Goal: Task Accomplishment & Management: Use online tool/utility

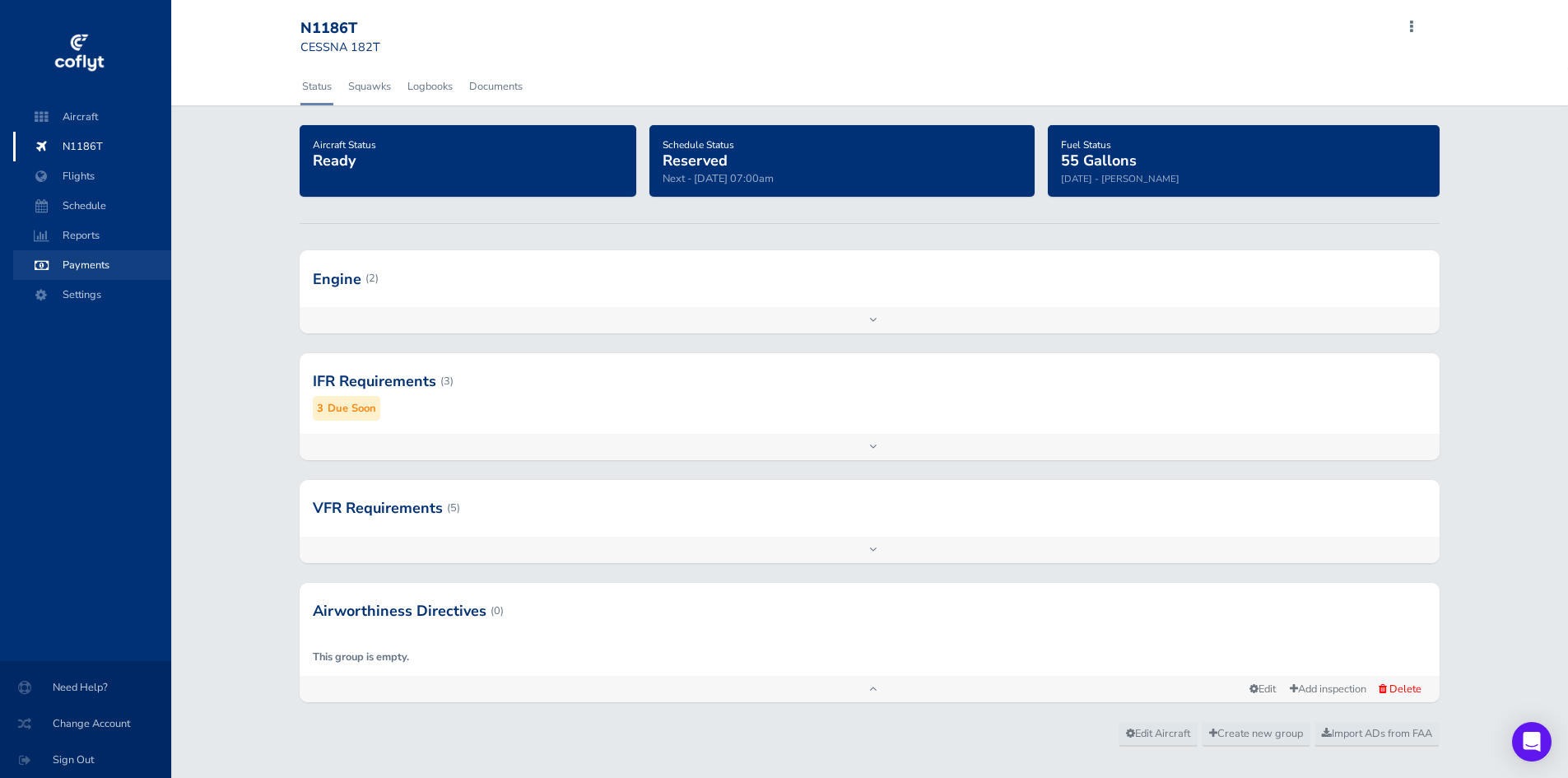
click at [84, 268] on span "Payments" at bounding box center [92, 265] width 125 height 30
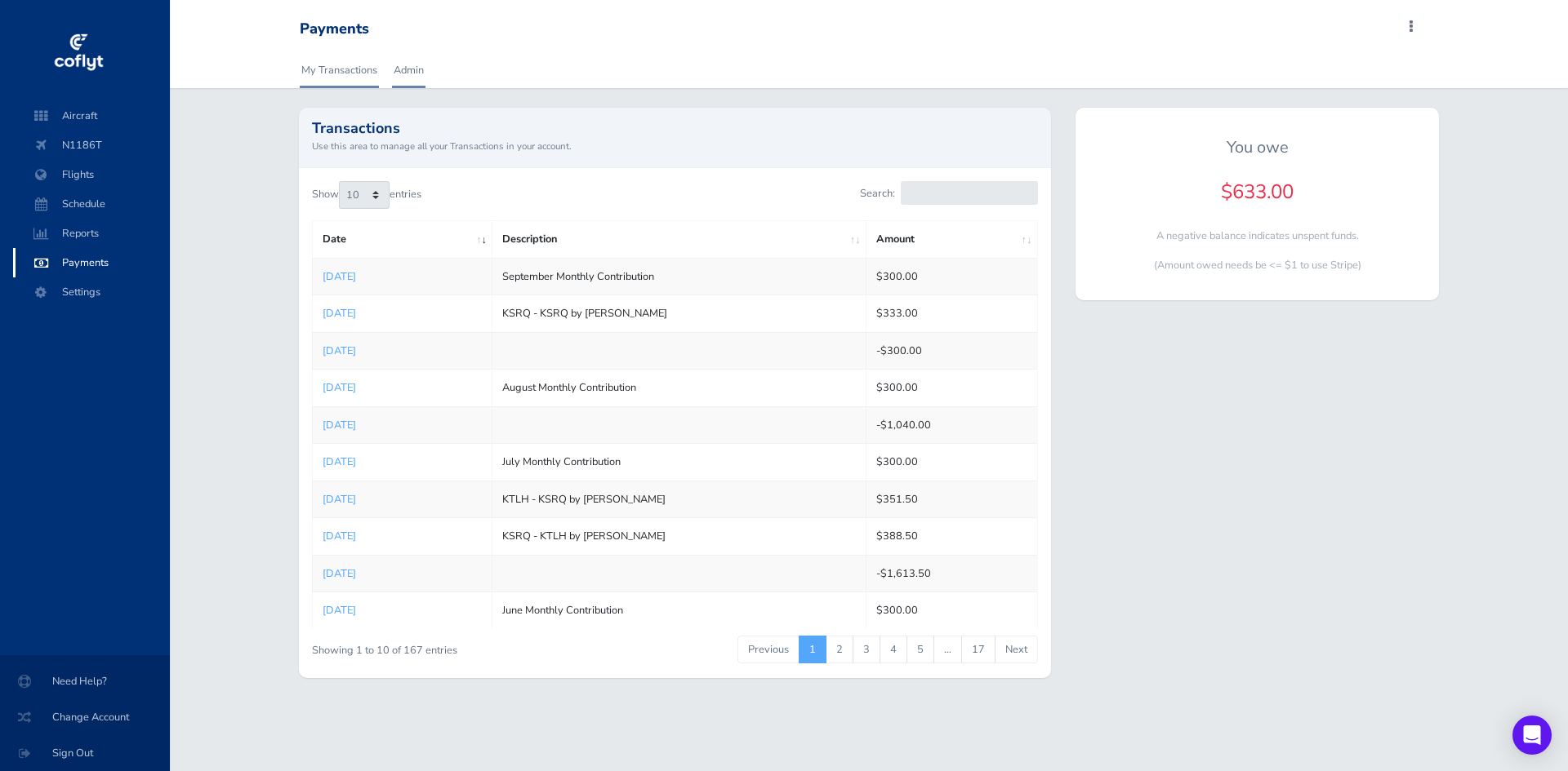
click at [414, 76] on link "Admin" at bounding box center [408, 70] width 33 height 36
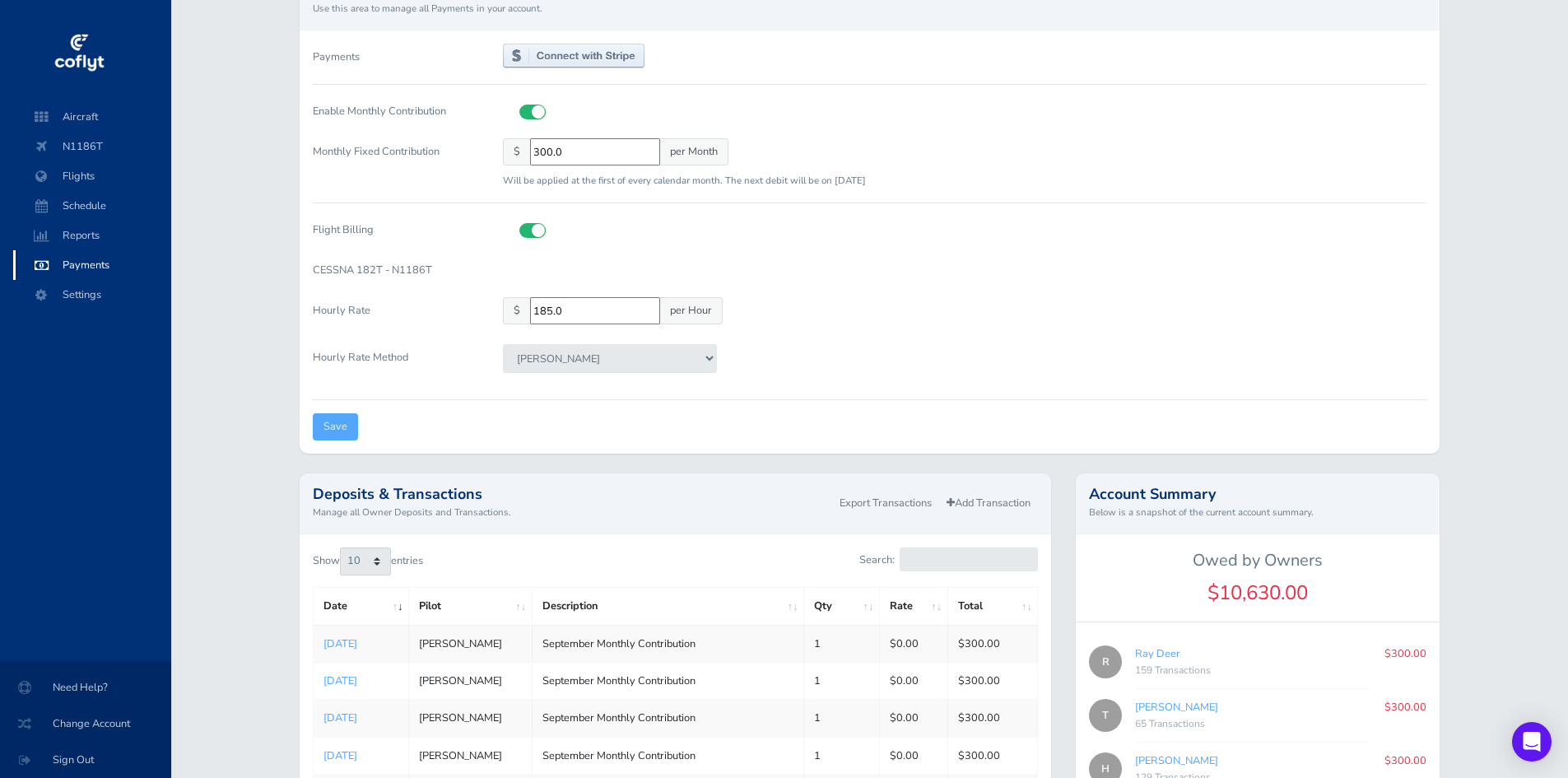
scroll to position [412, 0]
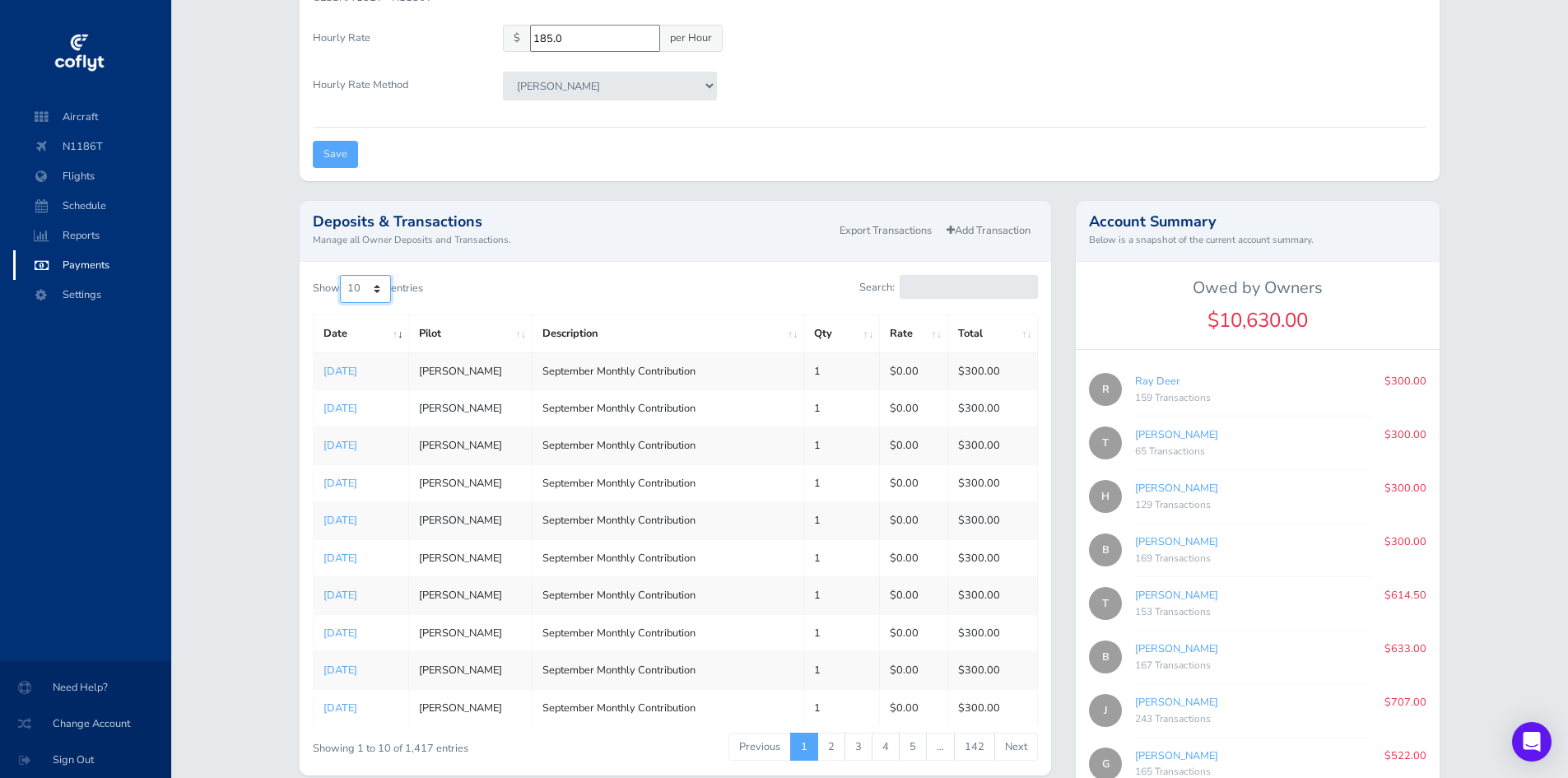
click at [379, 292] on select "10 25 50 100" at bounding box center [365, 289] width 51 height 28
select select "50"
click at [343, 275] on select "10 25 50 100" at bounding box center [365, 289] width 51 height 28
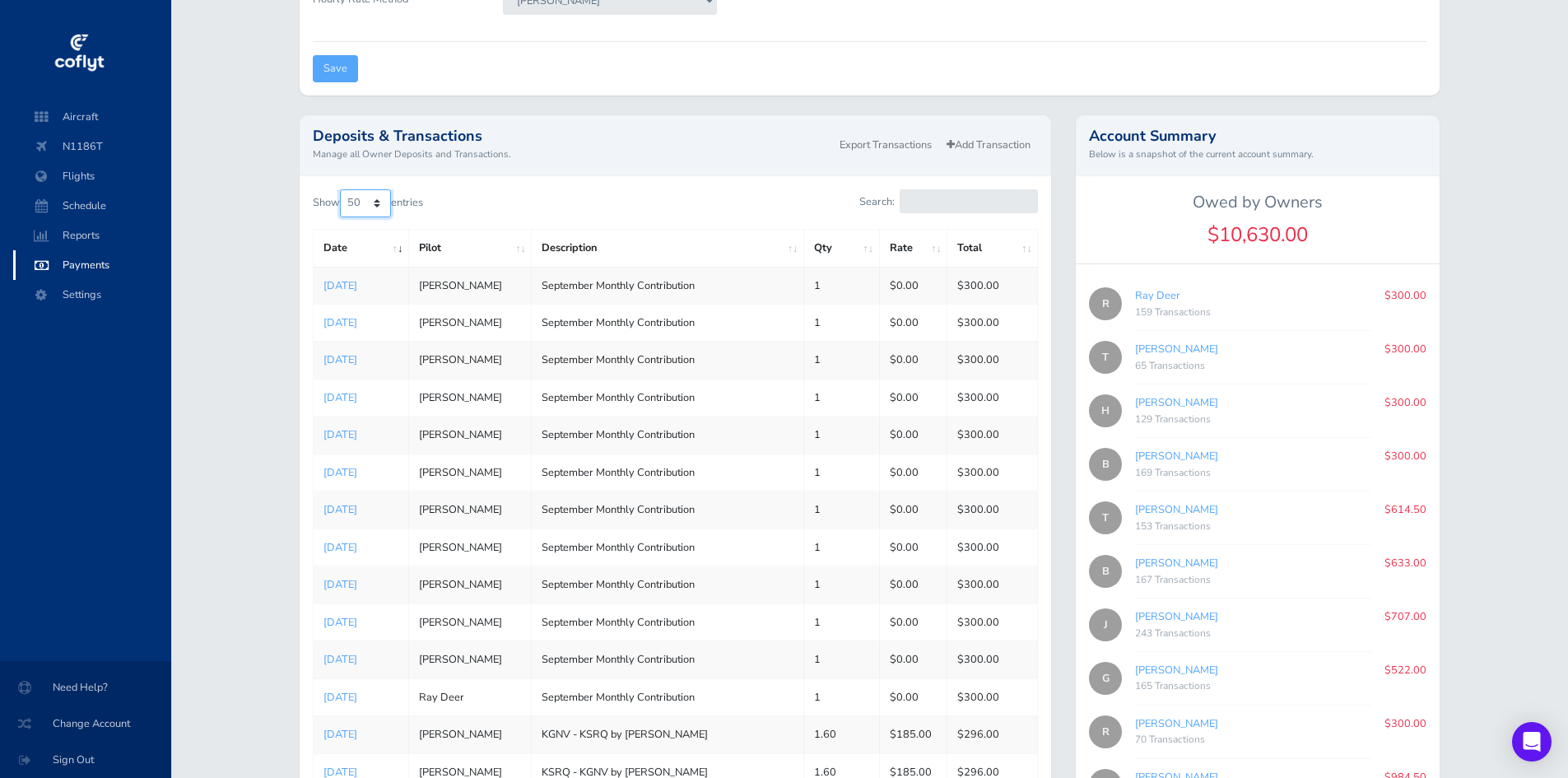
scroll to position [494, 0]
click at [996, 149] on link "Add Transaction" at bounding box center [988, 148] width 99 height 24
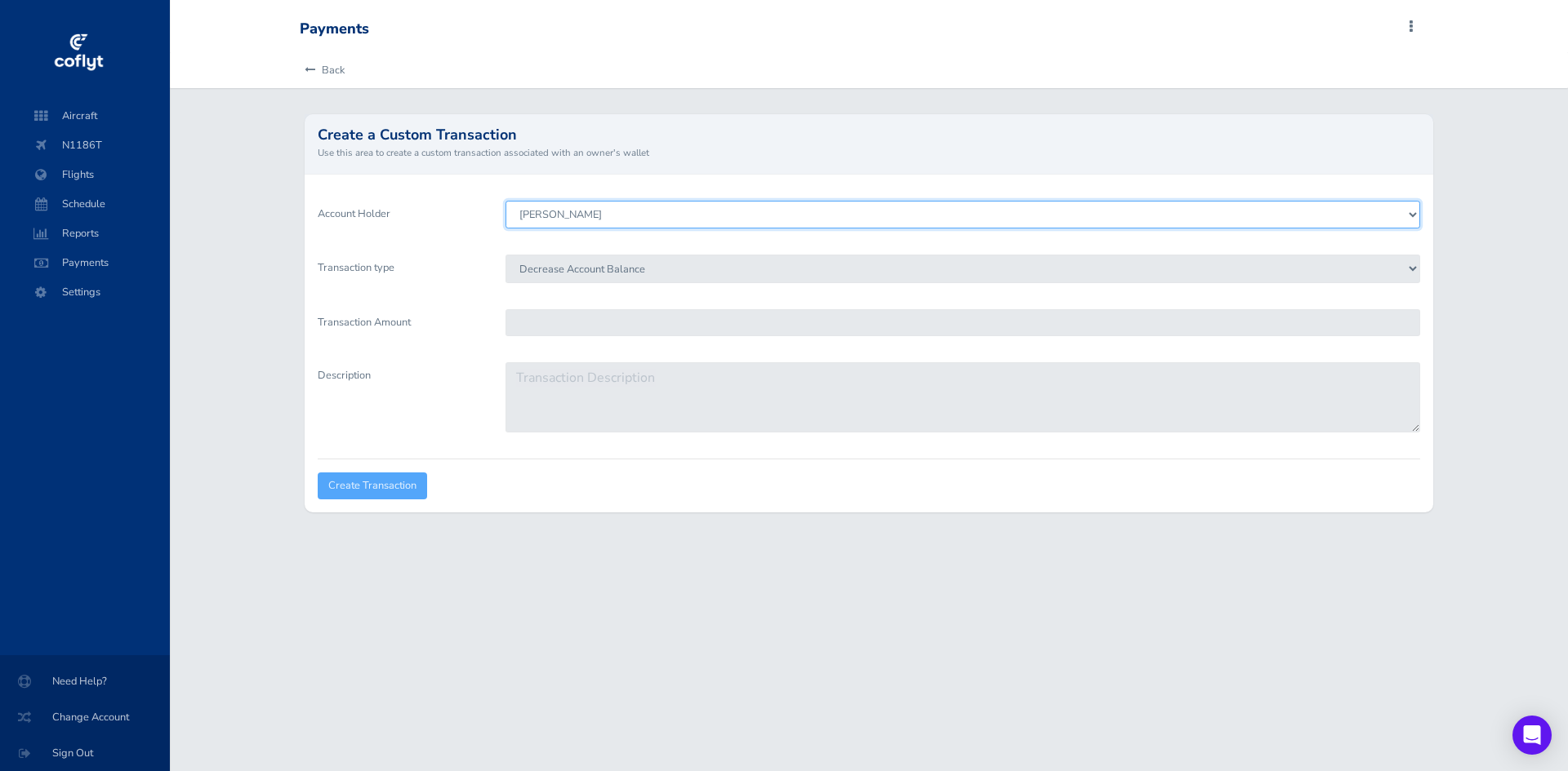
click at [606, 208] on select "Brenden Curcio Tom Stovall Howard Chambers Ray Deer Bob Pomfret Gary Kinser Jef…" at bounding box center [962, 214] width 914 height 28
select select "1827"
click at [505, 201] on select "[PERSON_NAME] [PERSON_NAME] [PERSON_NAME] [PERSON_NAME] Deer [PERSON_NAME] [PER…" at bounding box center [962, 214] width 914 height 28
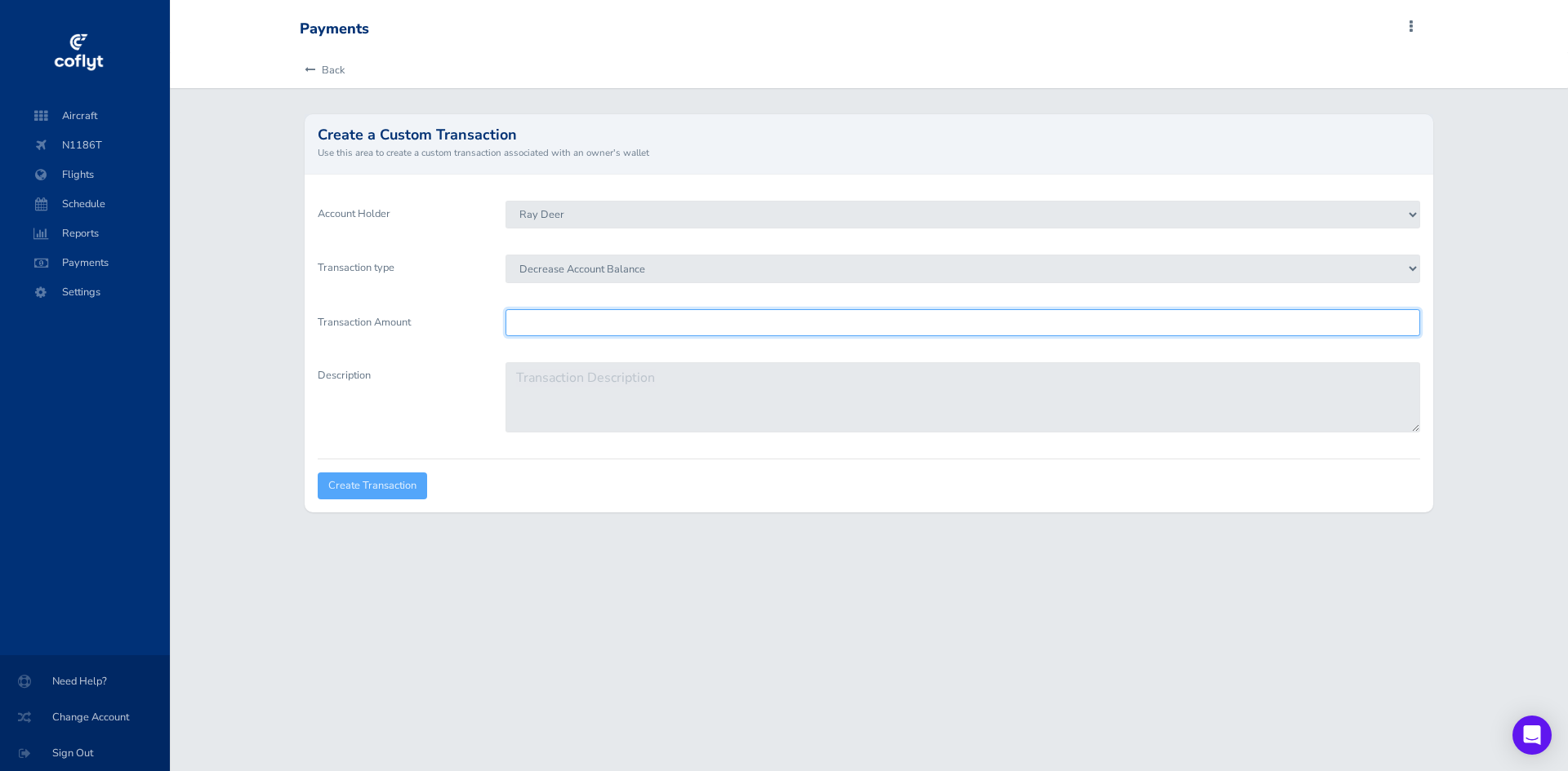
click at [552, 332] on input "Transaction Amount" at bounding box center [962, 323] width 914 height 27
type input "300"
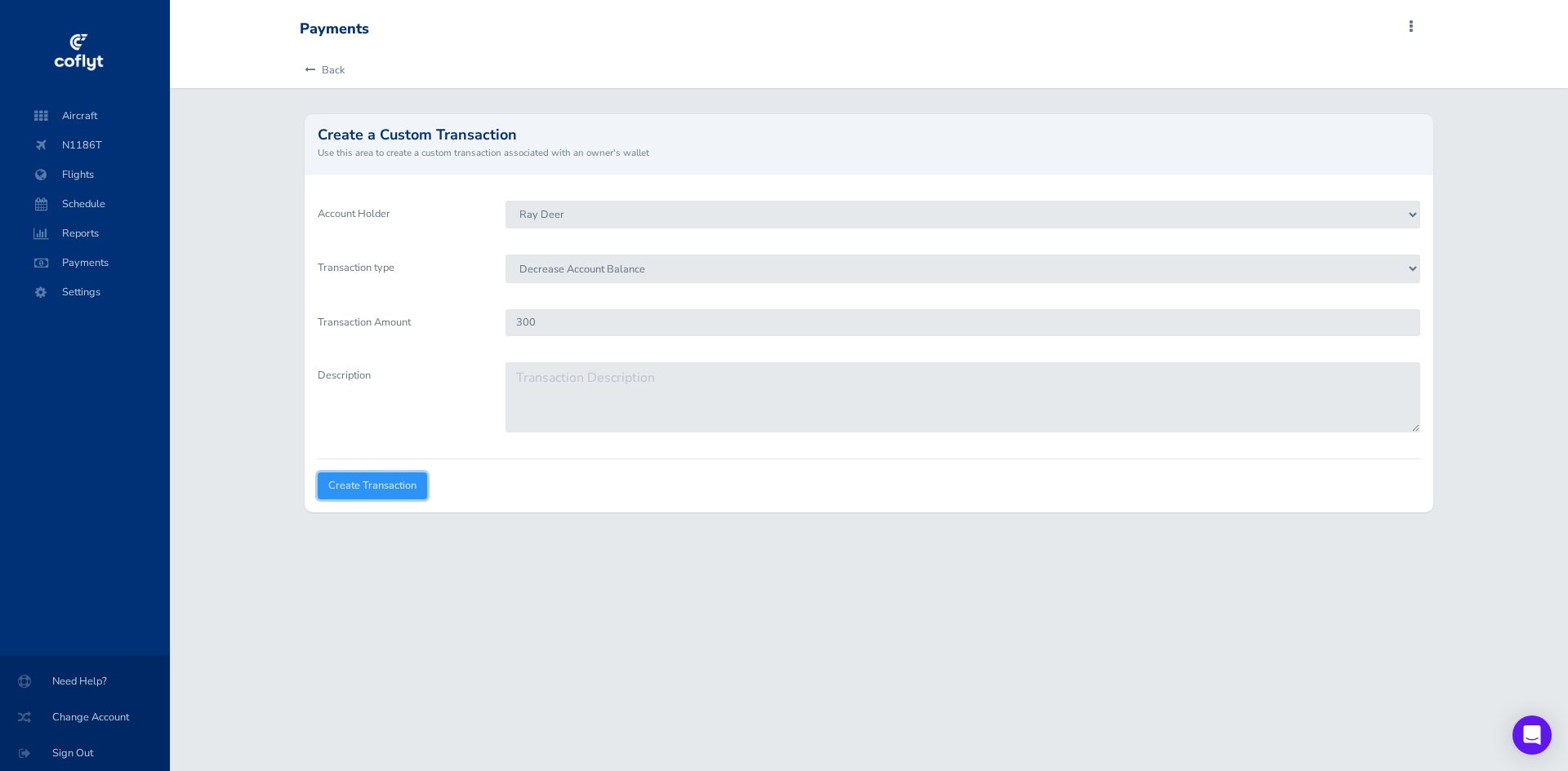
click at [359, 486] on input "Create Transaction" at bounding box center [372, 486] width 109 height 27
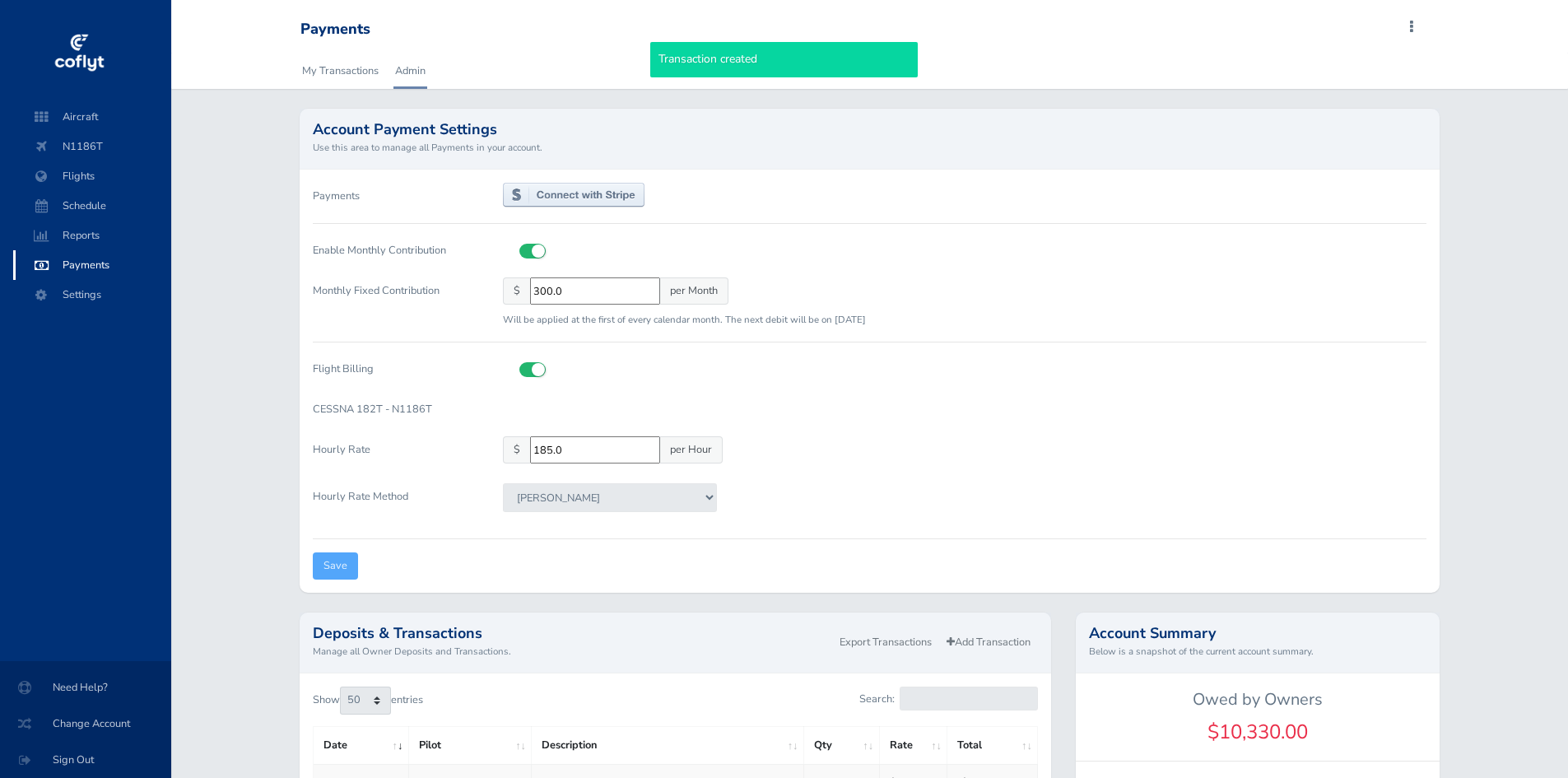
select select "50"
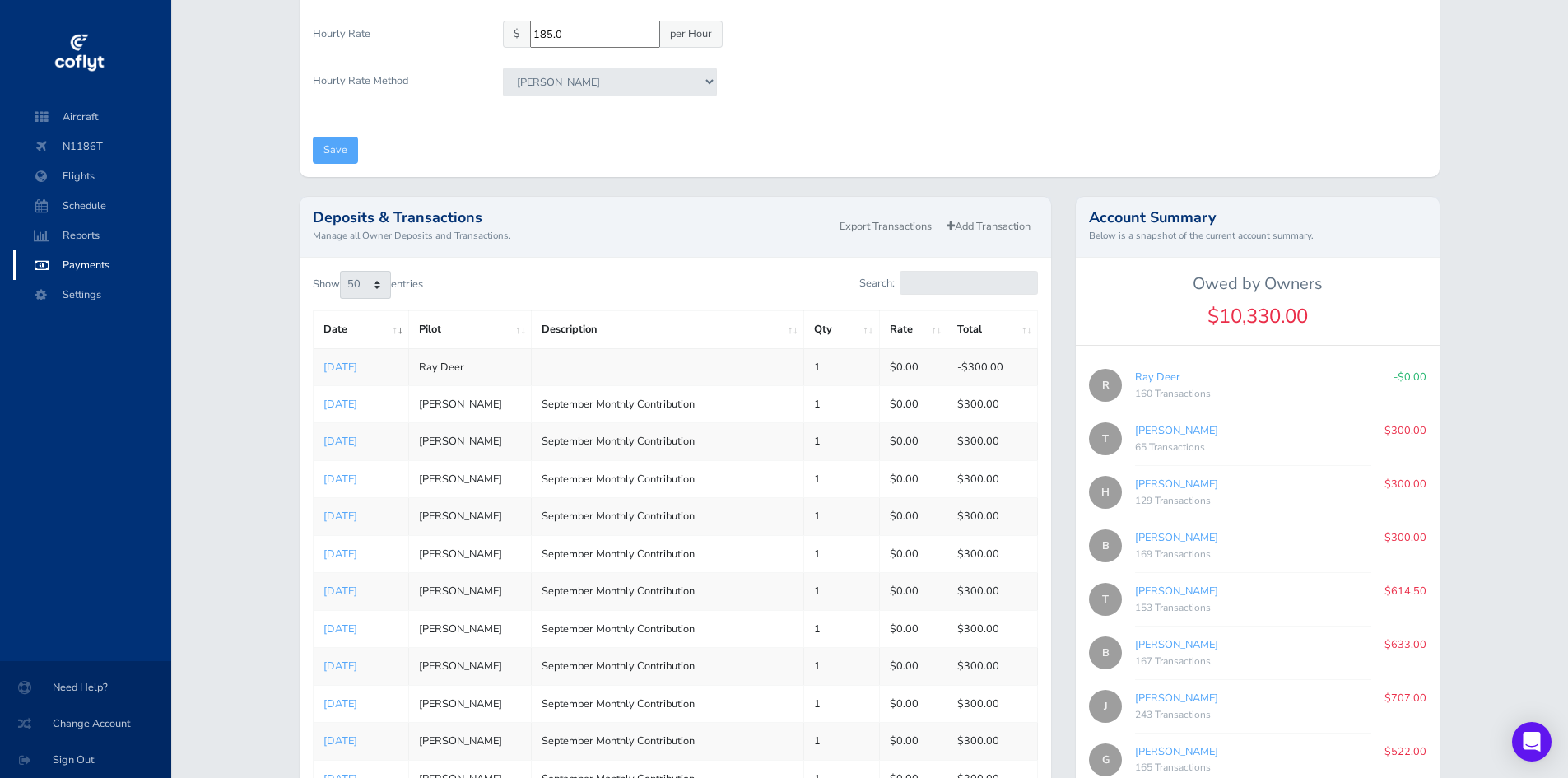
scroll to position [247, 0]
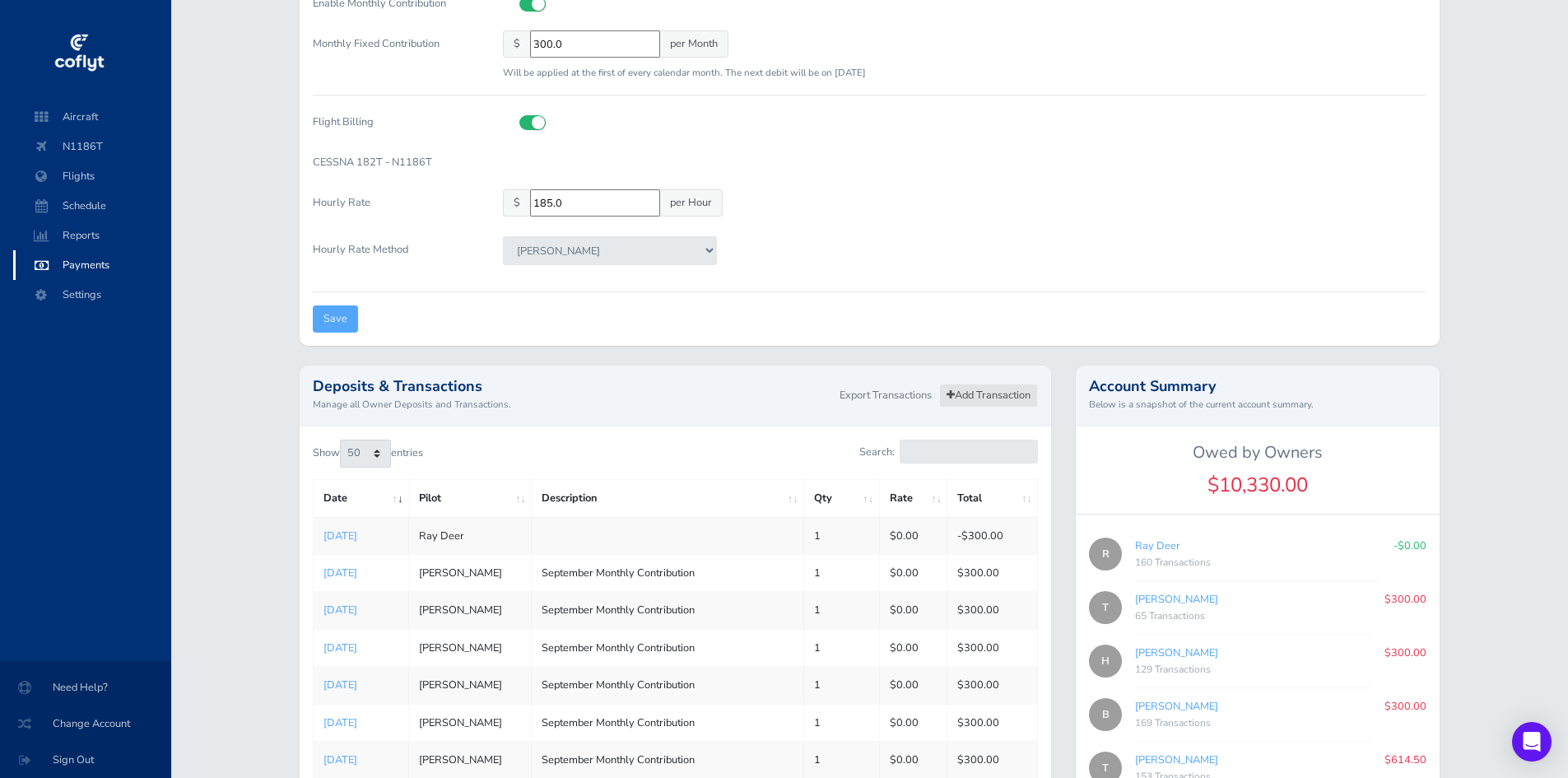
click at [987, 397] on link "Add Transaction" at bounding box center [988, 395] width 99 height 24
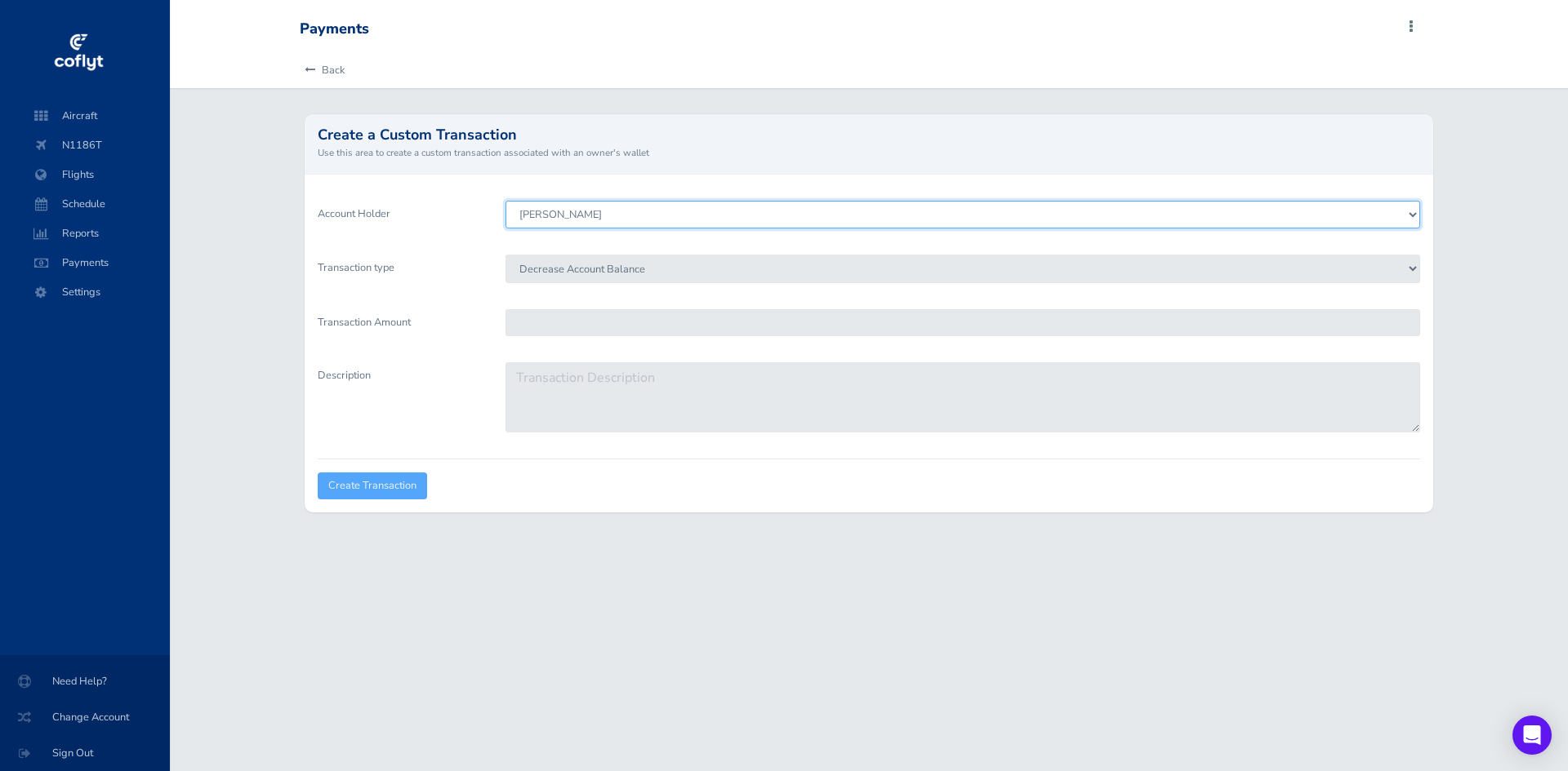
click at [603, 217] on select "[PERSON_NAME] [PERSON_NAME] [PERSON_NAME] [PERSON_NAME] Deer [PERSON_NAME] [PER…" at bounding box center [962, 214] width 914 height 28
select select "6029"
click at [505, 201] on select "[PERSON_NAME] [PERSON_NAME] [PERSON_NAME] [PERSON_NAME] Deer [PERSON_NAME] [PER…" at bounding box center [962, 214] width 914 height 28
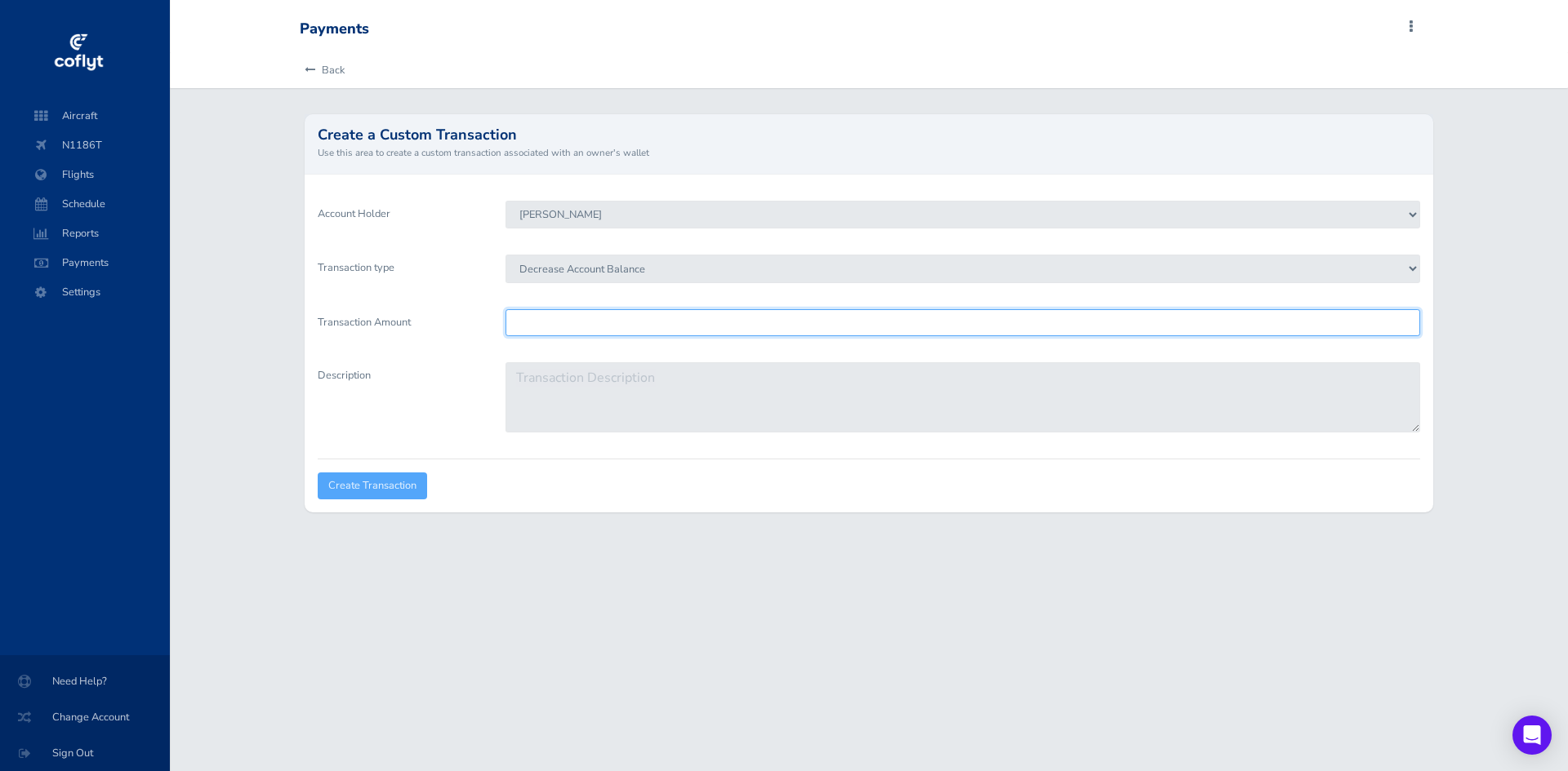
click at [561, 319] on input "Transaction Amount" at bounding box center [962, 323] width 914 height 27
type input "300"
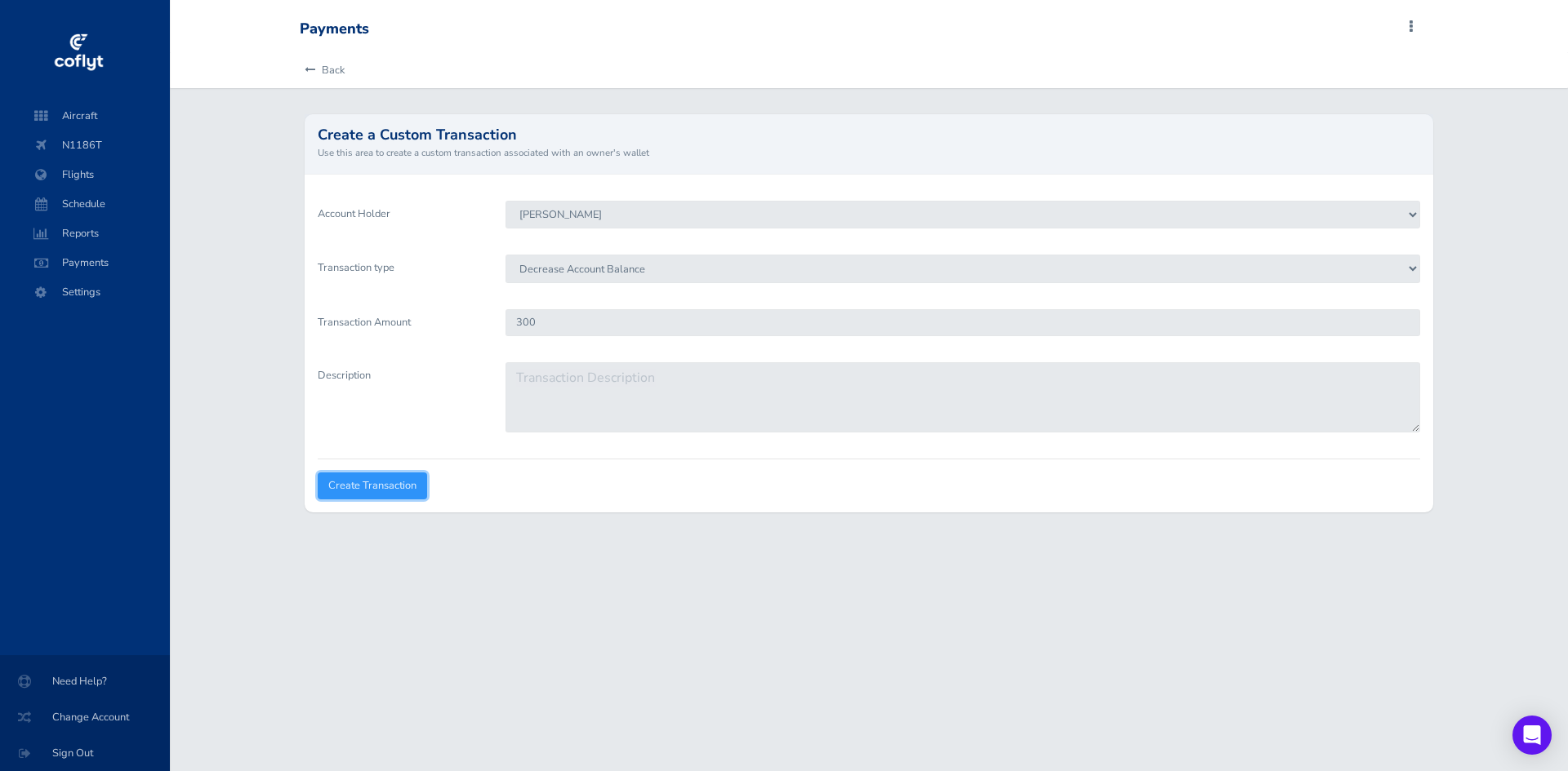
click at [359, 482] on input "Create Transaction" at bounding box center [372, 486] width 109 height 27
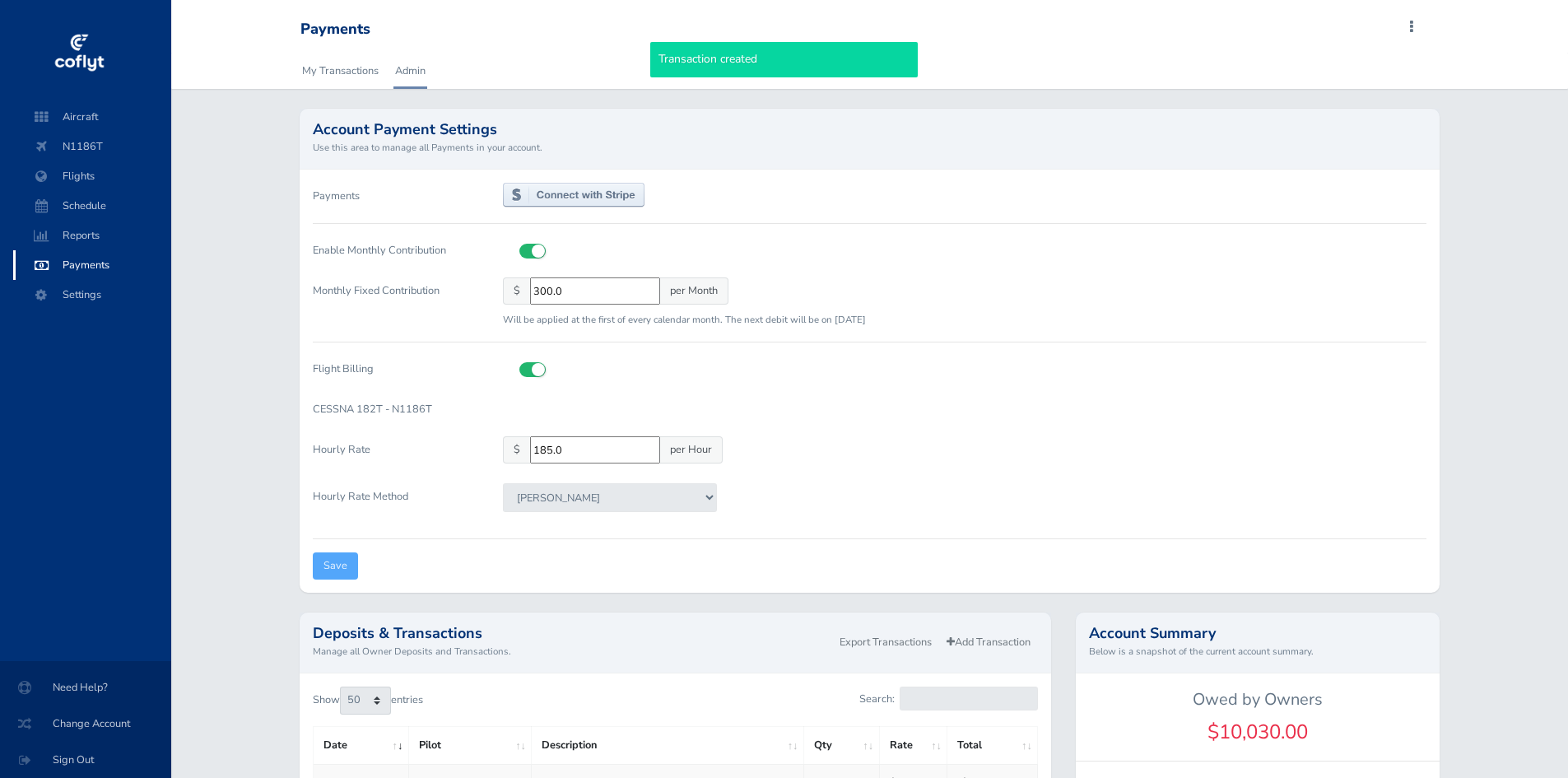
select select "50"
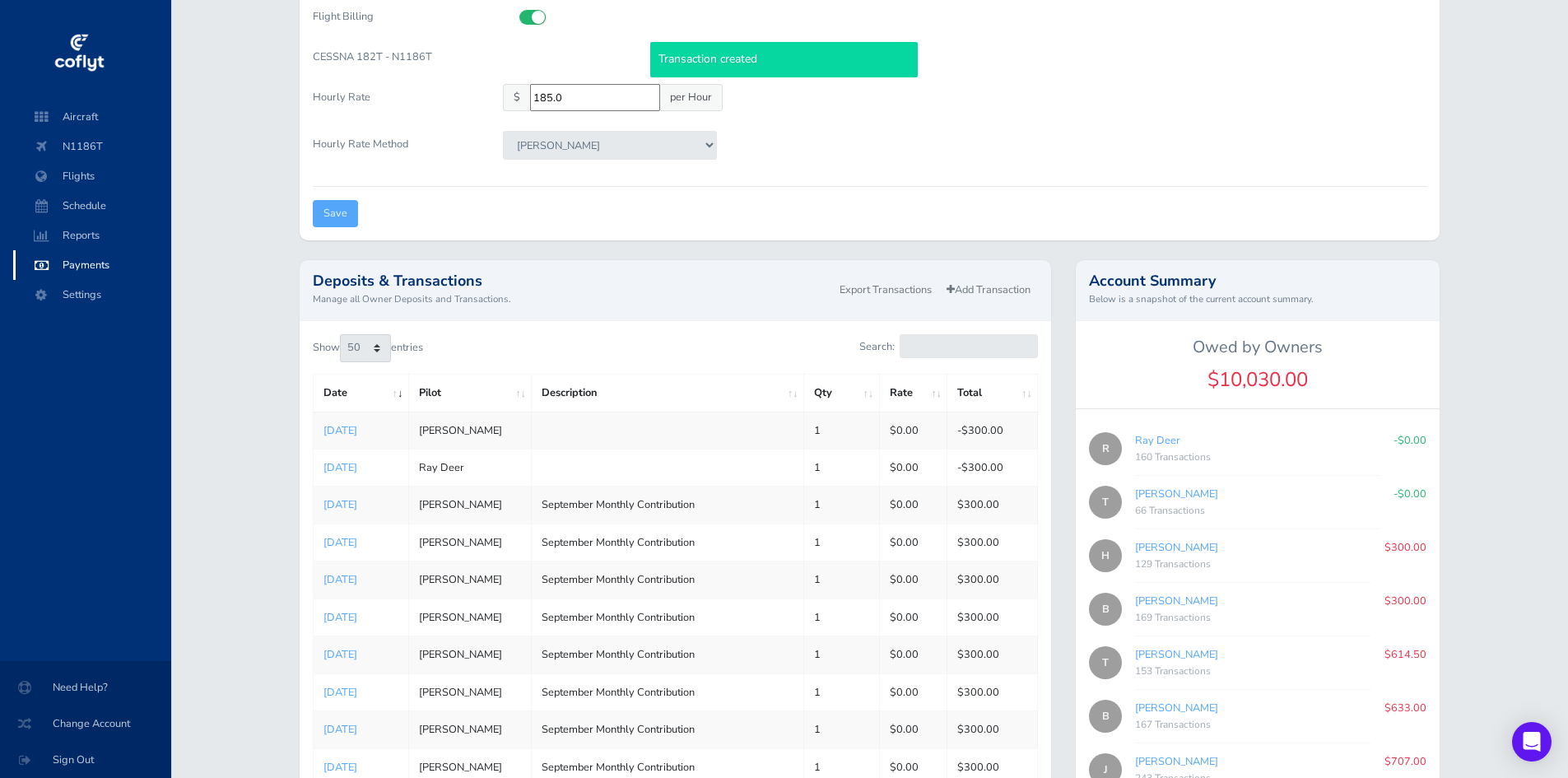
scroll to position [165, 0]
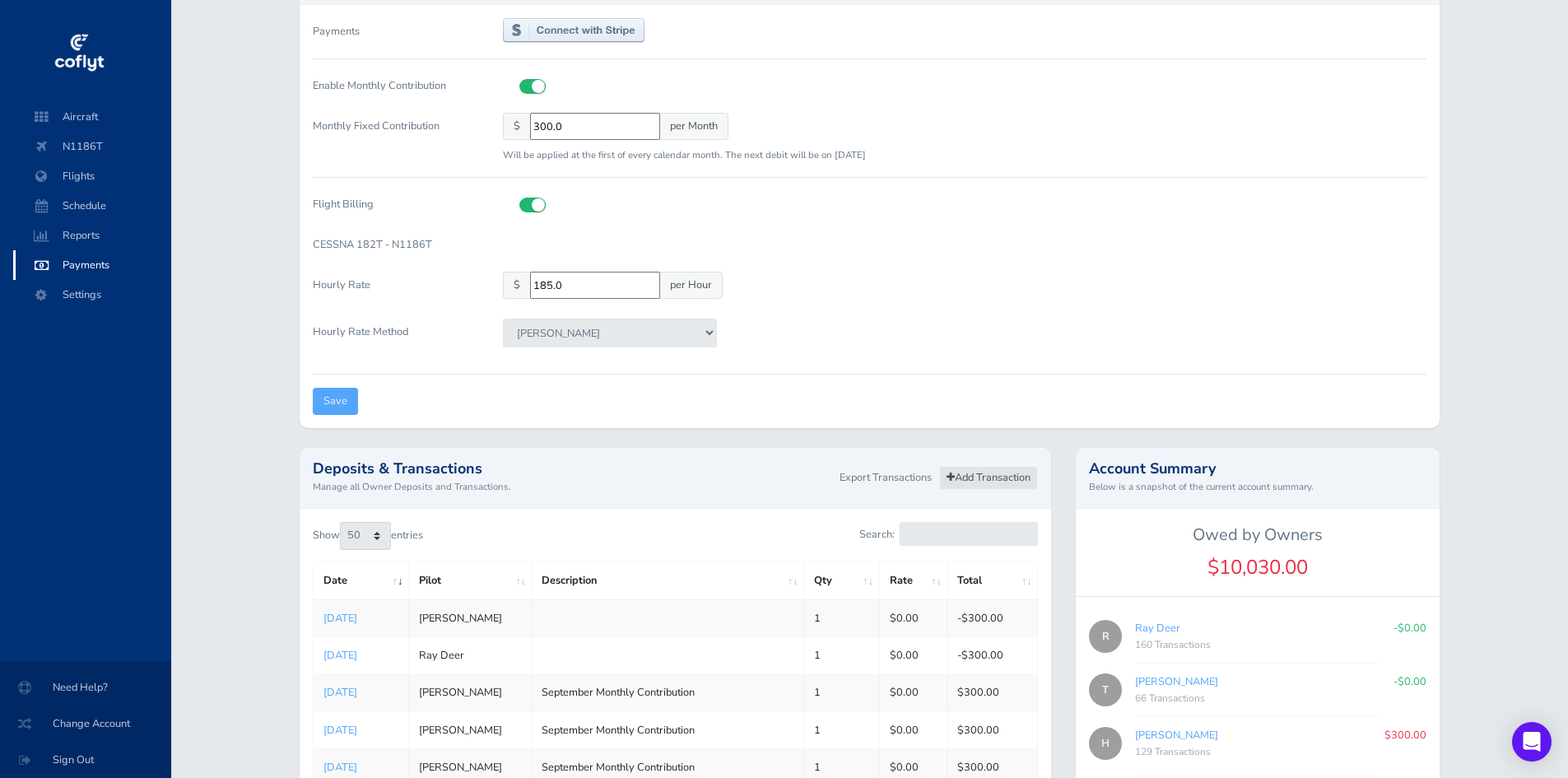
click at [978, 471] on link "Add Transaction" at bounding box center [988, 478] width 99 height 24
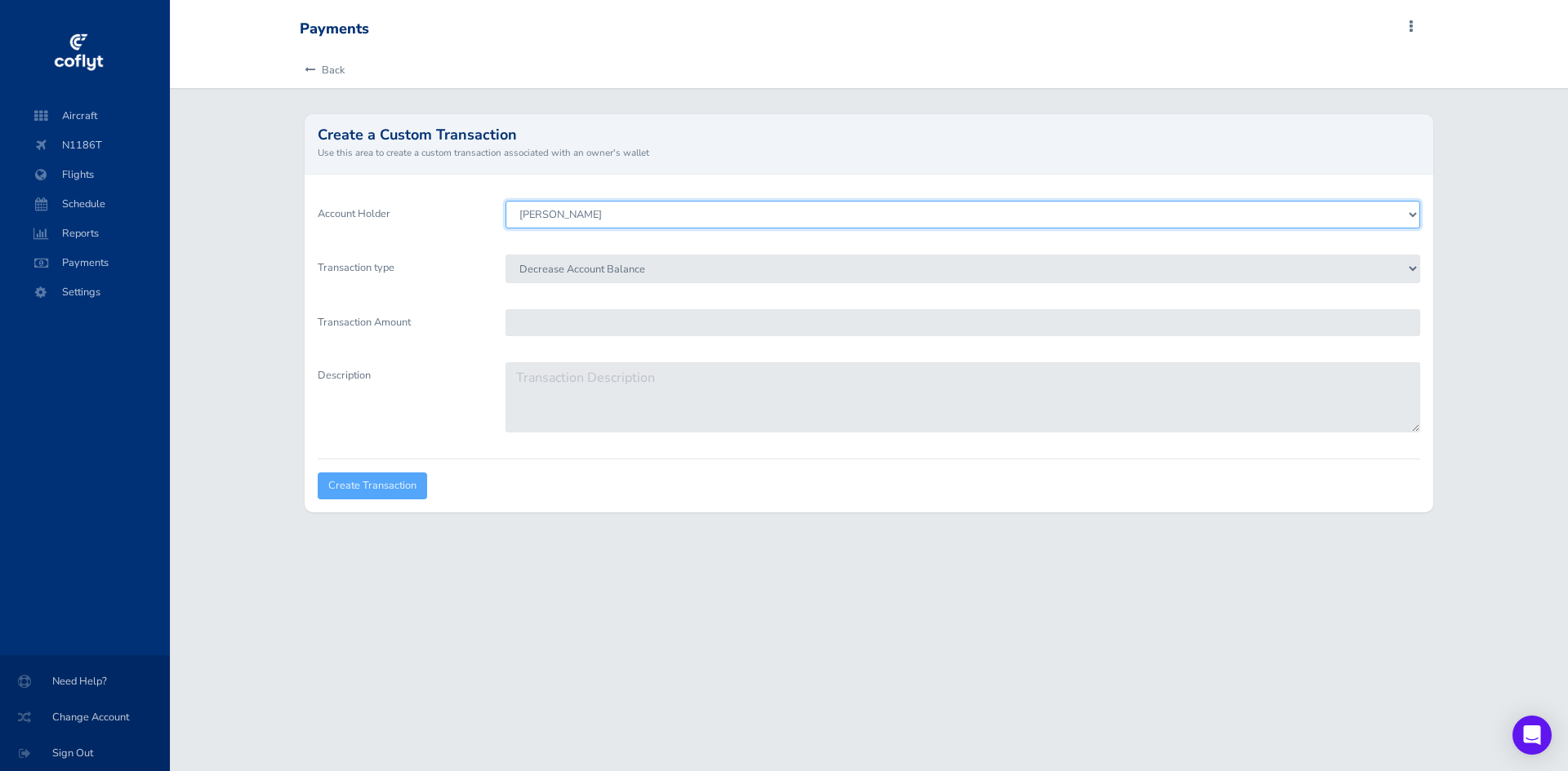
click at [706, 204] on select "Brenden Curcio Tom Stovall Howard Chambers Ray Deer Bob Pomfret Gary Kinser Jef…" at bounding box center [962, 214] width 914 height 28
select select "1825"
click at [505, 201] on select "Brenden Curcio Tom Stovall Howard Chambers Ray Deer Bob Pomfret Gary Kinser Jef…" at bounding box center [962, 214] width 914 height 28
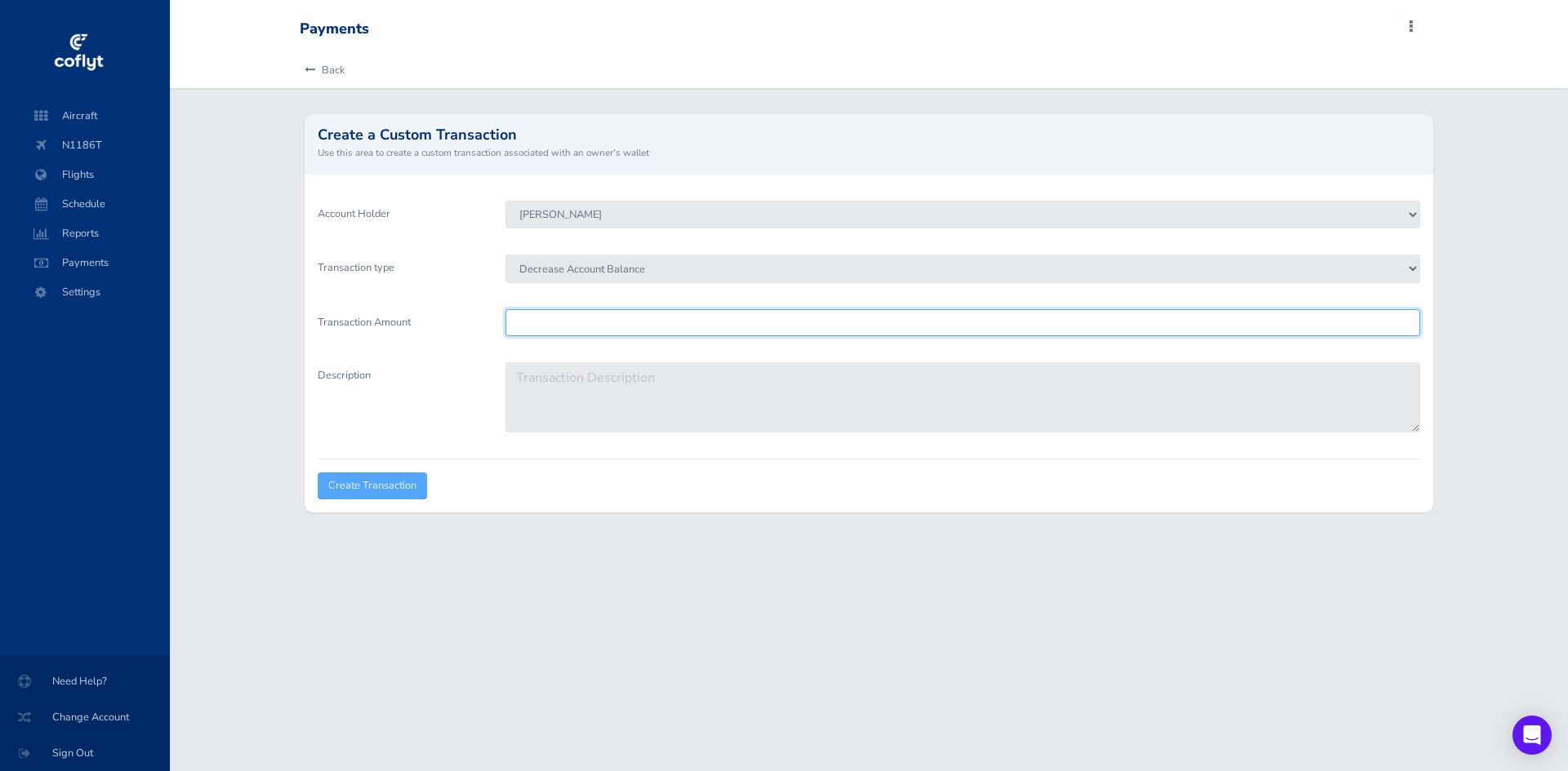
click at [571, 317] on input "Transaction Amount" at bounding box center [962, 323] width 914 height 27
type input "300"
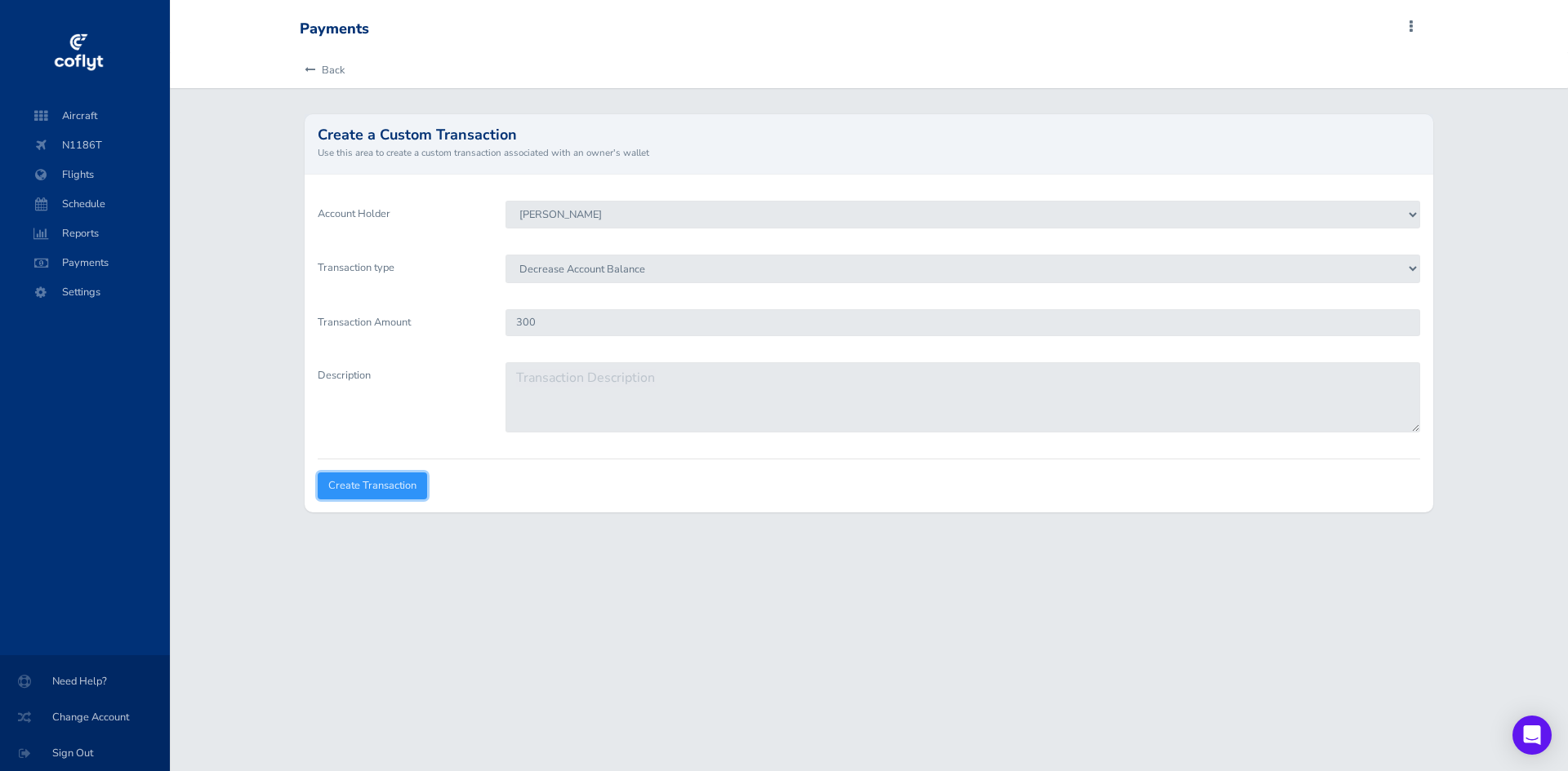
click at [360, 486] on input "Create Transaction" at bounding box center [372, 486] width 109 height 27
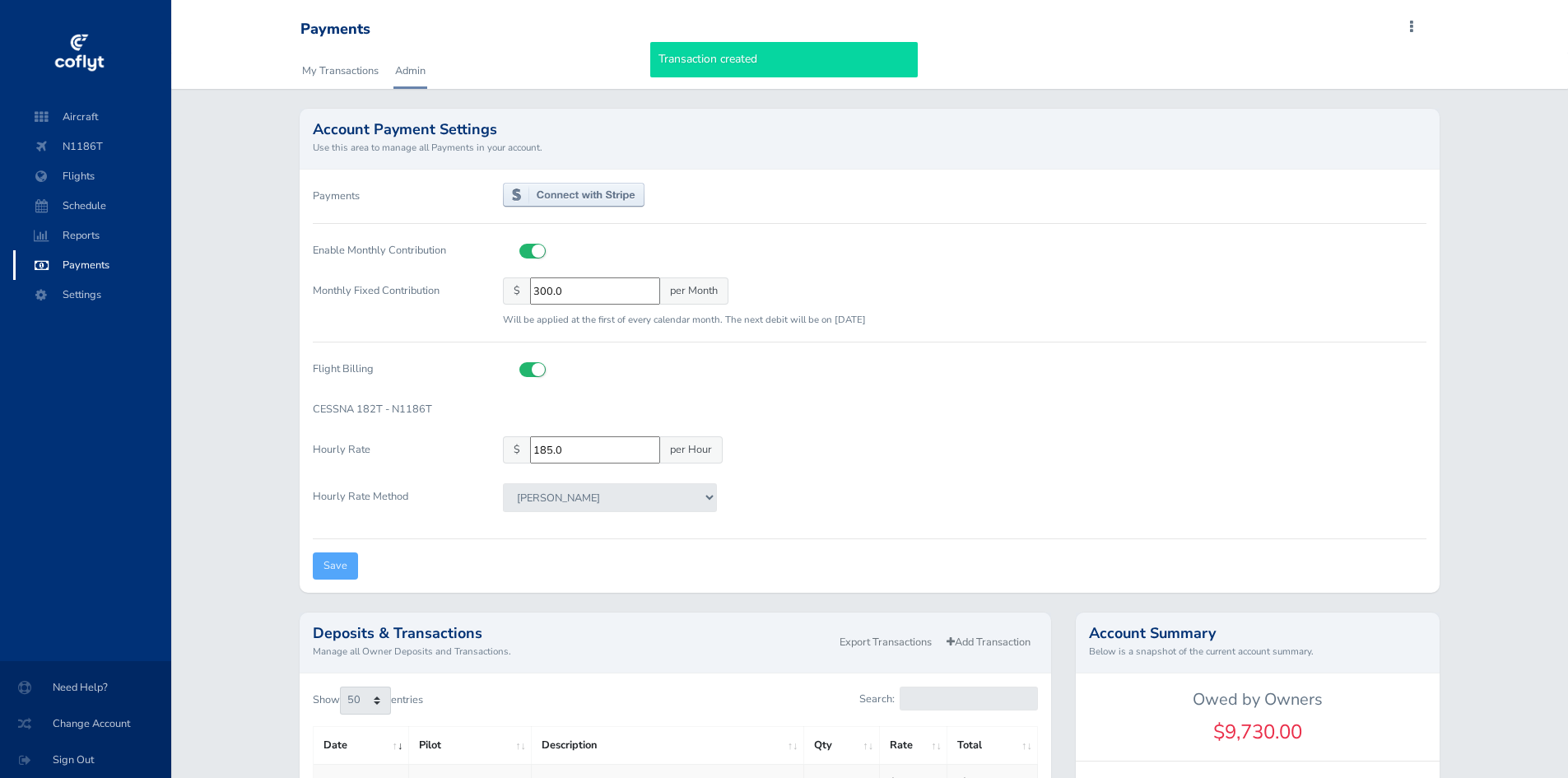
select select "50"
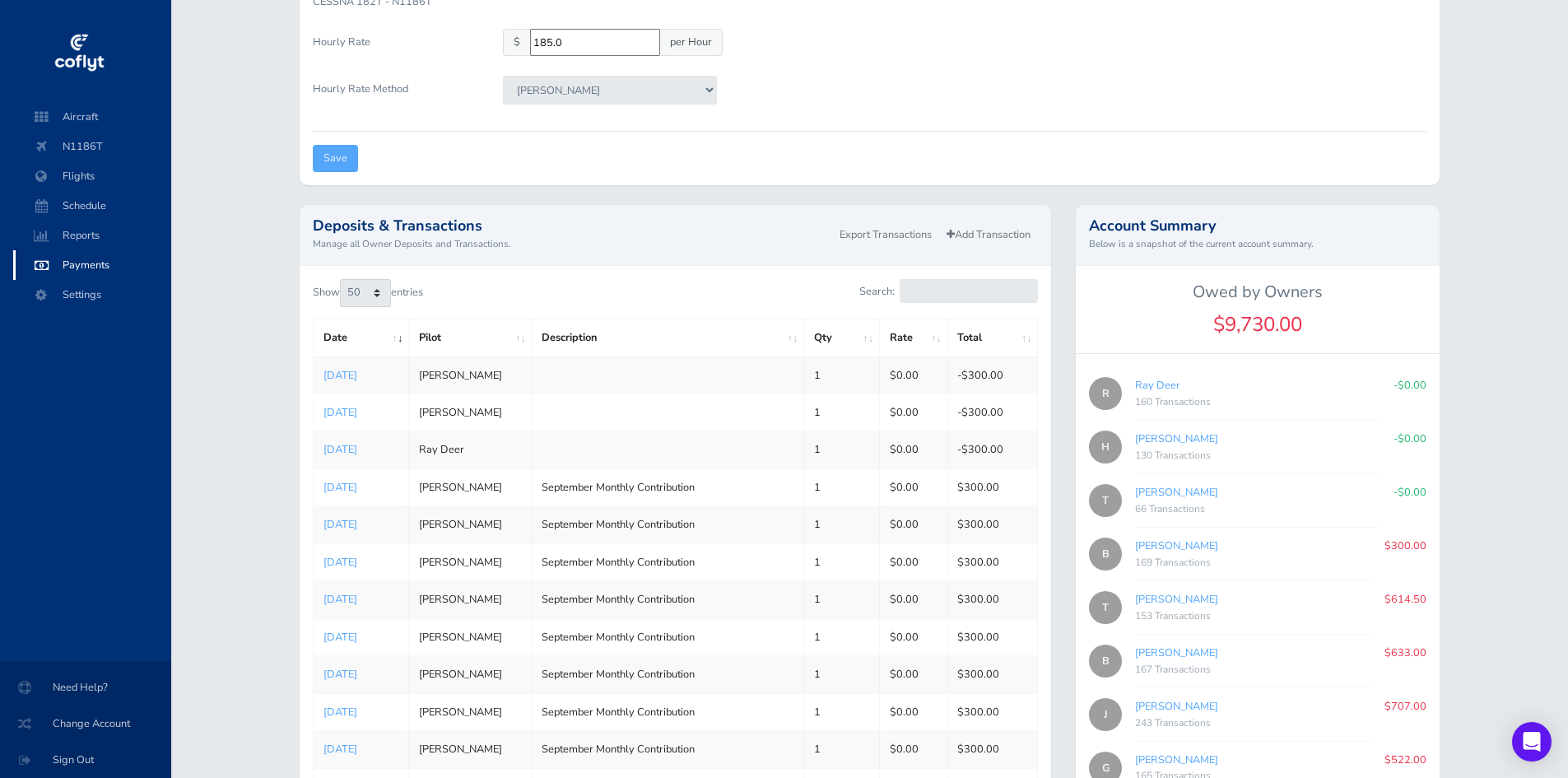
scroll to position [247, 0]
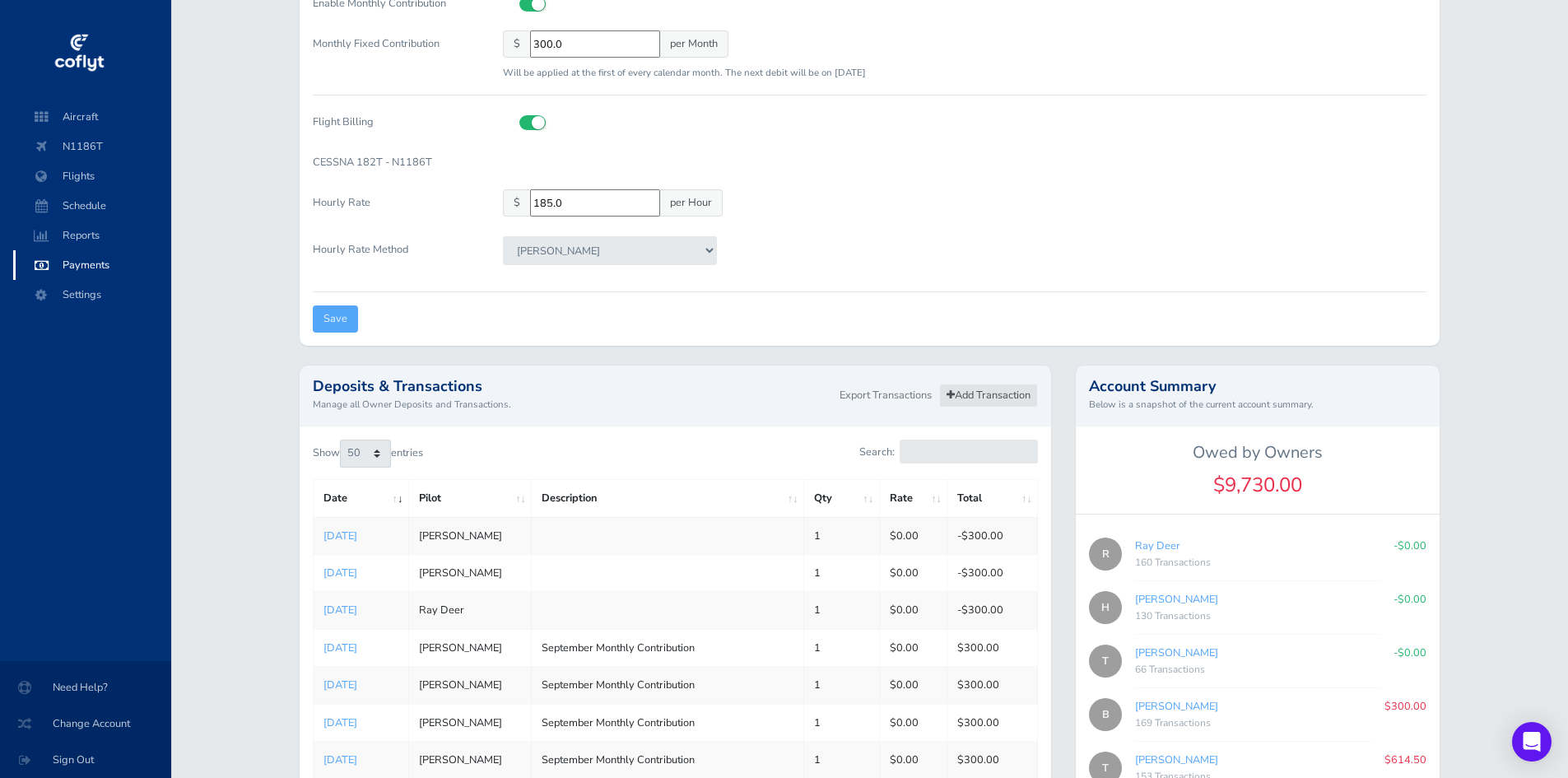
click at [954, 397] on link "Add Transaction" at bounding box center [988, 395] width 99 height 24
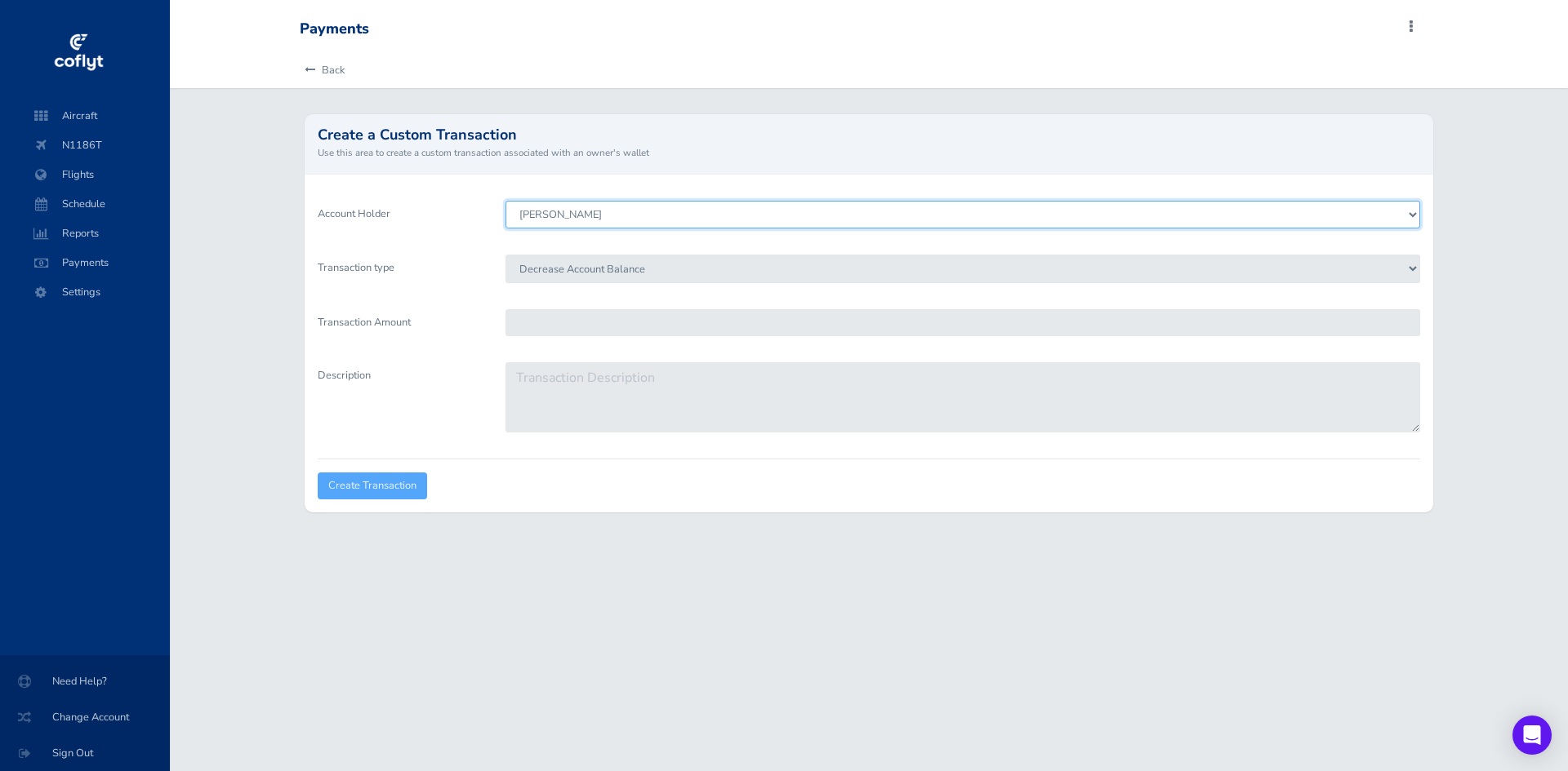
click at [733, 209] on select "Brenden Curcio Tom Stovall Howard Chambers Ray Deer Bob Pomfret Gary Kinser Jef…" at bounding box center [962, 214] width 914 height 28
select select "1828"
click at [505, 201] on select "Brenden Curcio Tom Stovall Howard Chambers Ray Deer Bob Pomfret Gary Kinser Jef…" at bounding box center [962, 214] width 914 height 28
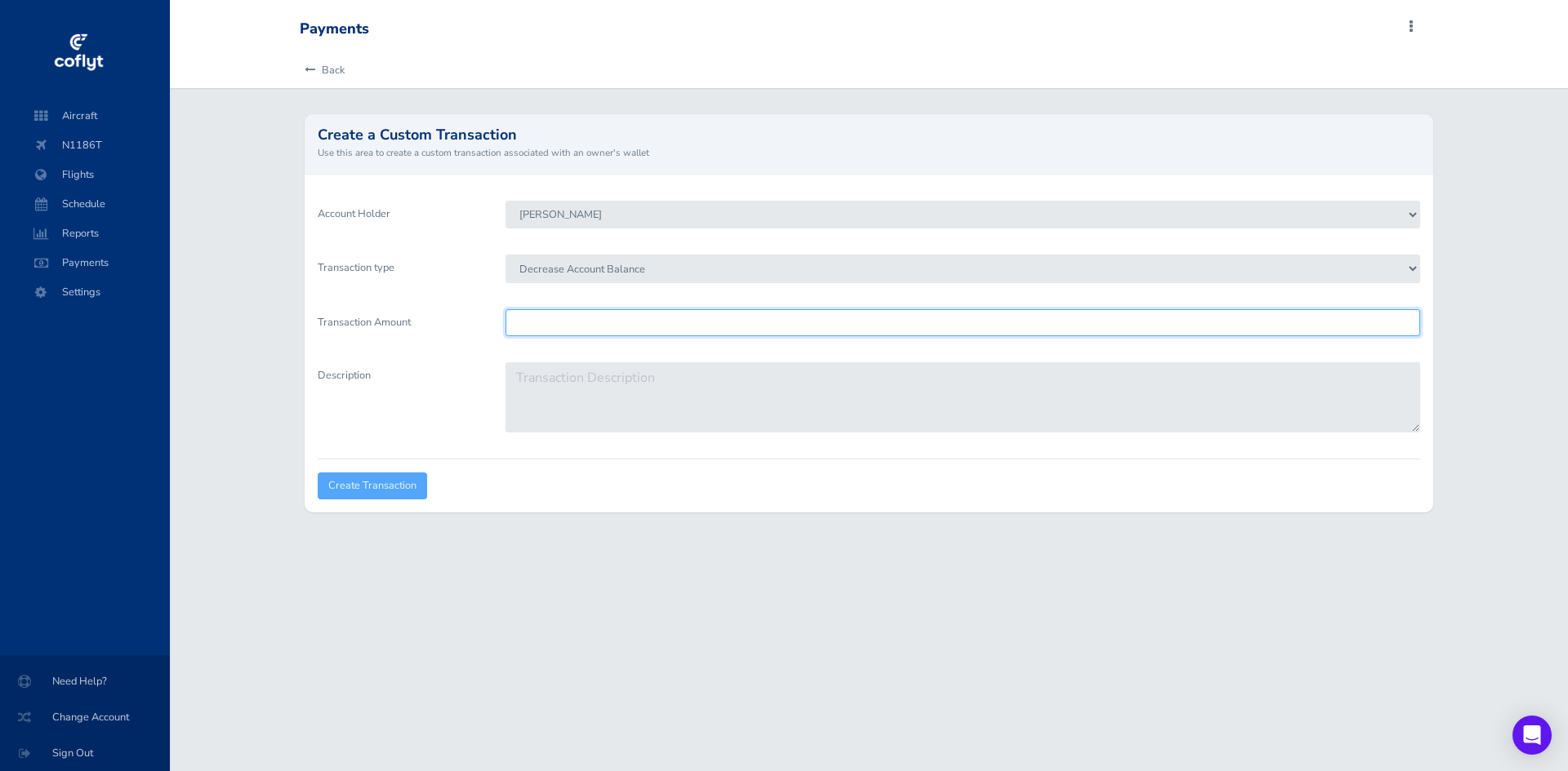
click at [588, 320] on input "Transaction Amount" at bounding box center [962, 323] width 914 height 27
type input "300"
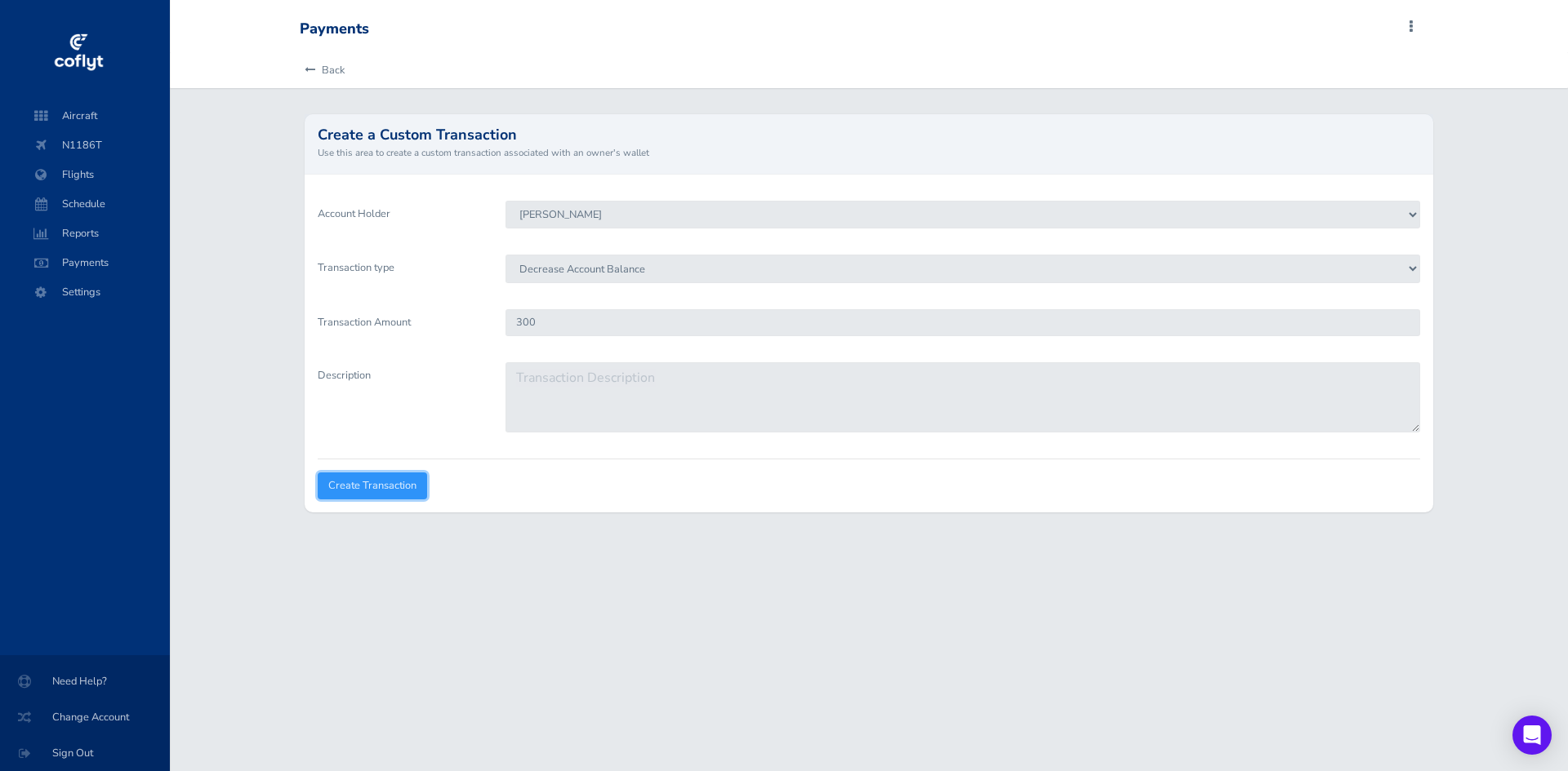
click at [405, 478] on input "Create Transaction" at bounding box center [372, 486] width 109 height 27
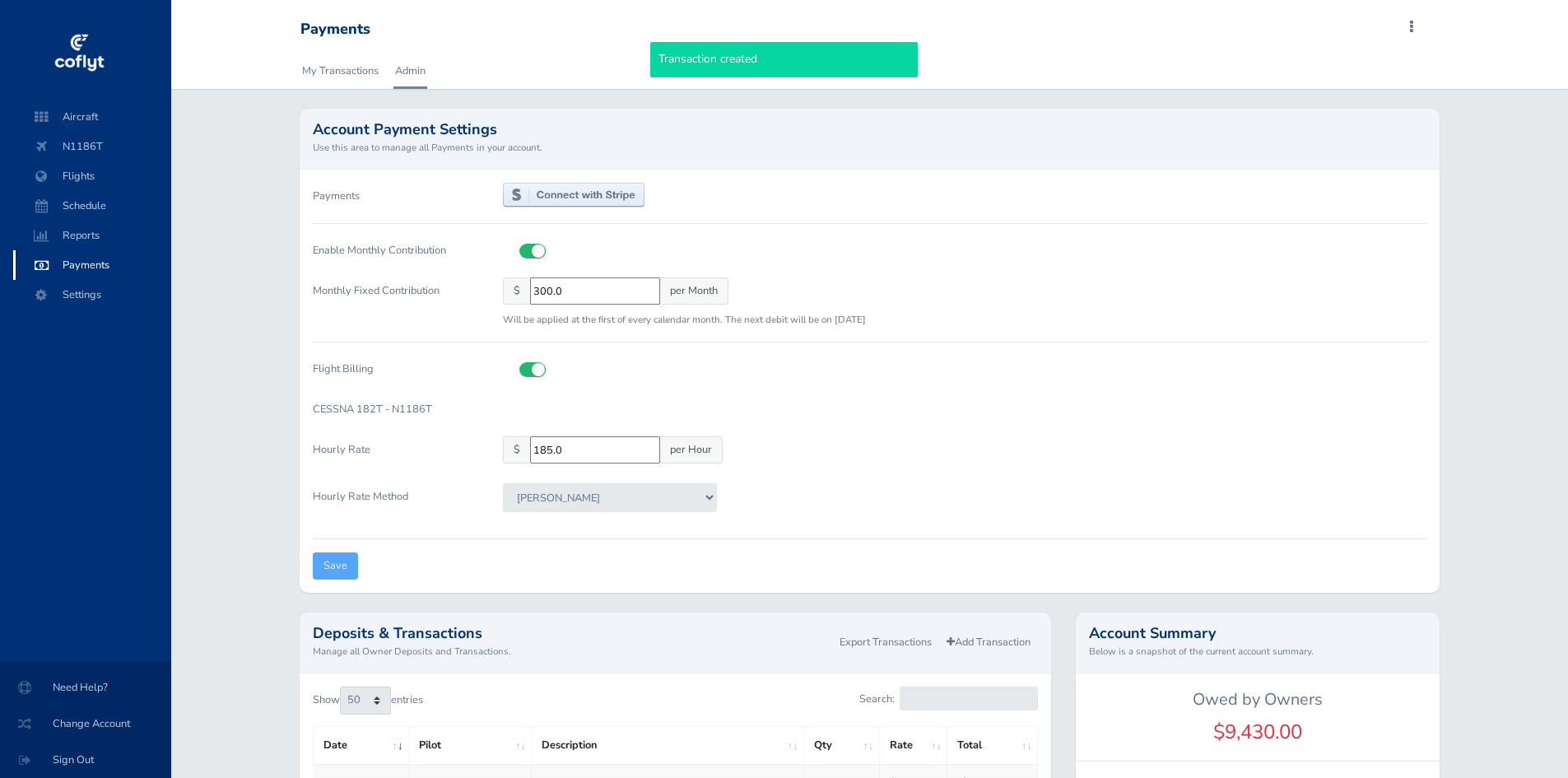
select select "50"
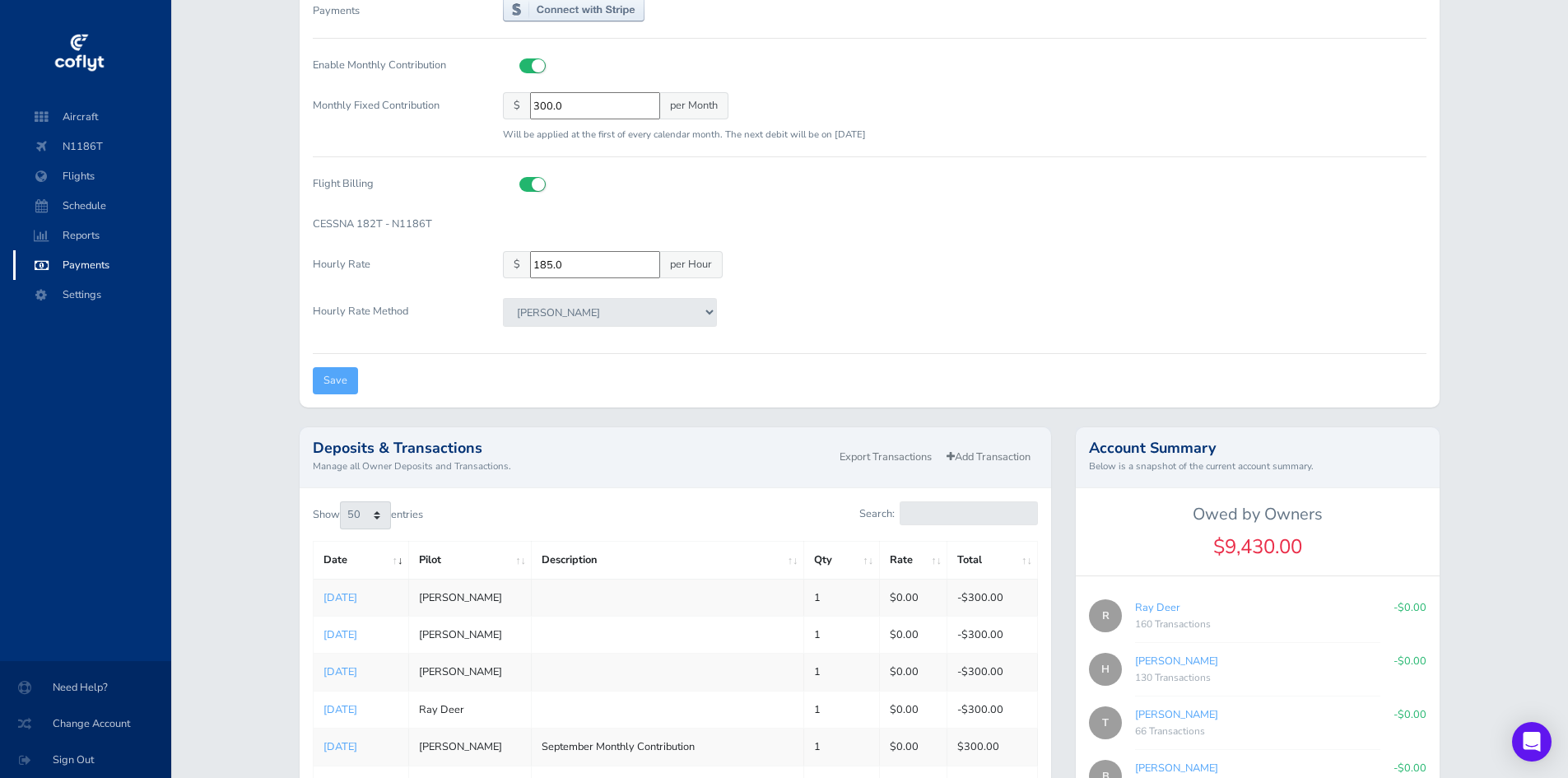
scroll to position [165, 0]
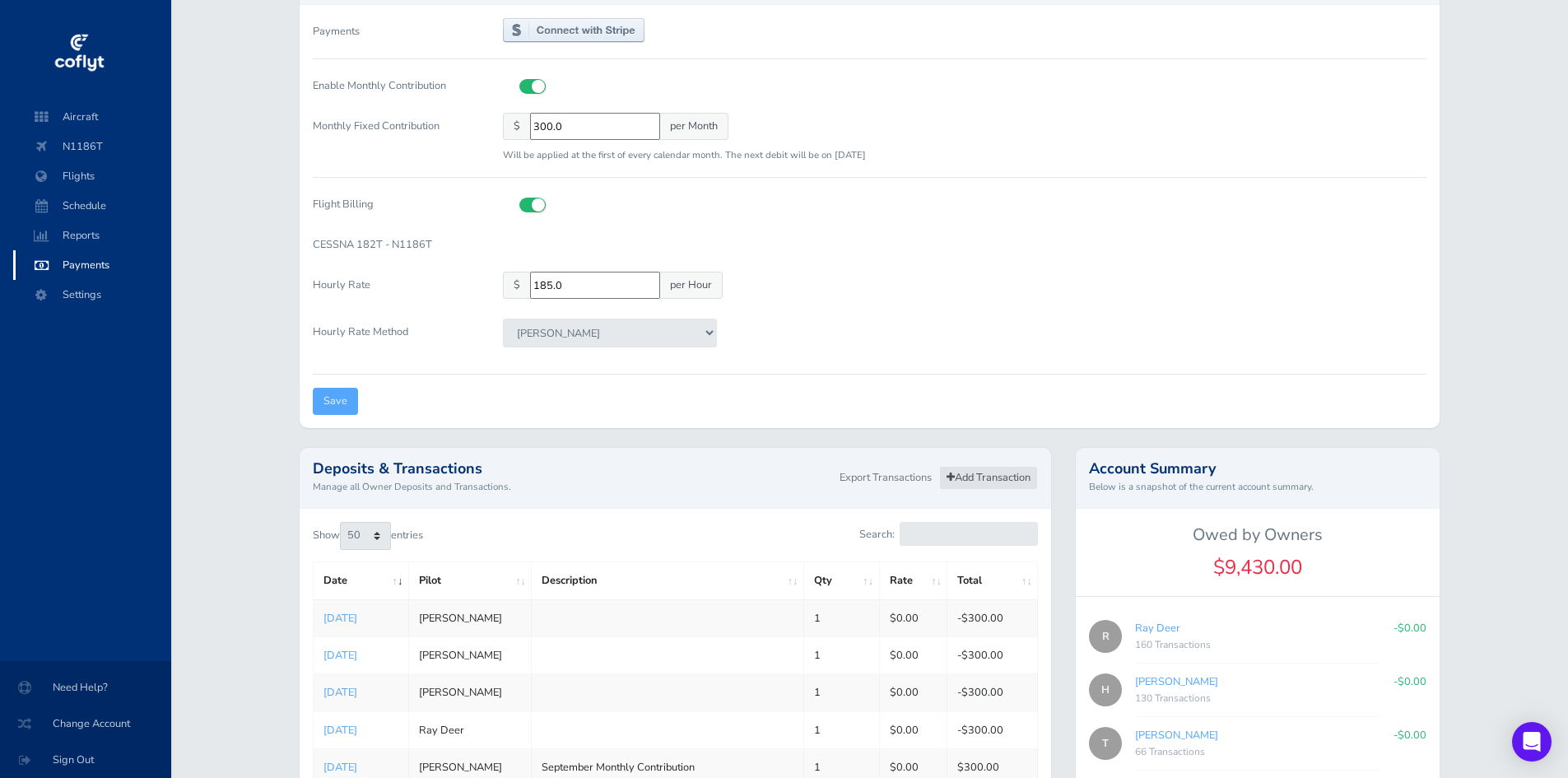
click at [940, 474] on link "Add Transaction" at bounding box center [988, 478] width 99 height 24
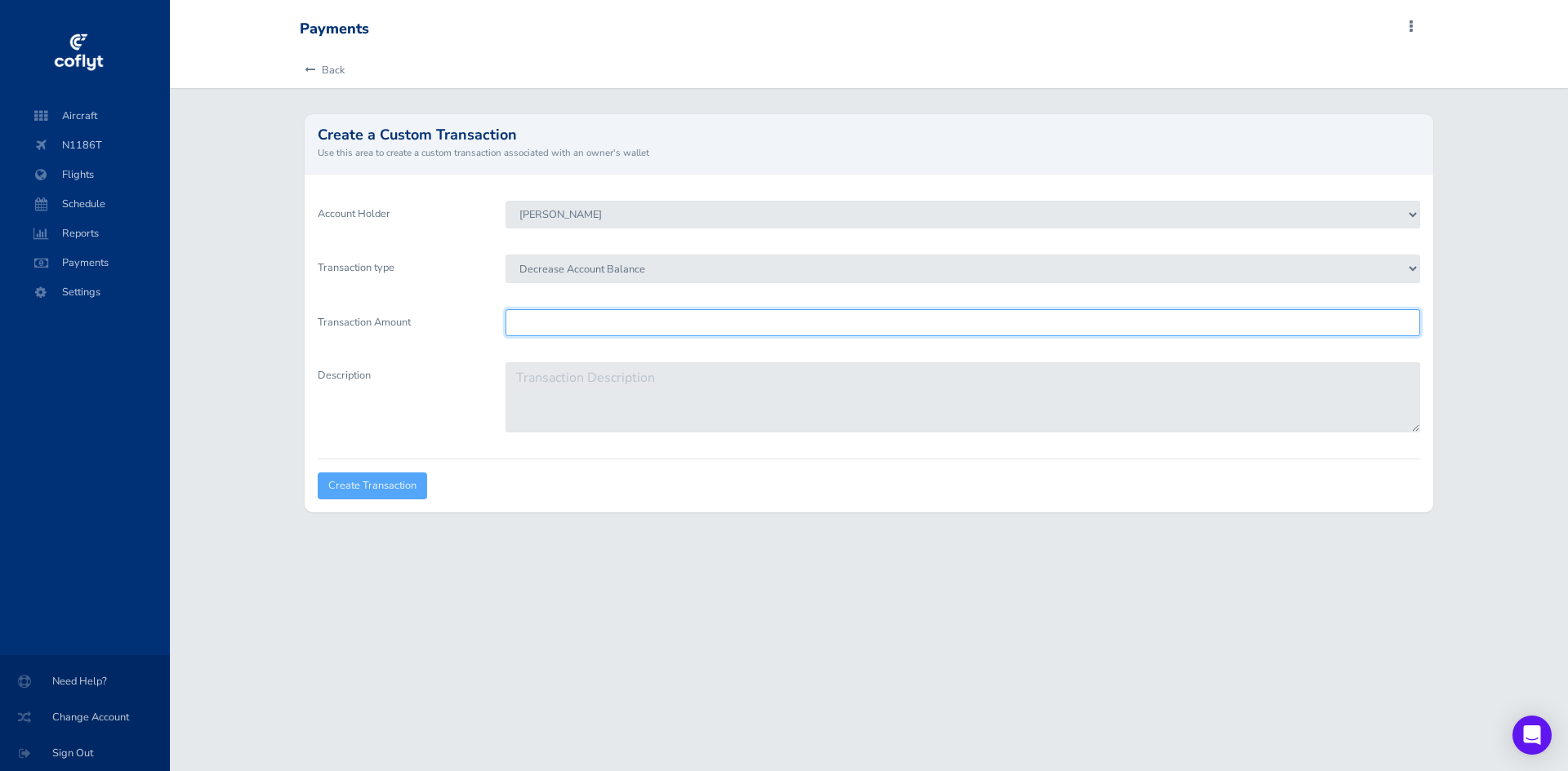
click at [666, 324] on input "Transaction Amount" at bounding box center [962, 323] width 914 height 27
type input "614.5"
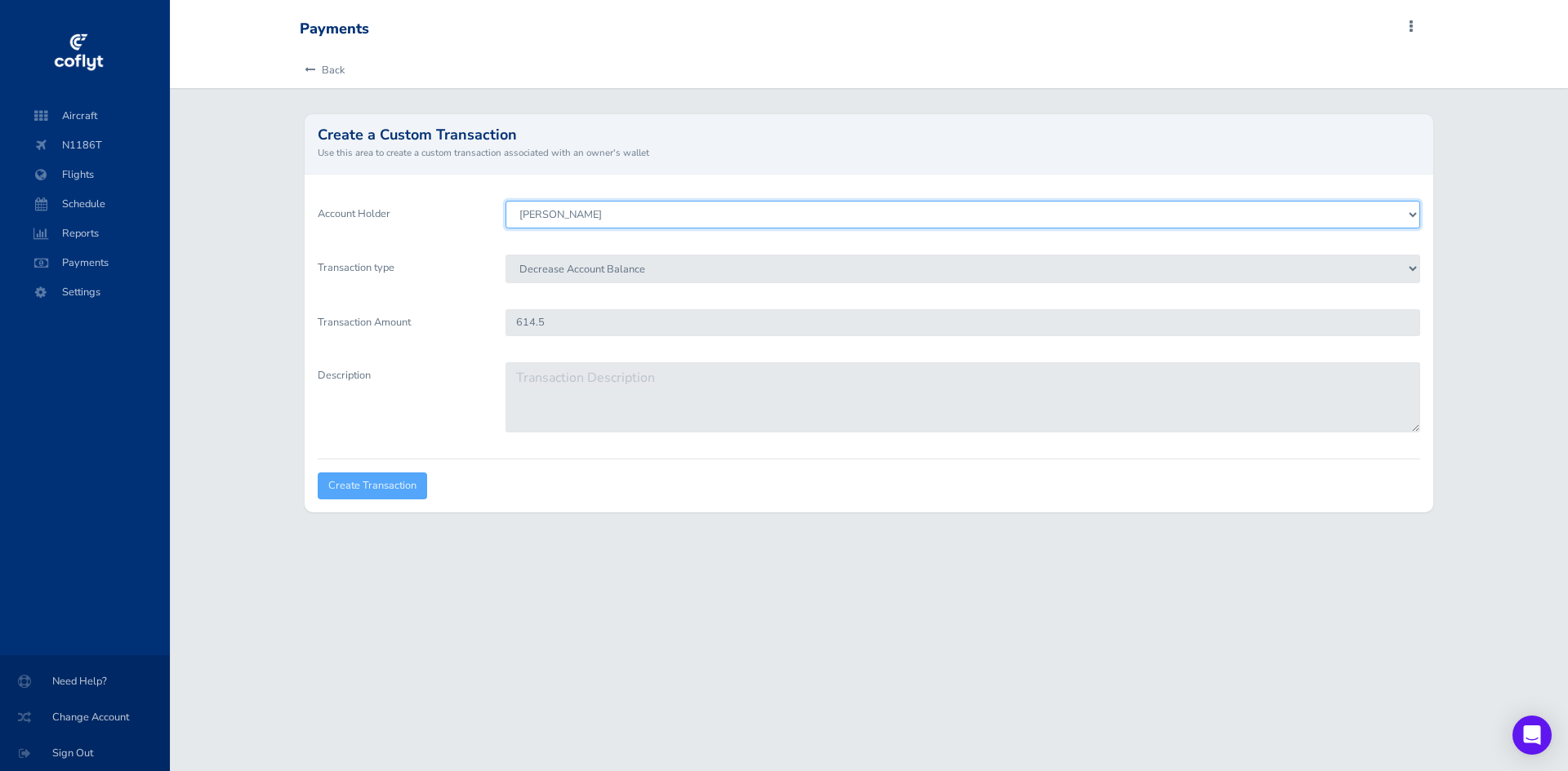
click at [709, 215] on select "Brenden Curcio Tom Stovall Howard Chambers Ray Deer Bob Pomfret Gary Kinser Jef…" at bounding box center [962, 214] width 914 height 28
select select "1823"
click at [505, 201] on select "Brenden Curcio Tom Stovall Howard Chambers Ray Deer Bob Pomfret Gary Kinser Jef…" at bounding box center [962, 214] width 914 height 28
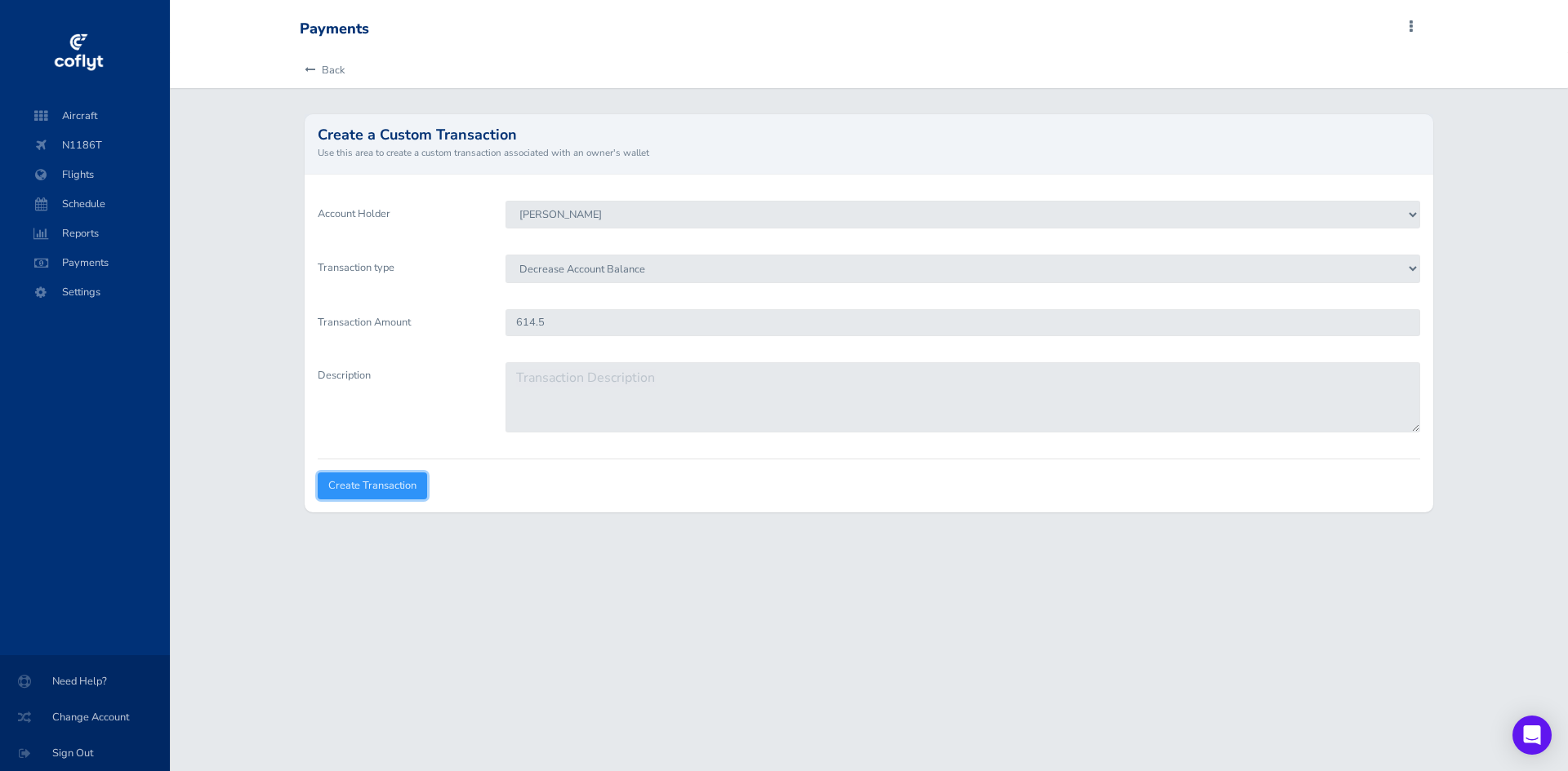
click at [403, 484] on input "Create Transaction" at bounding box center [372, 486] width 109 height 27
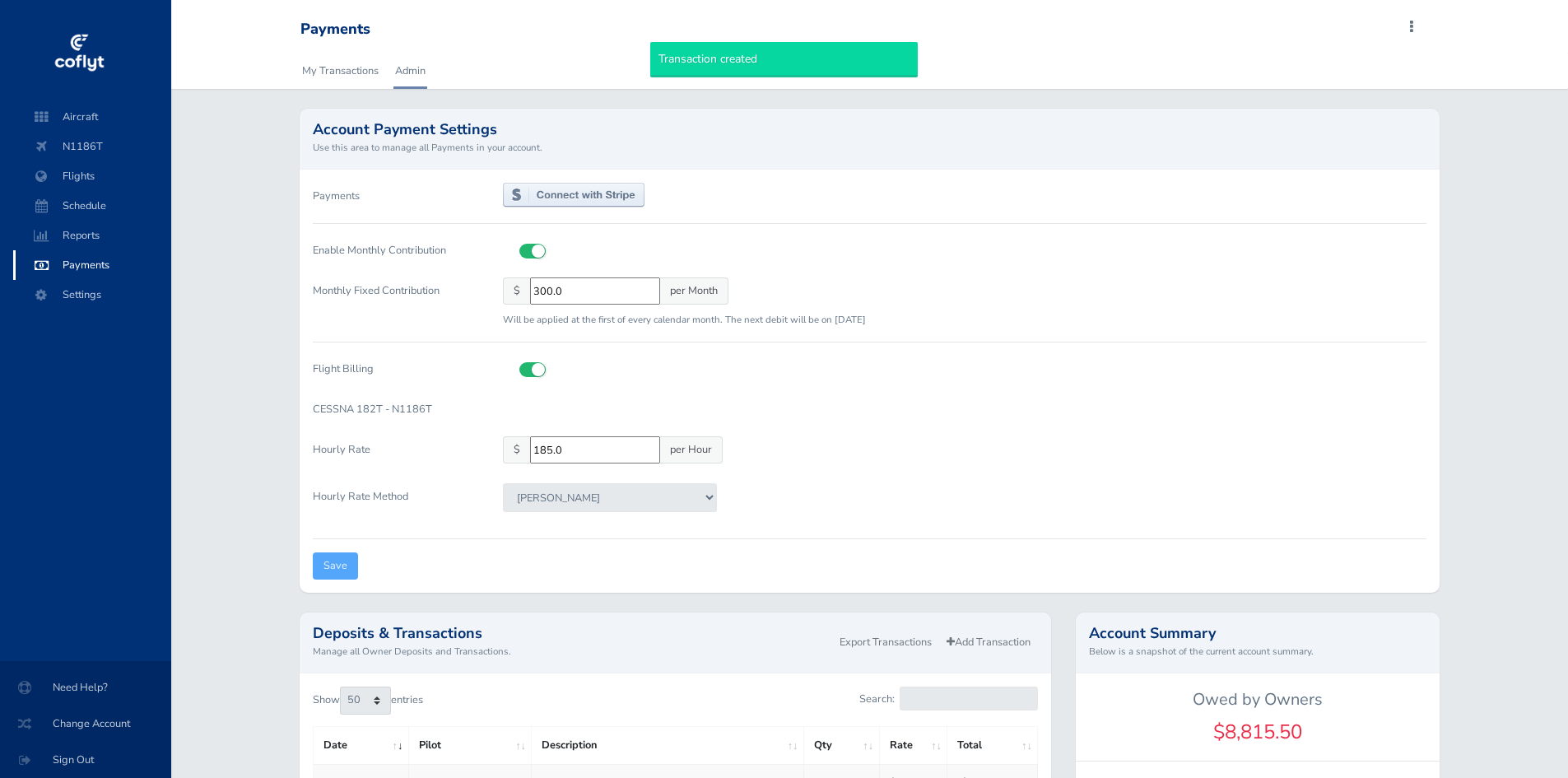
select select "50"
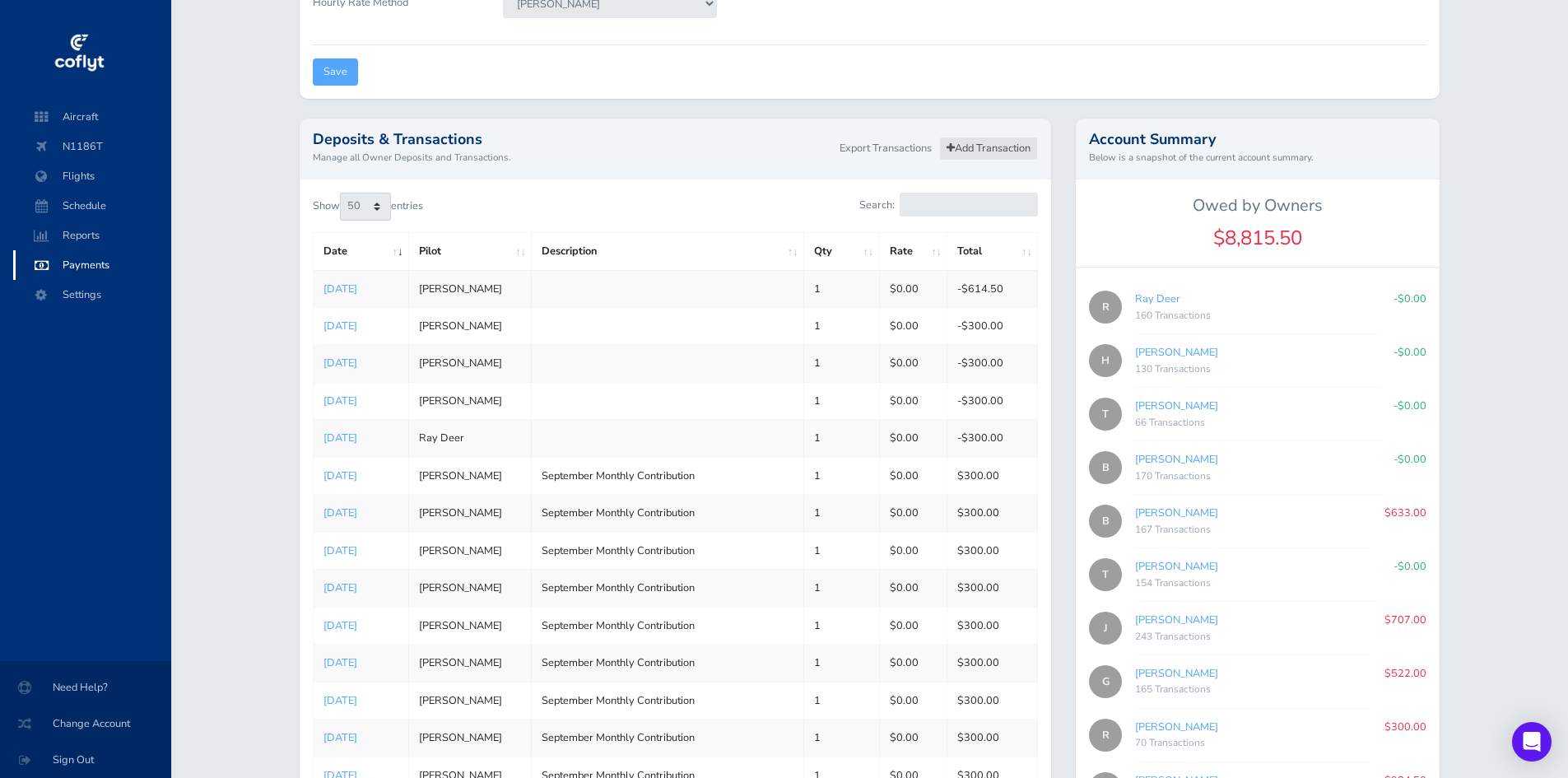
click at [983, 142] on link "Add Transaction" at bounding box center [988, 148] width 99 height 24
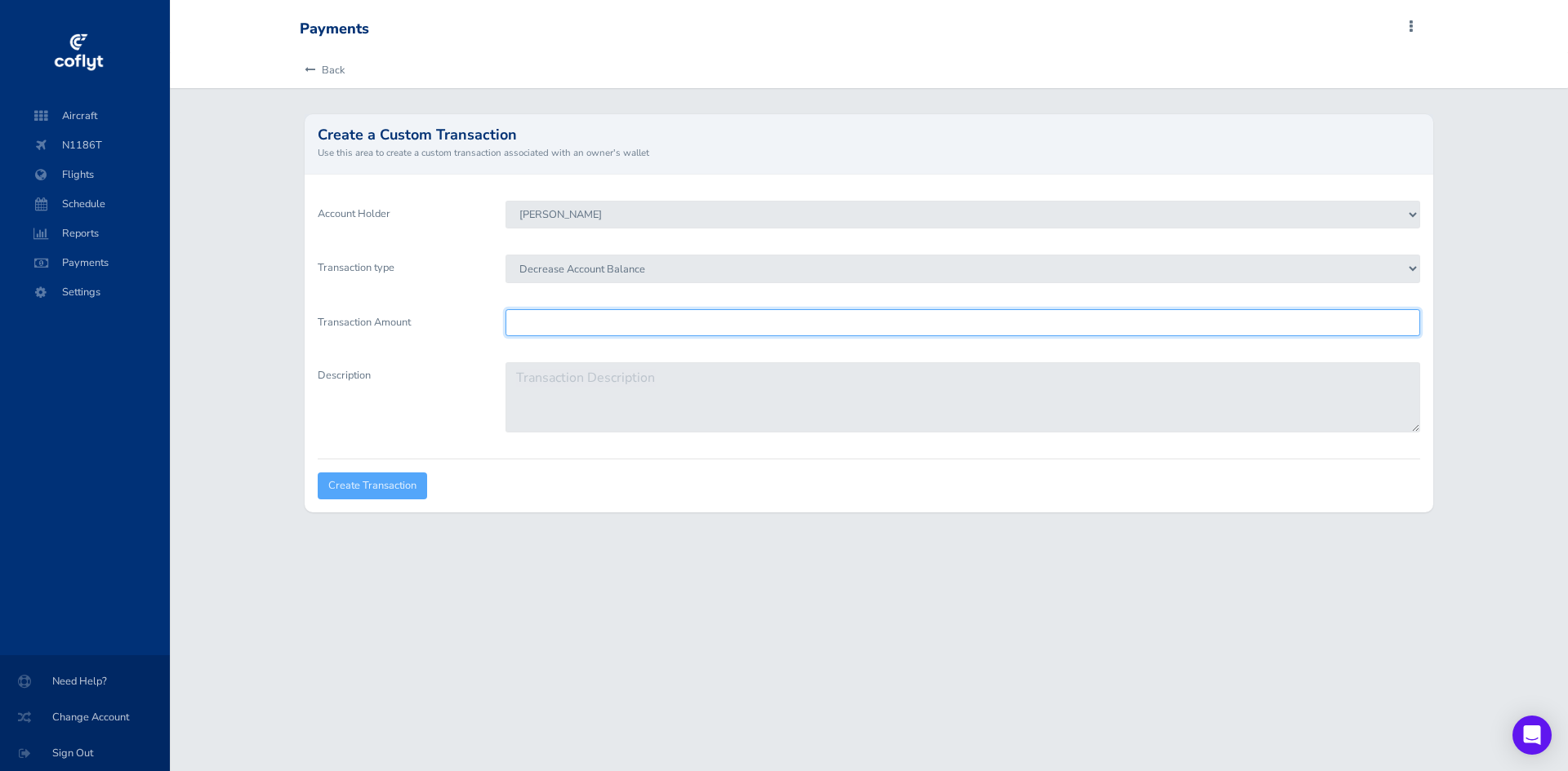
click at [565, 329] on input "Transaction Amount" at bounding box center [962, 323] width 914 height 27
type input "633"
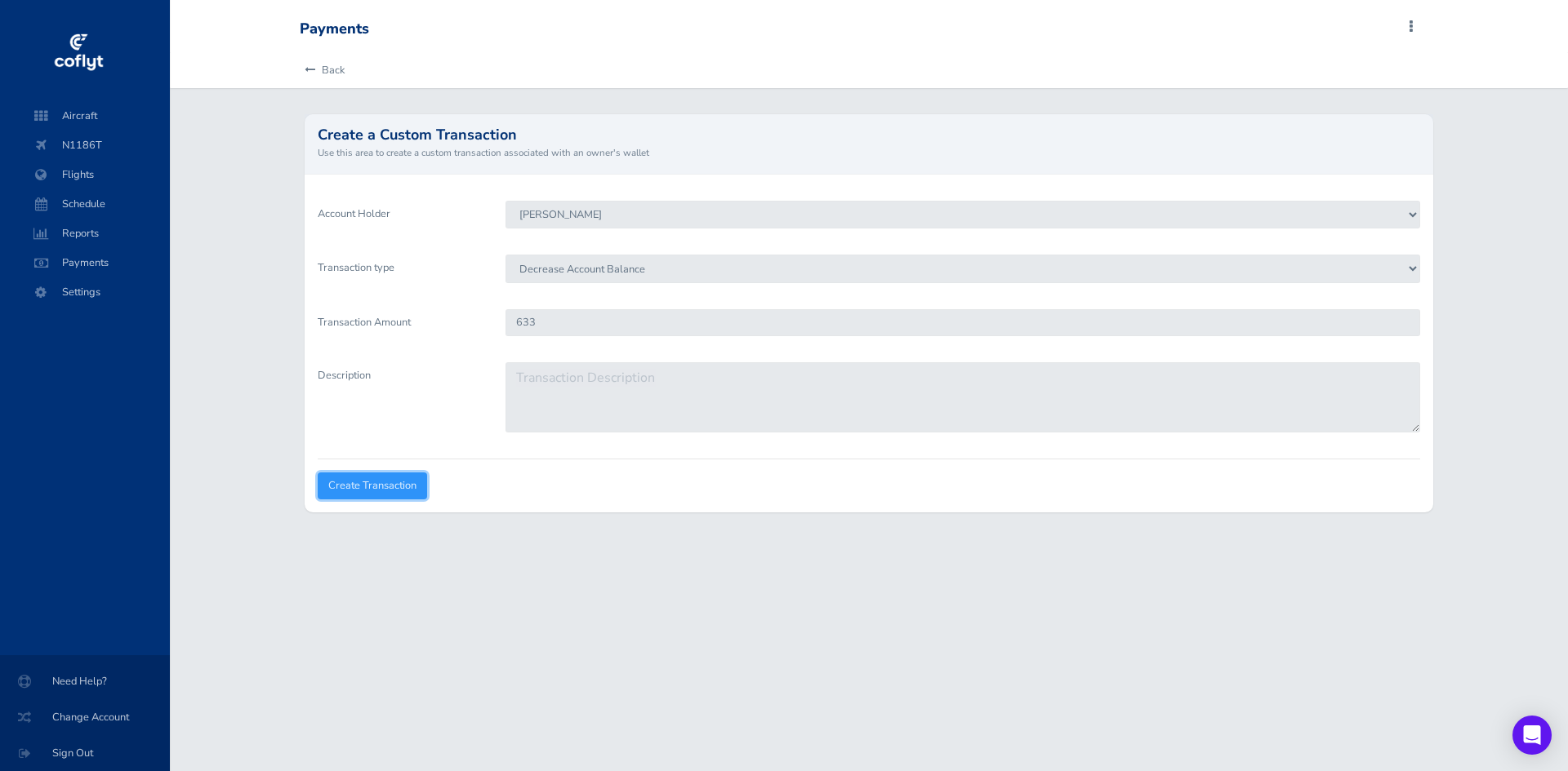
click at [346, 489] on input "Create Transaction" at bounding box center [372, 486] width 109 height 27
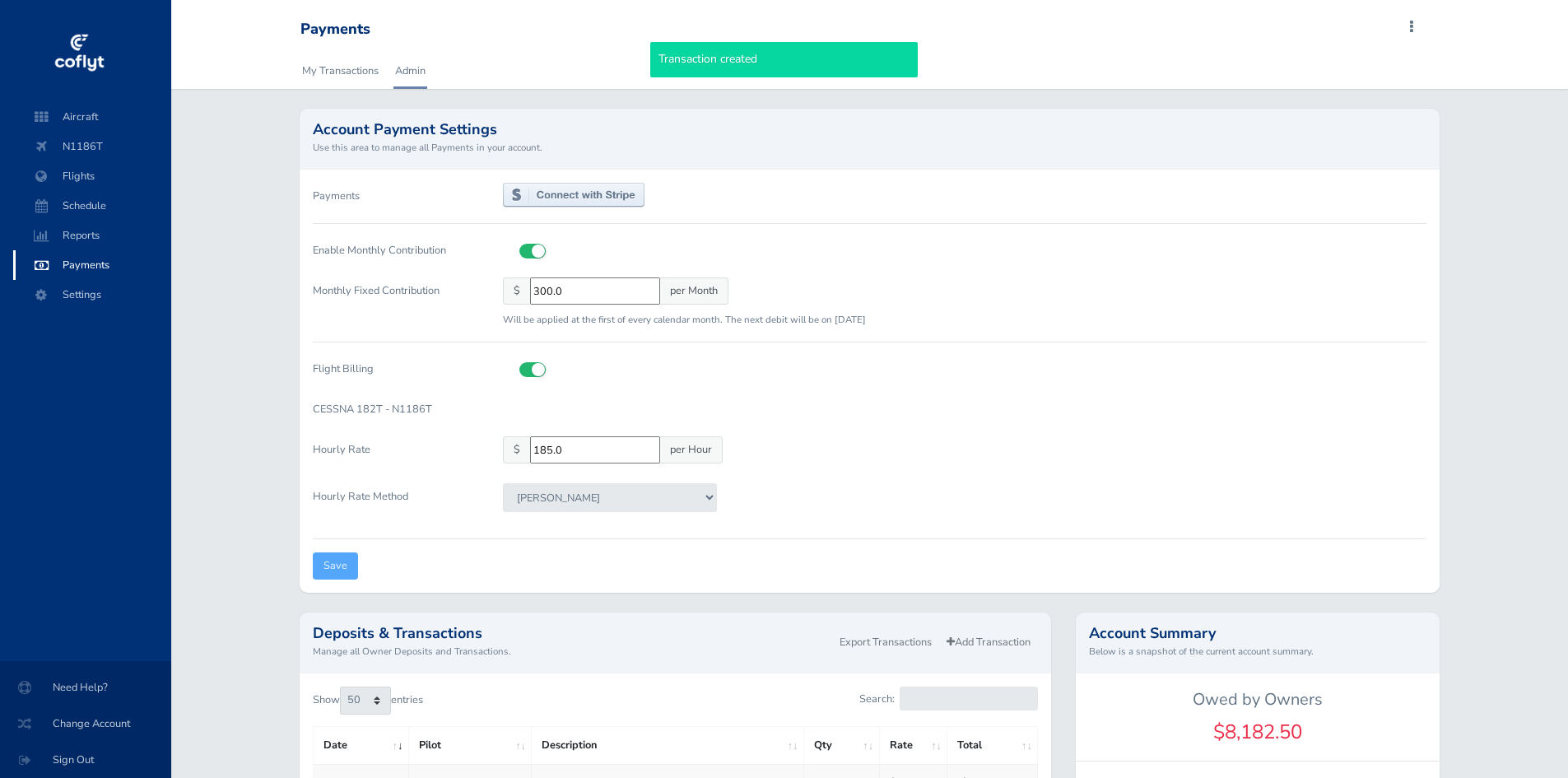
select select "50"
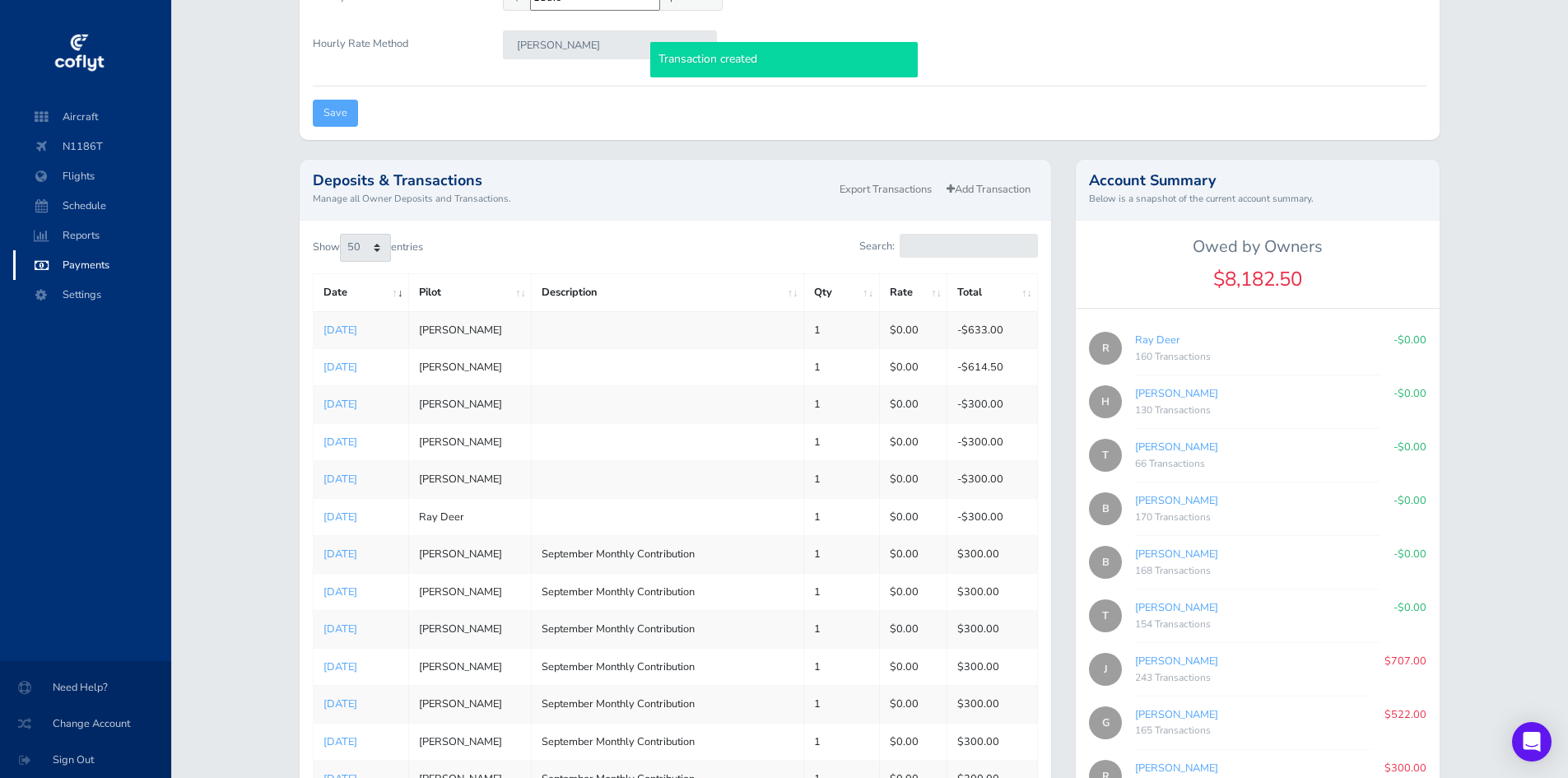
scroll to position [329, 0]
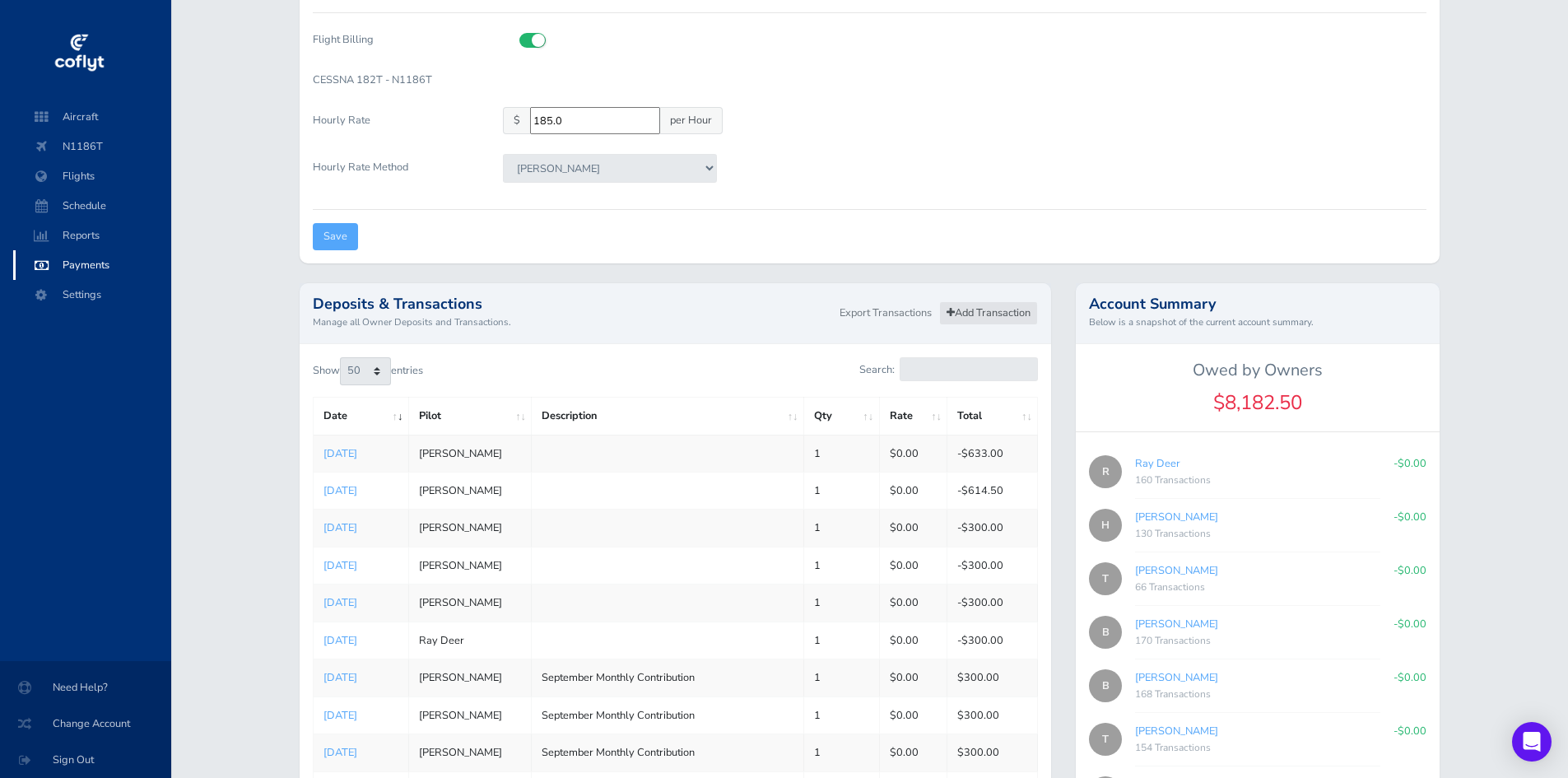
click at [952, 307] on link "Add Transaction" at bounding box center [988, 313] width 99 height 24
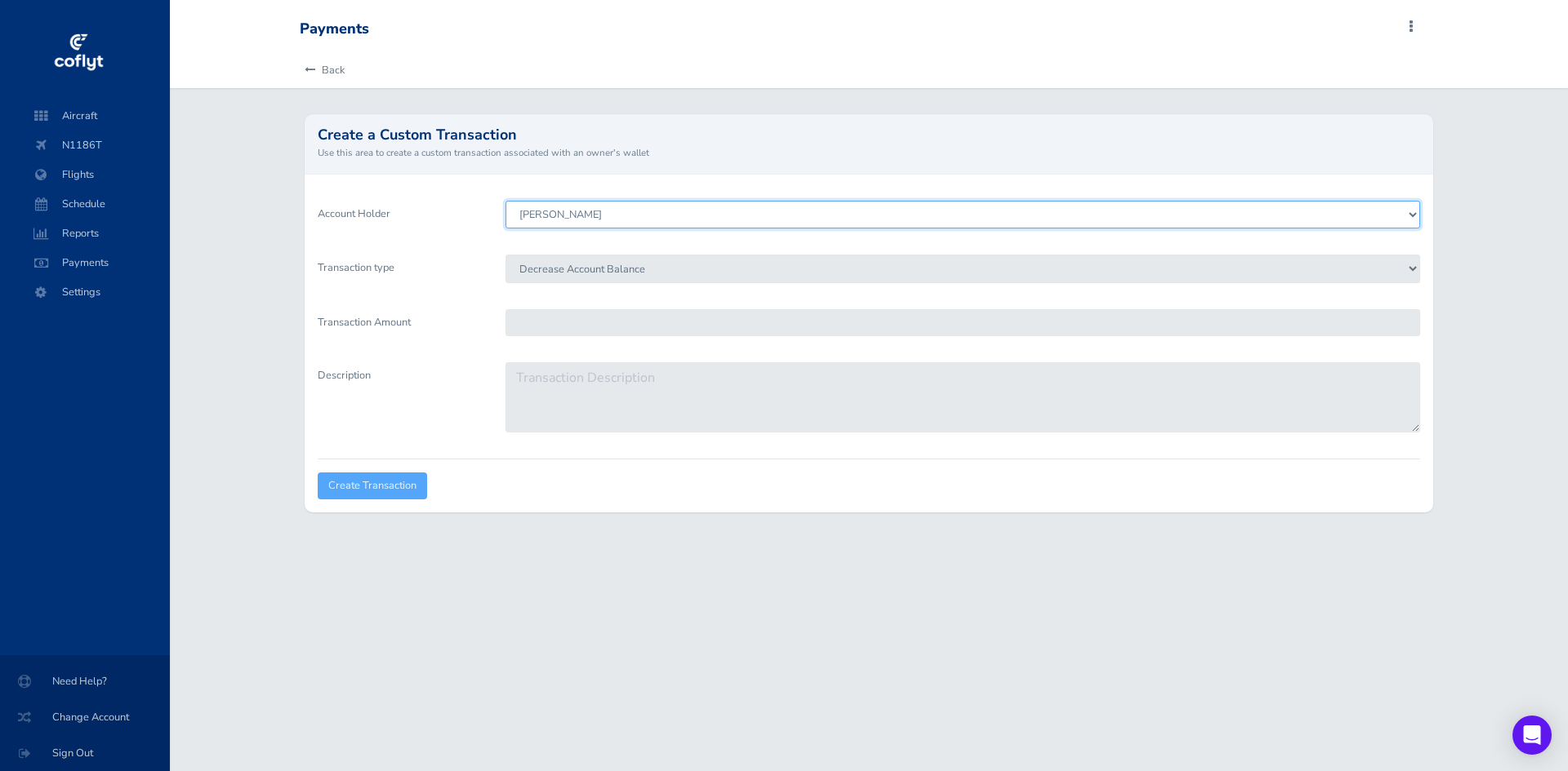
click at [821, 215] on select "Brenden Curcio Tom Stovall Howard Chambers Ray Deer Bob Pomfret Gary Kinser Jef…" at bounding box center [962, 214] width 914 height 28
select select "4559"
click at [505, 201] on select "[PERSON_NAME] [PERSON_NAME] [PERSON_NAME] [PERSON_NAME] Deer [PERSON_NAME] [PER…" at bounding box center [962, 214] width 914 height 28
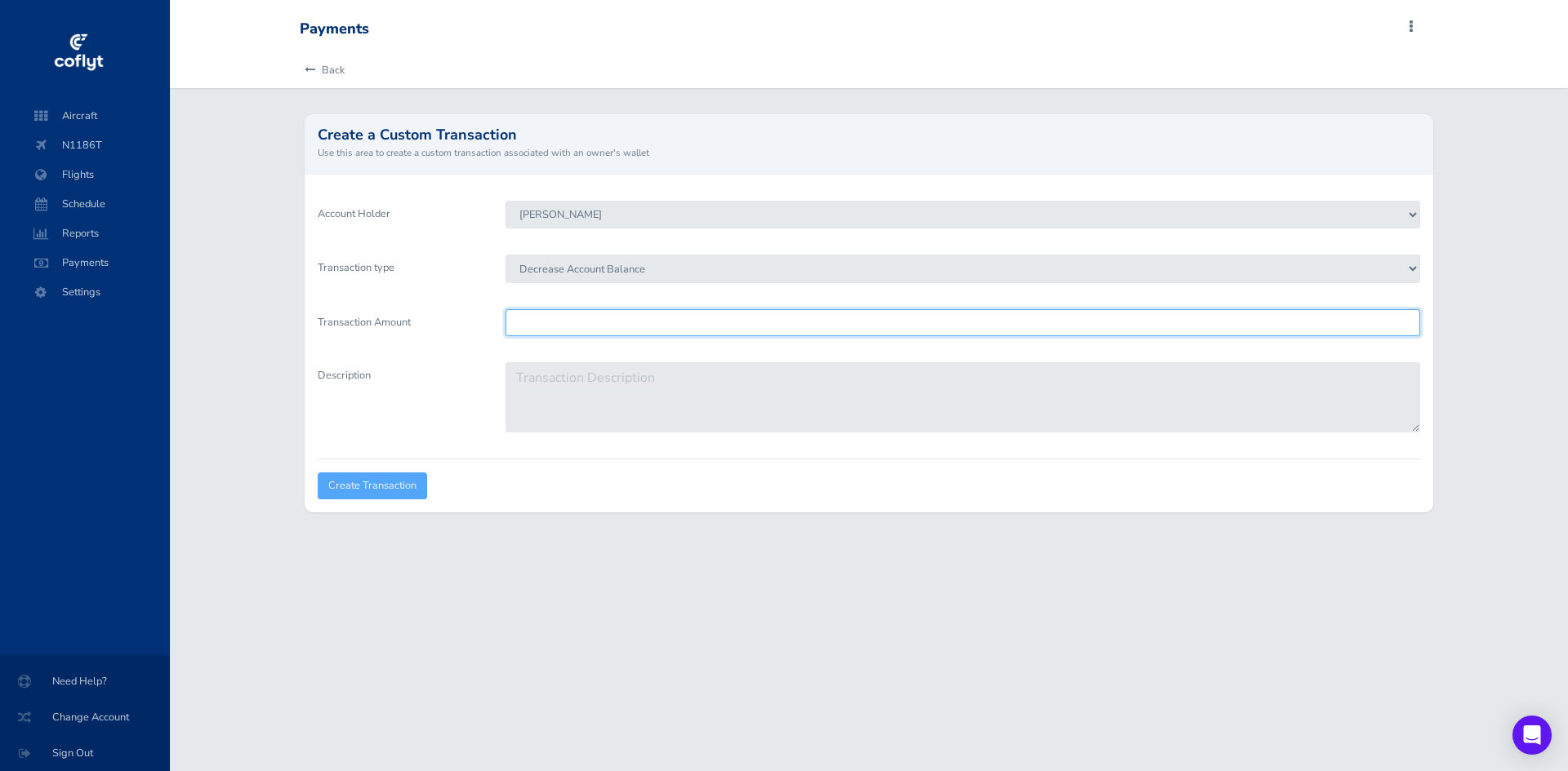
click at [593, 325] on input "Transaction Amount" at bounding box center [962, 323] width 914 height 27
type input "707"
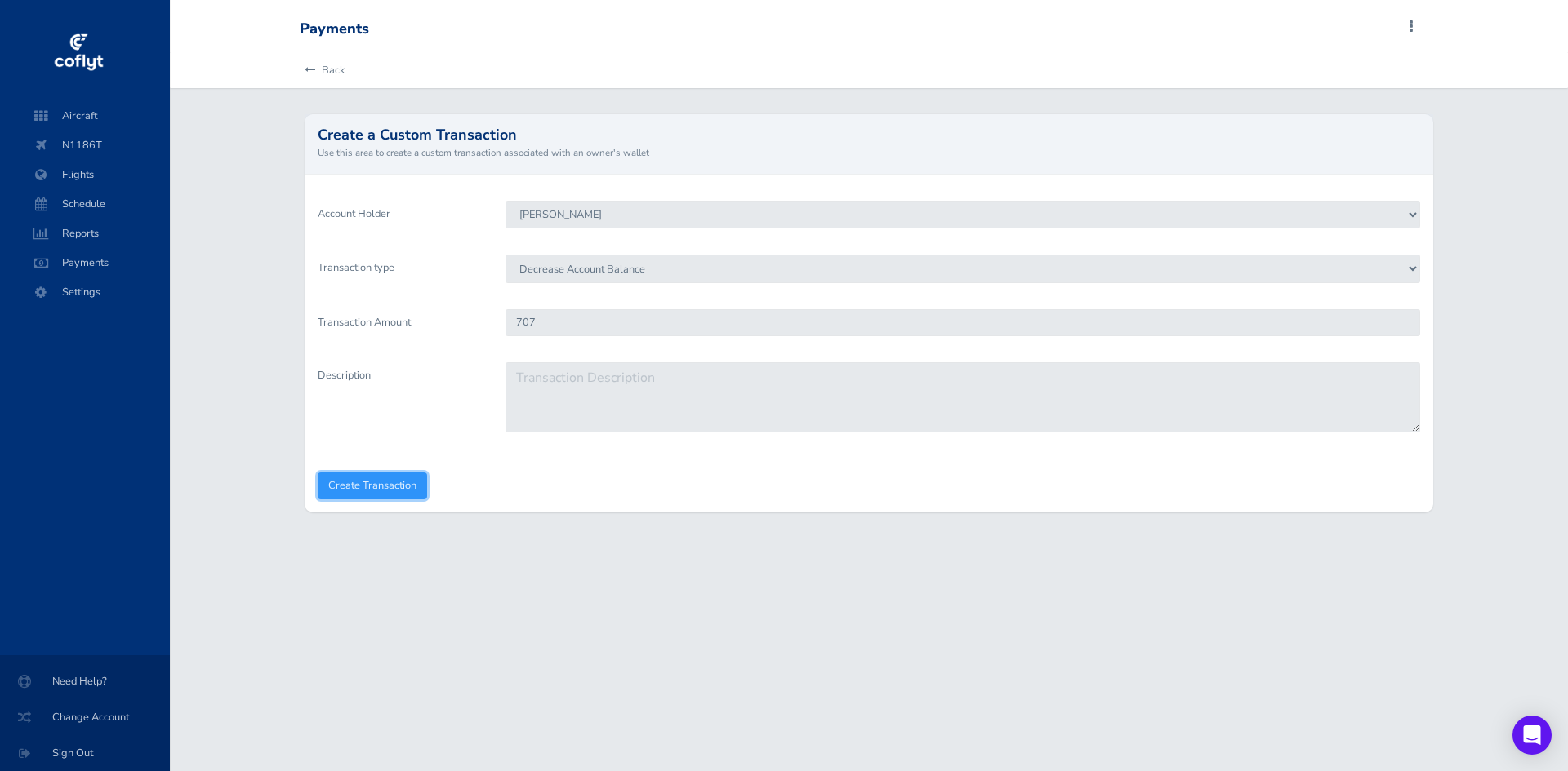
click at [384, 492] on input "Create Transaction" at bounding box center [372, 486] width 109 height 27
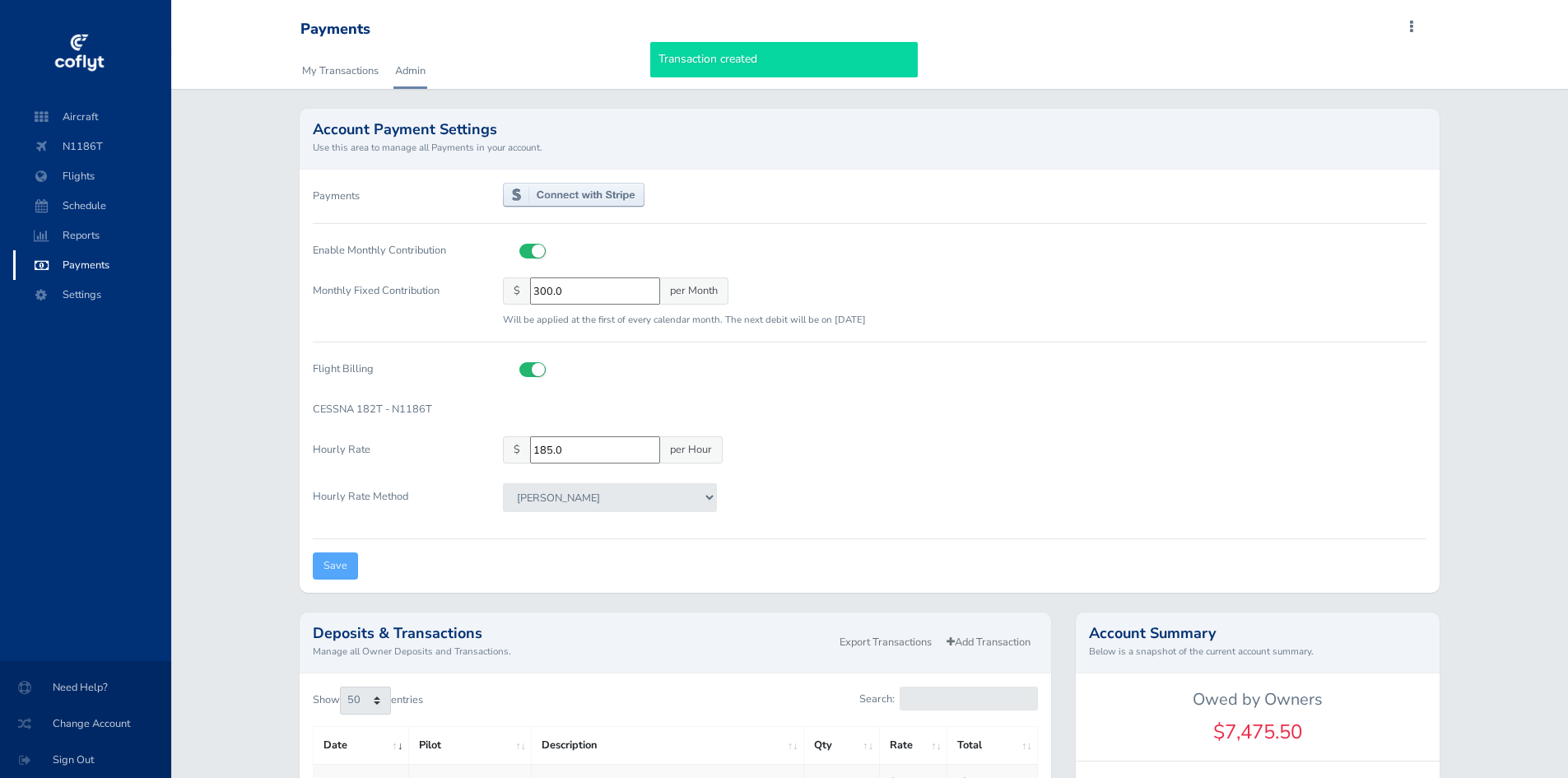
select select "50"
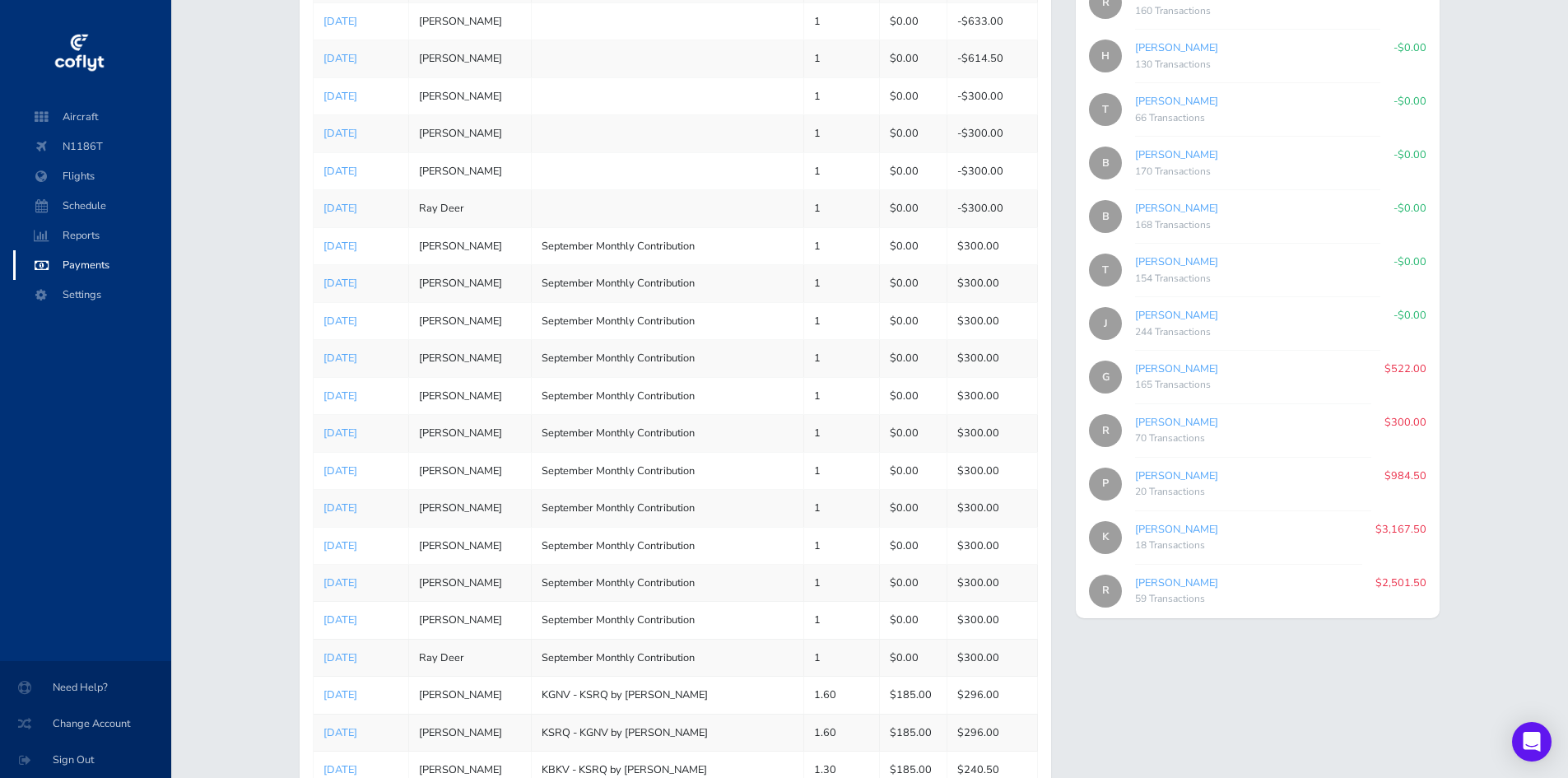
scroll to position [576, 0]
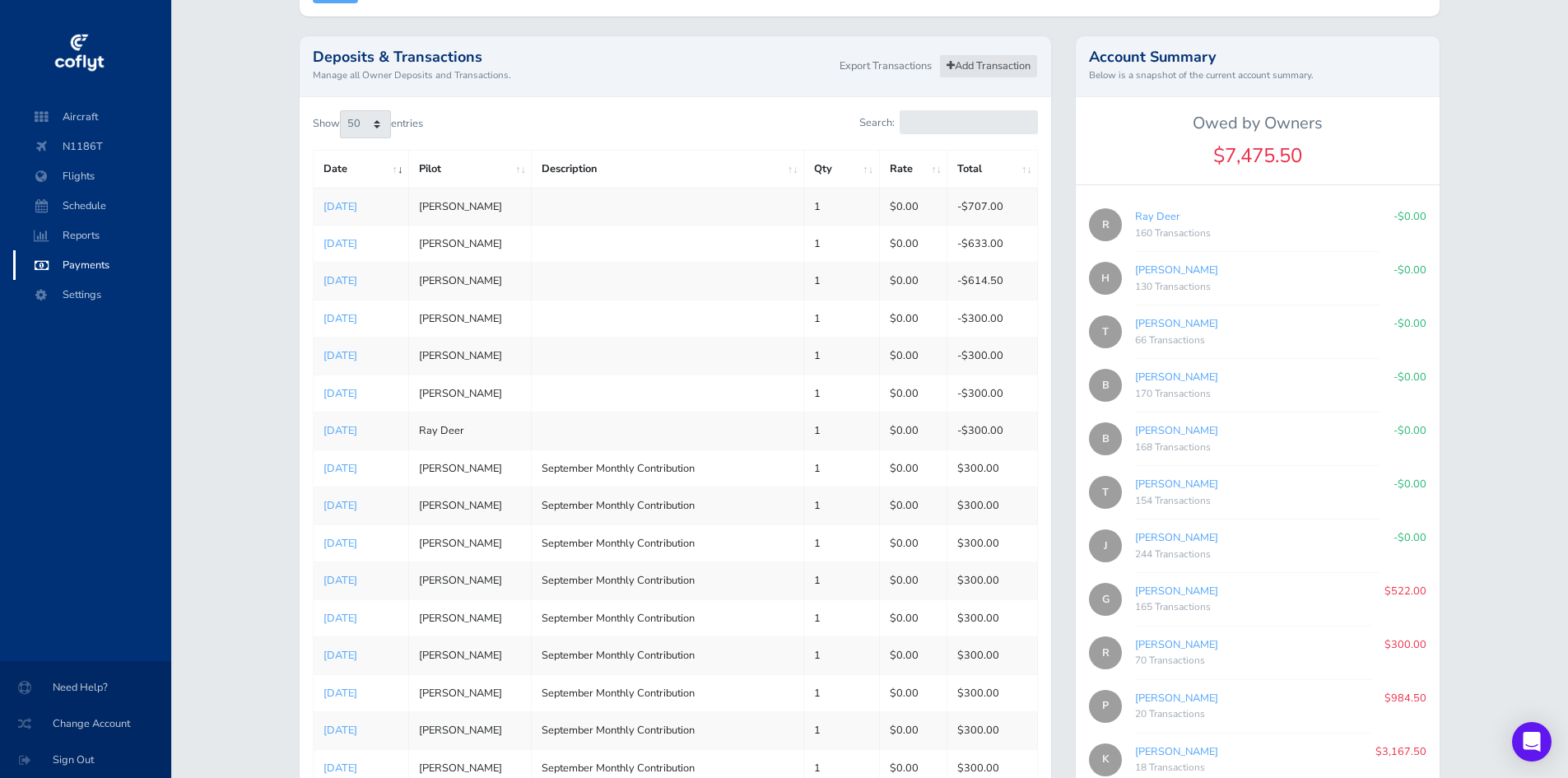
click at [975, 71] on link "Add Transaction" at bounding box center [988, 66] width 99 height 24
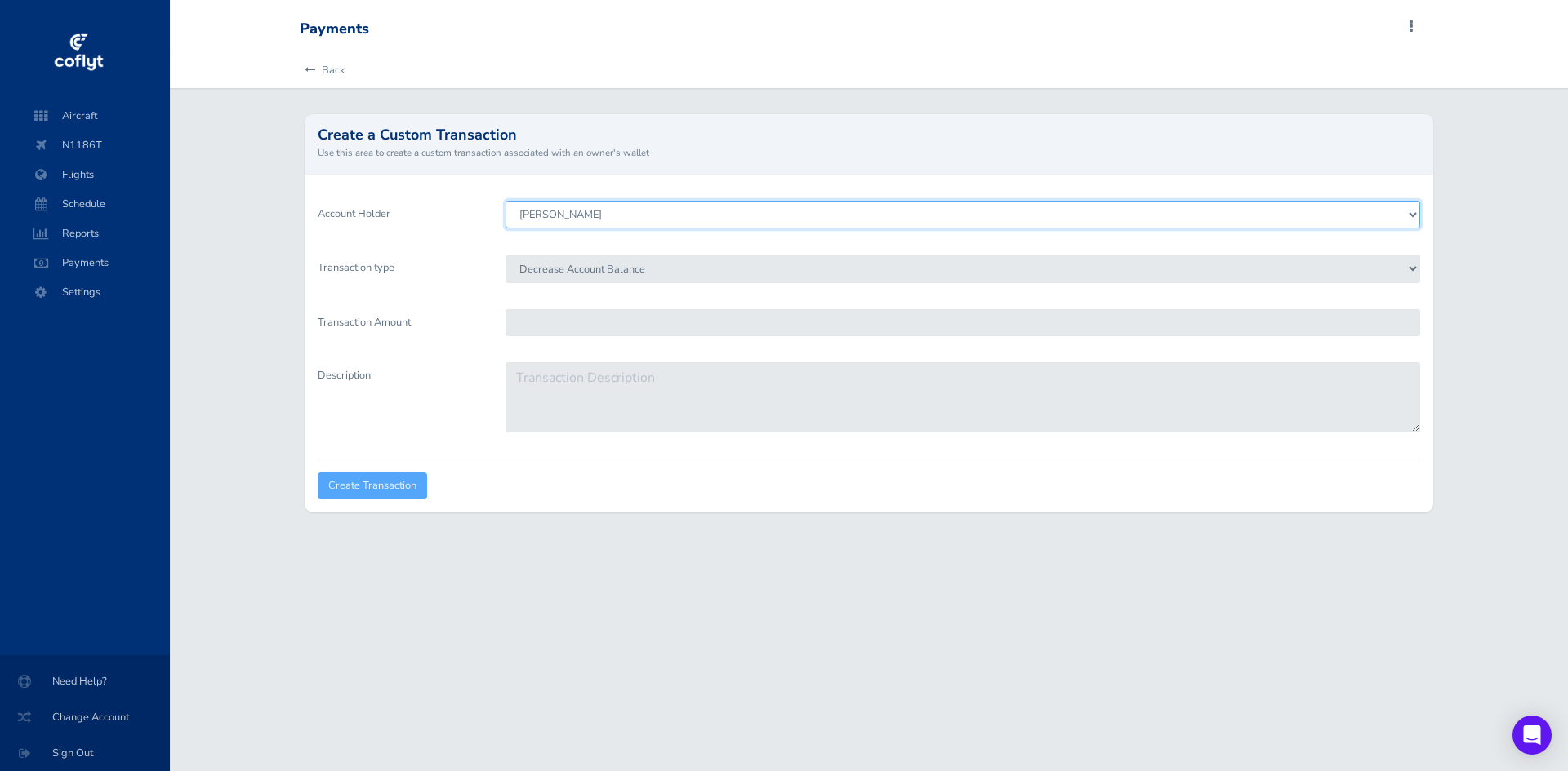
click at [663, 207] on select "[PERSON_NAME] [PERSON_NAME] [PERSON_NAME] [PERSON_NAME] Deer [PERSON_NAME] [PER…" at bounding box center [962, 214] width 914 height 28
select select "1829"
click at [505, 201] on select "[PERSON_NAME] [PERSON_NAME] [PERSON_NAME] [PERSON_NAME] Deer [PERSON_NAME] [PER…" at bounding box center [962, 214] width 914 height 28
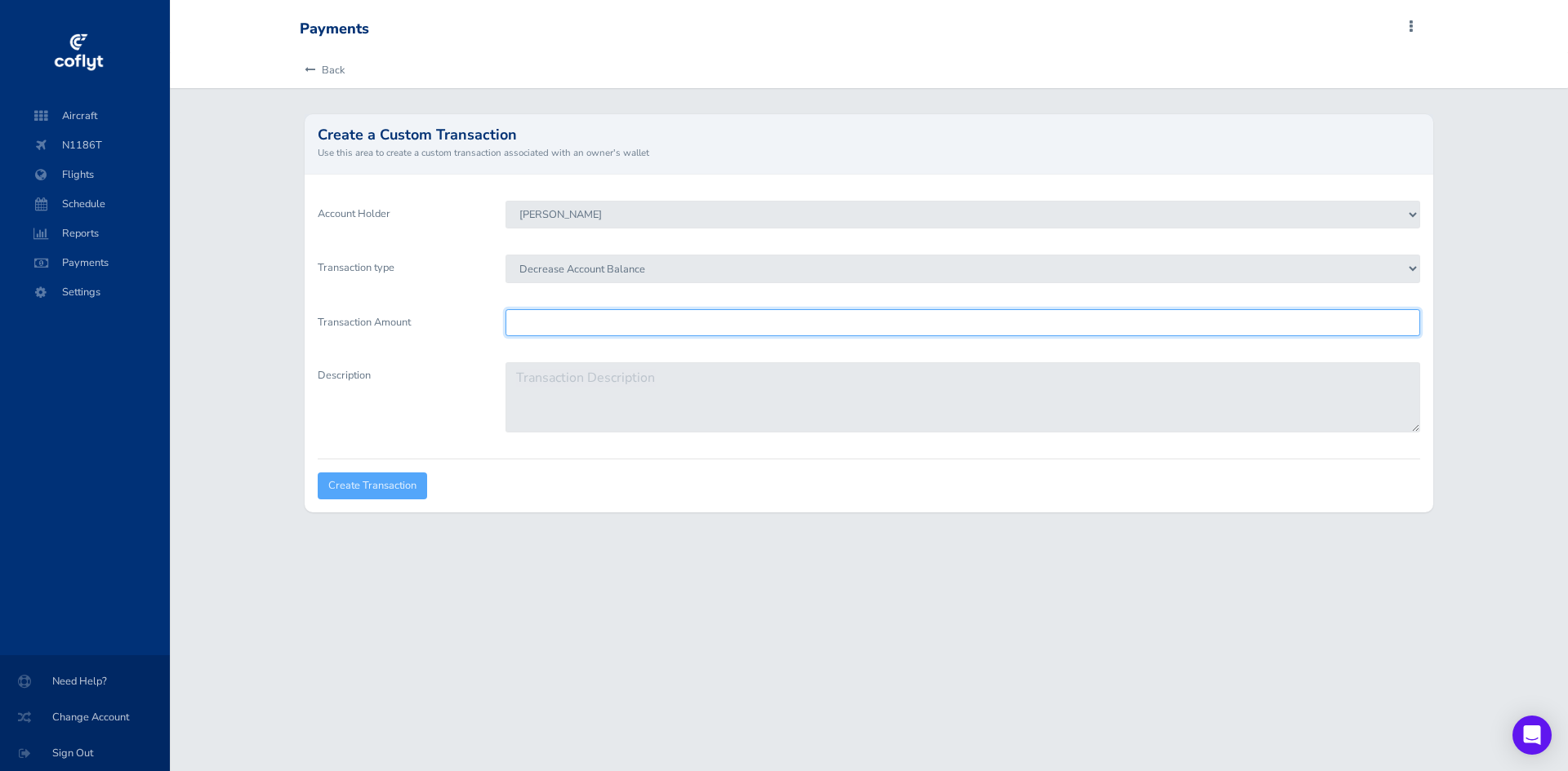
click at [573, 314] on input "Transaction Amount" at bounding box center [962, 323] width 914 height 27
type input "522"
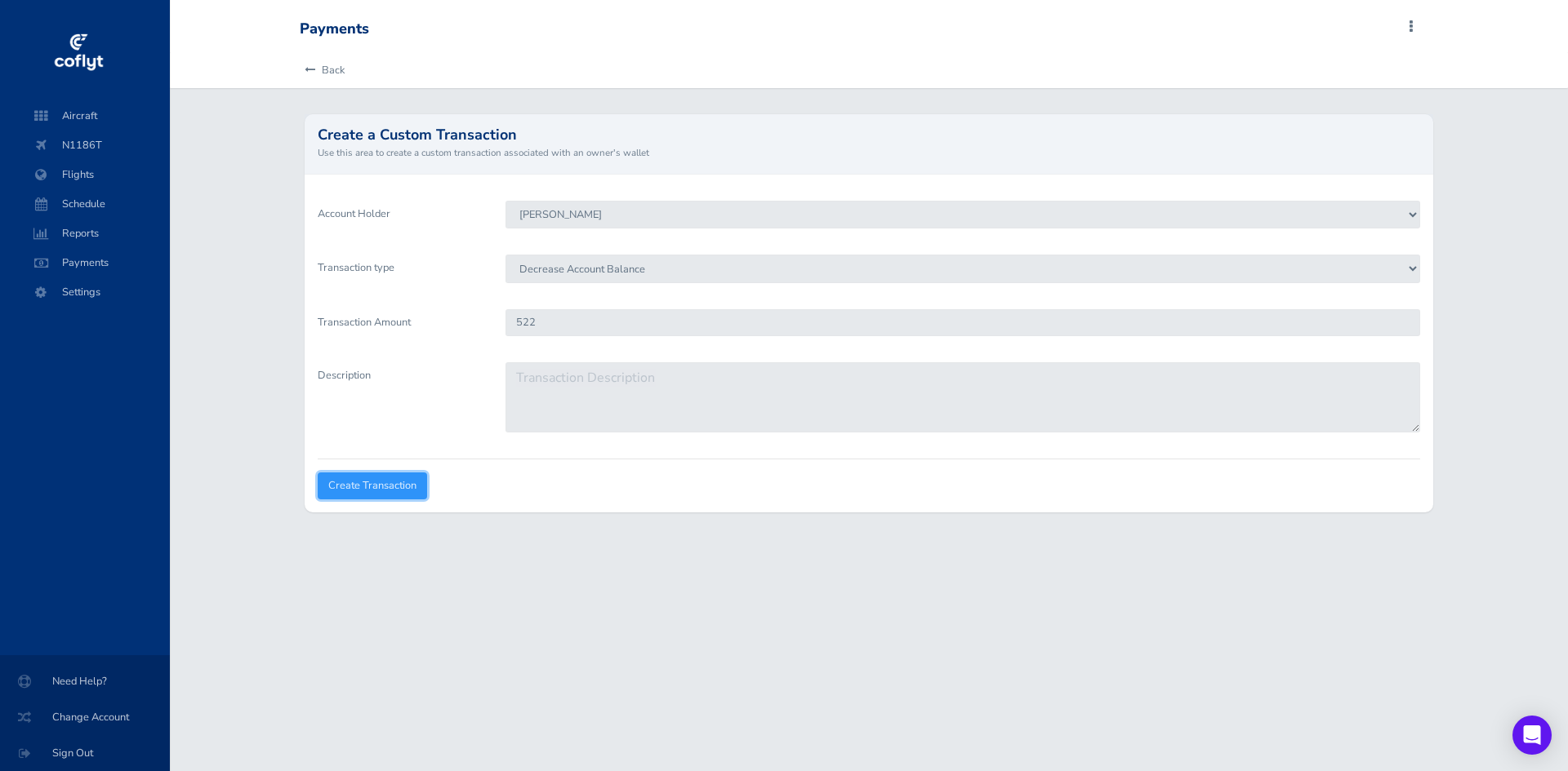
click at [369, 486] on input "Create Transaction" at bounding box center [372, 486] width 109 height 27
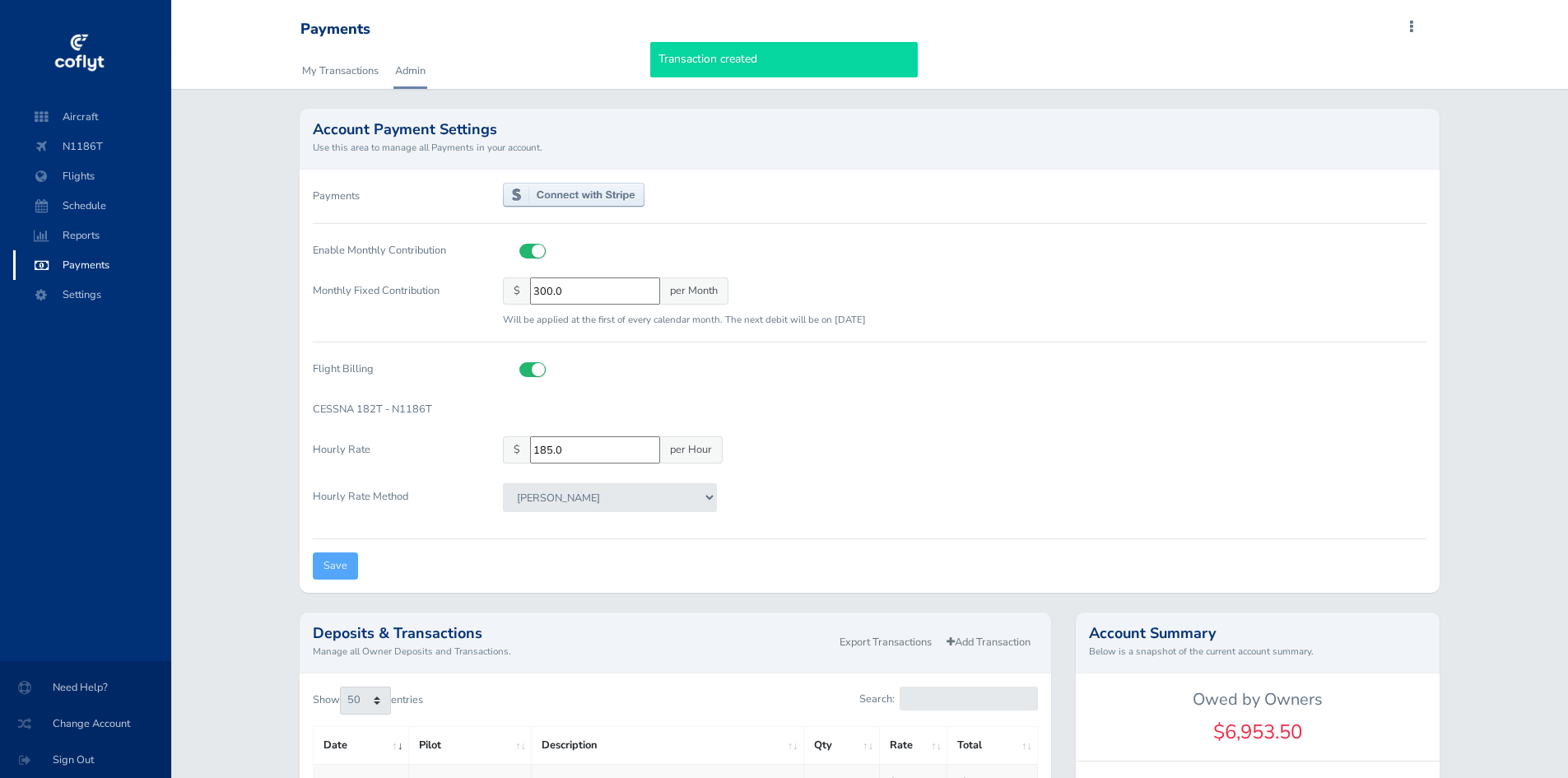
select select "50"
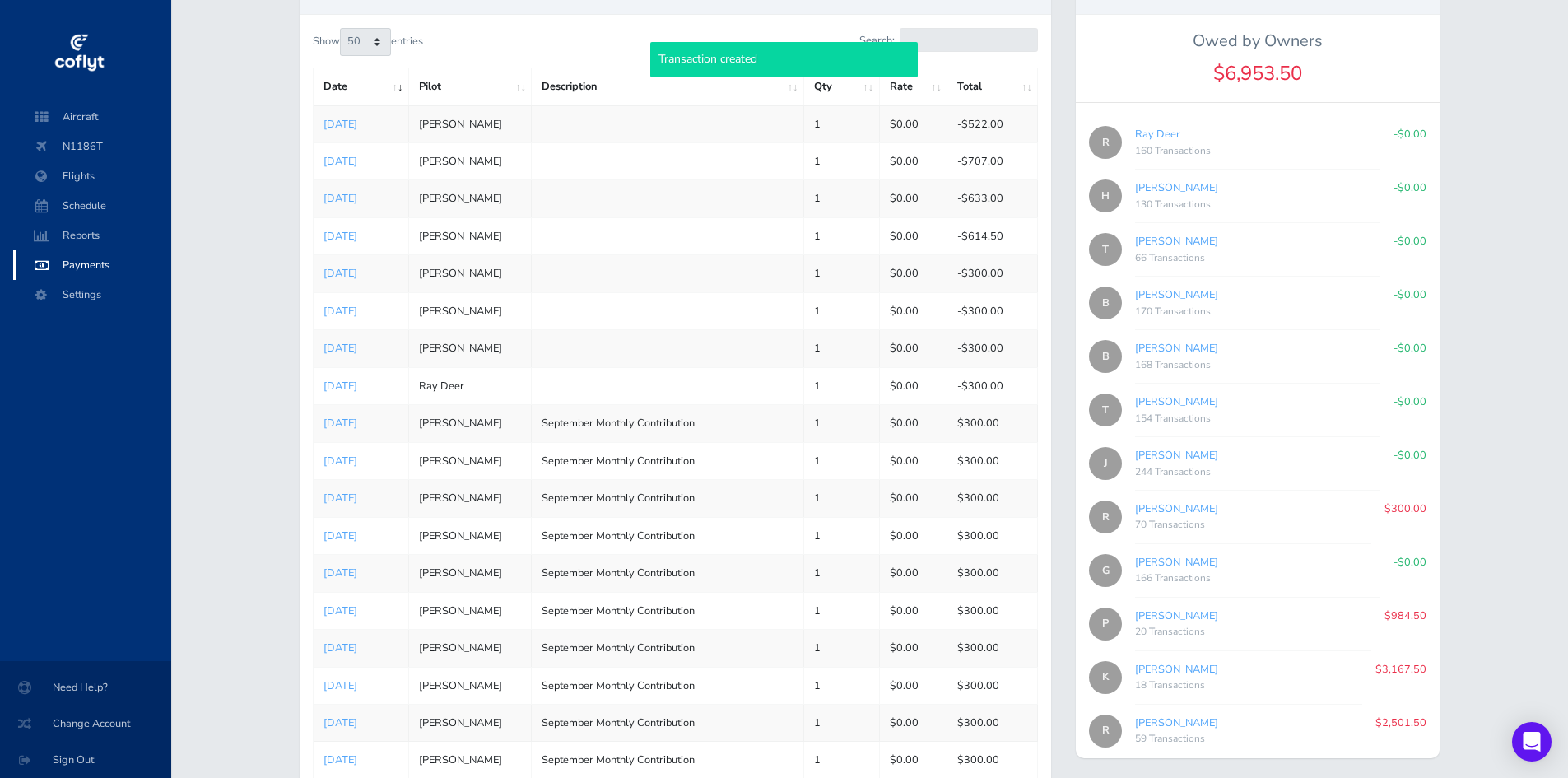
scroll to position [247, 0]
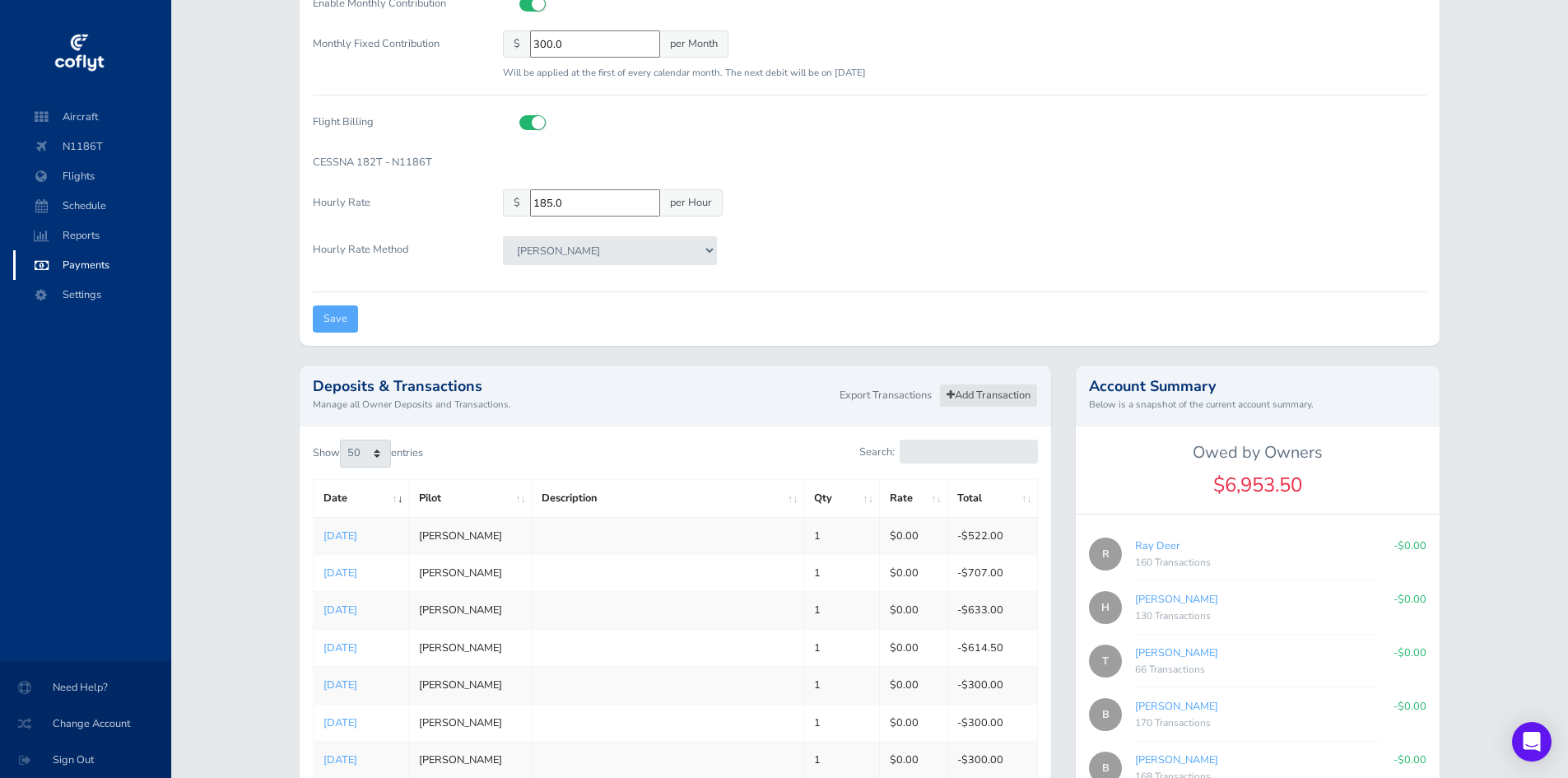
click at [979, 396] on link "Add Transaction" at bounding box center [988, 395] width 99 height 24
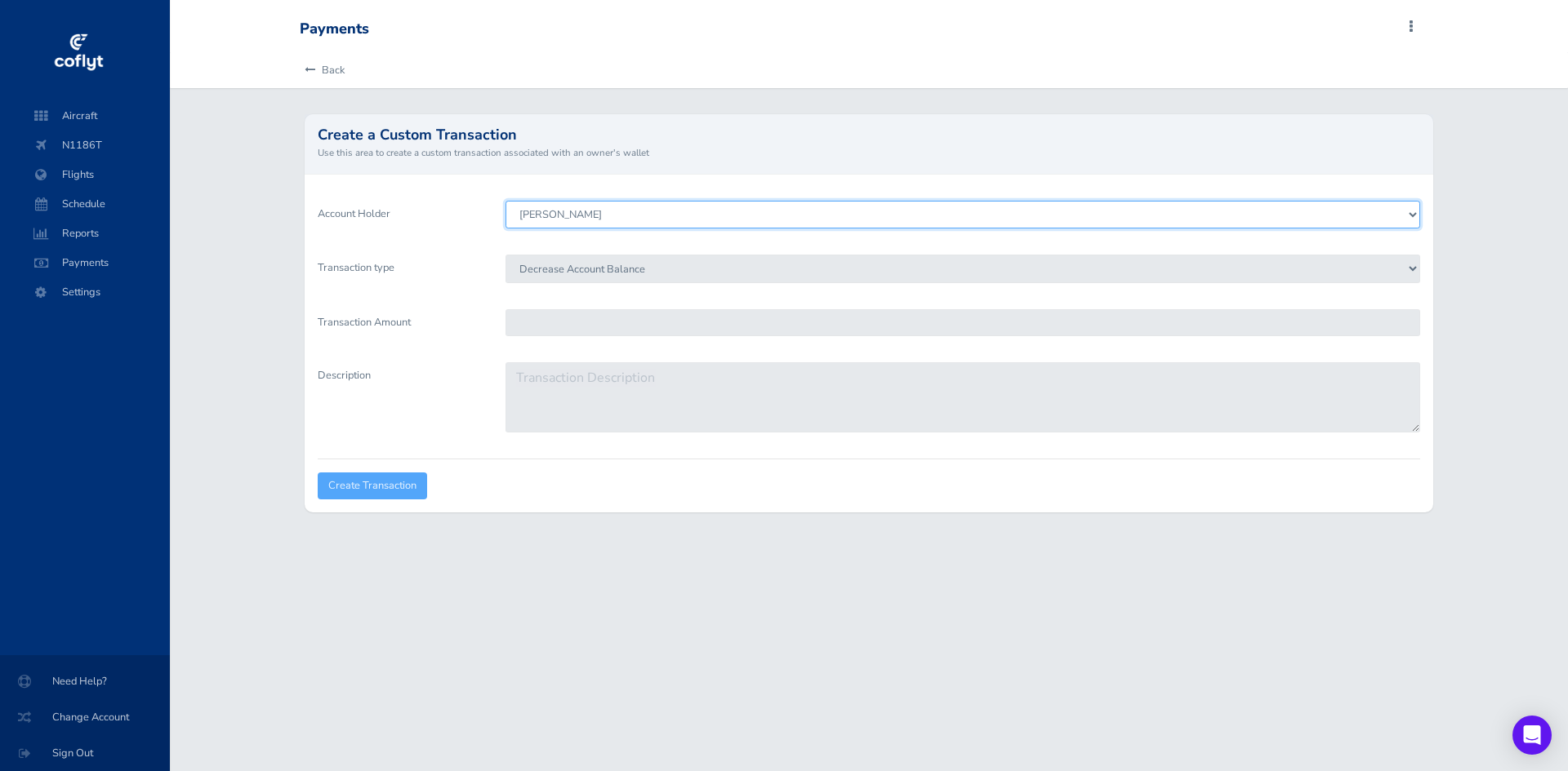
click at [734, 213] on select "[PERSON_NAME] [PERSON_NAME] [PERSON_NAME] [PERSON_NAME] Deer [PERSON_NAME] [PER…" at bounding box center [962, 214] width 914 height 28
select select "5694"
click at [505, 201] on select "[PERSON_NAME] [PERSON_NAME] [PERSON_NAME] [PERSON_NAME] Deer [PERSON_NAME] [PER…" at bounding box center [962, 214] width 914 height 28
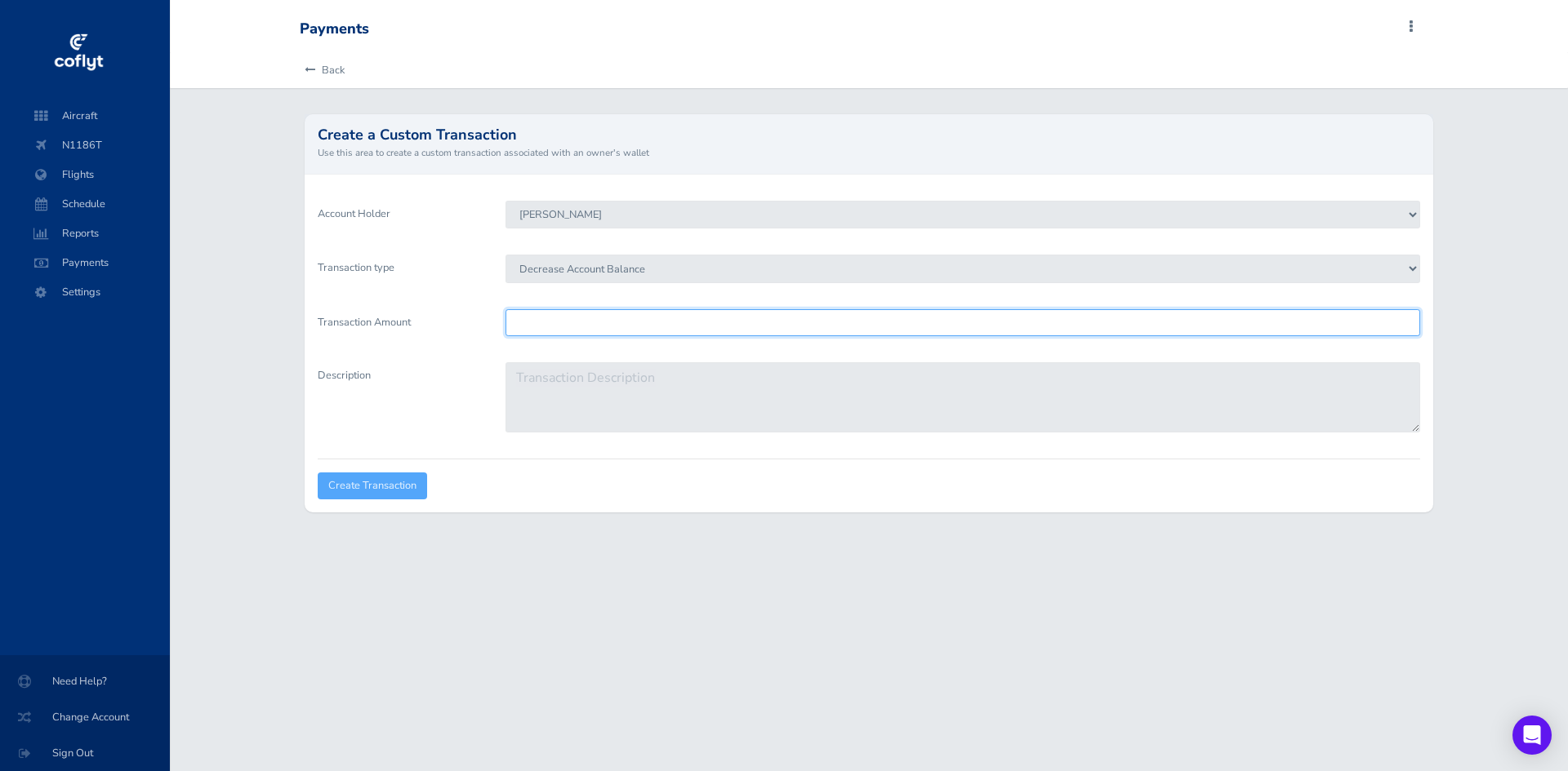
click at [585, 319] on input "Transaction Amount" at bounding box center [962, 323] width 914 height 27
type input "300"
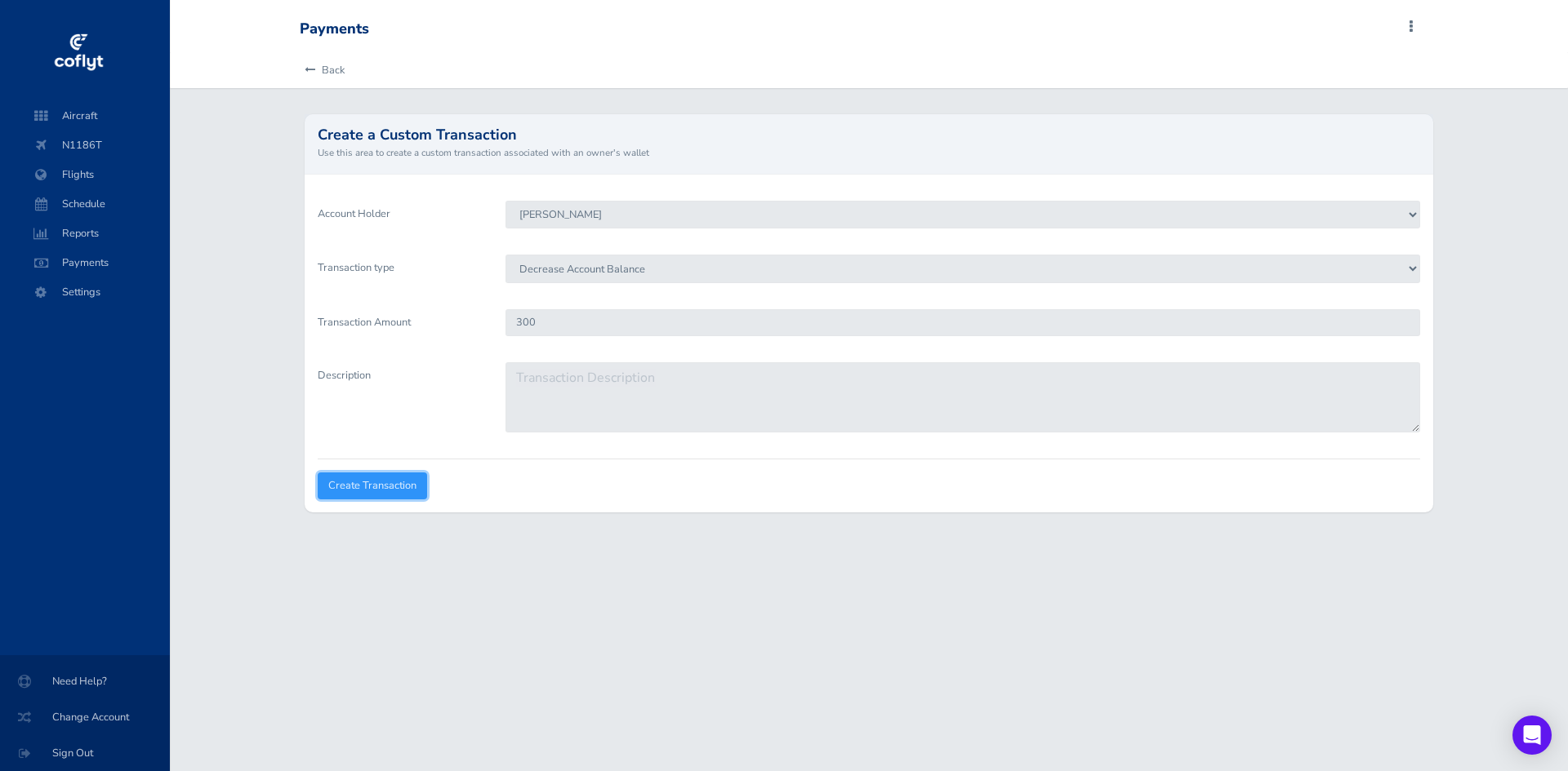
click at [386, 499] on input "Create Transaction" at bounding box center [372, 486] width 109 height 27
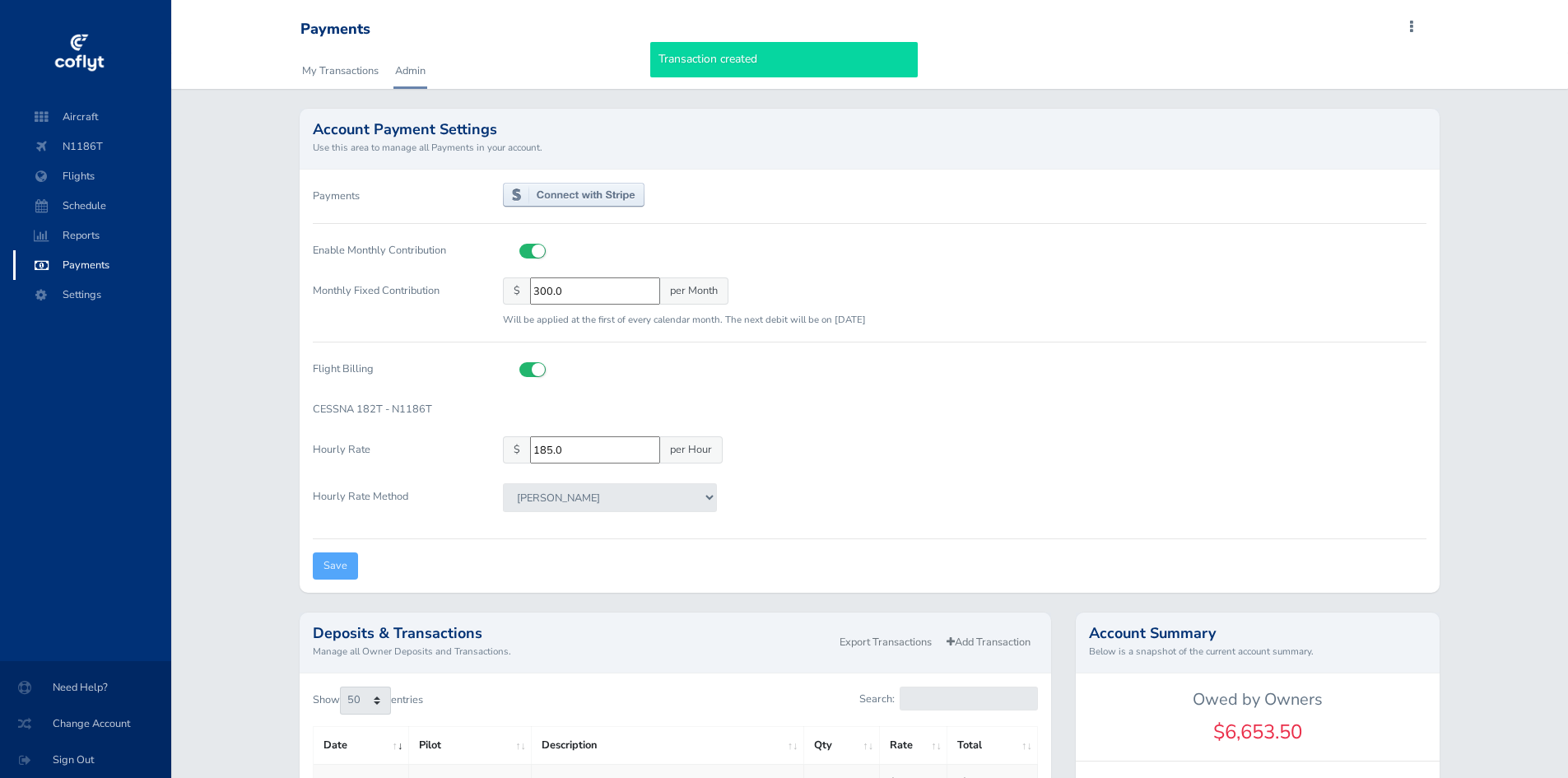
select select "50"
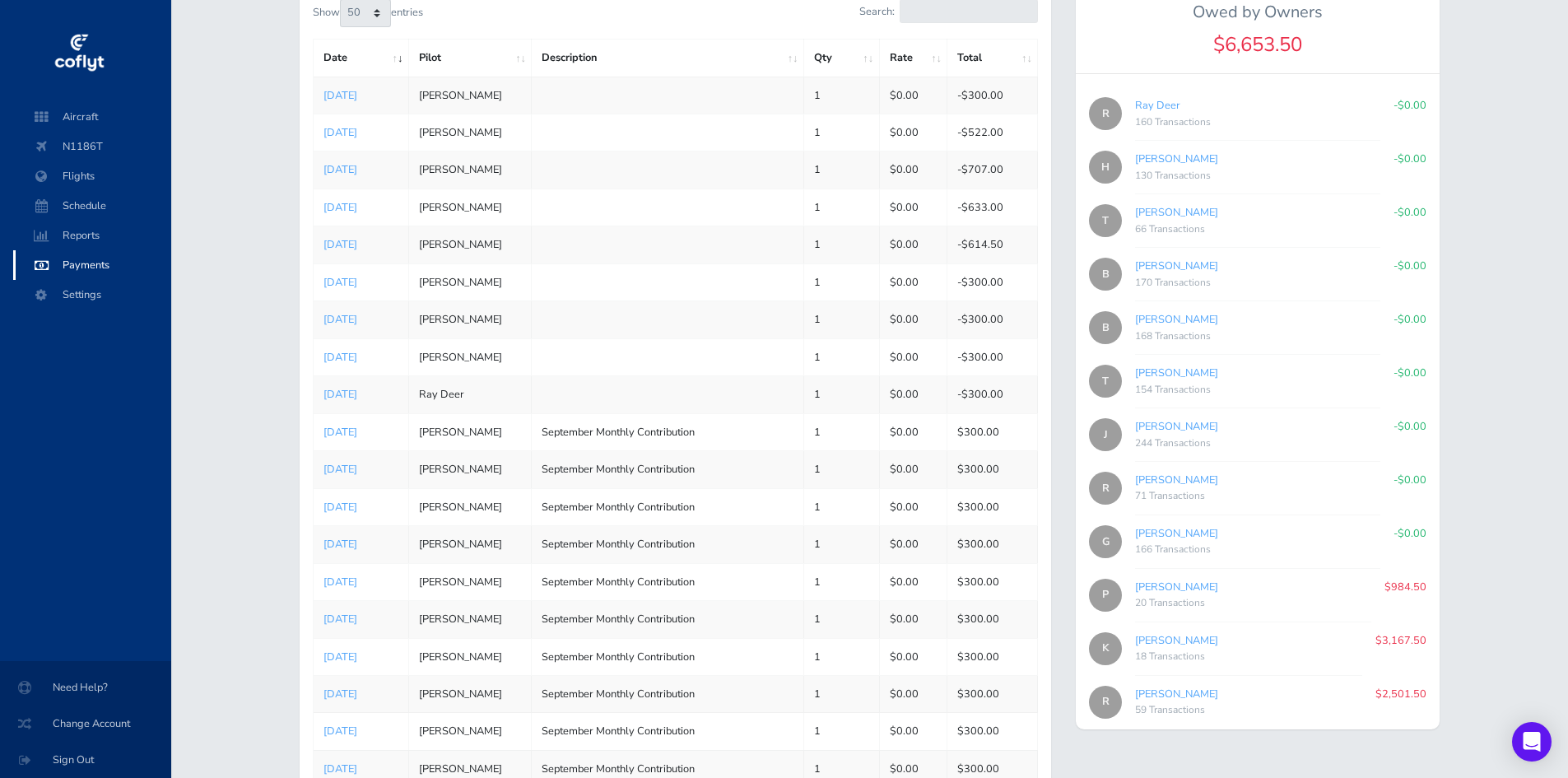
scroll to position [494, 0]
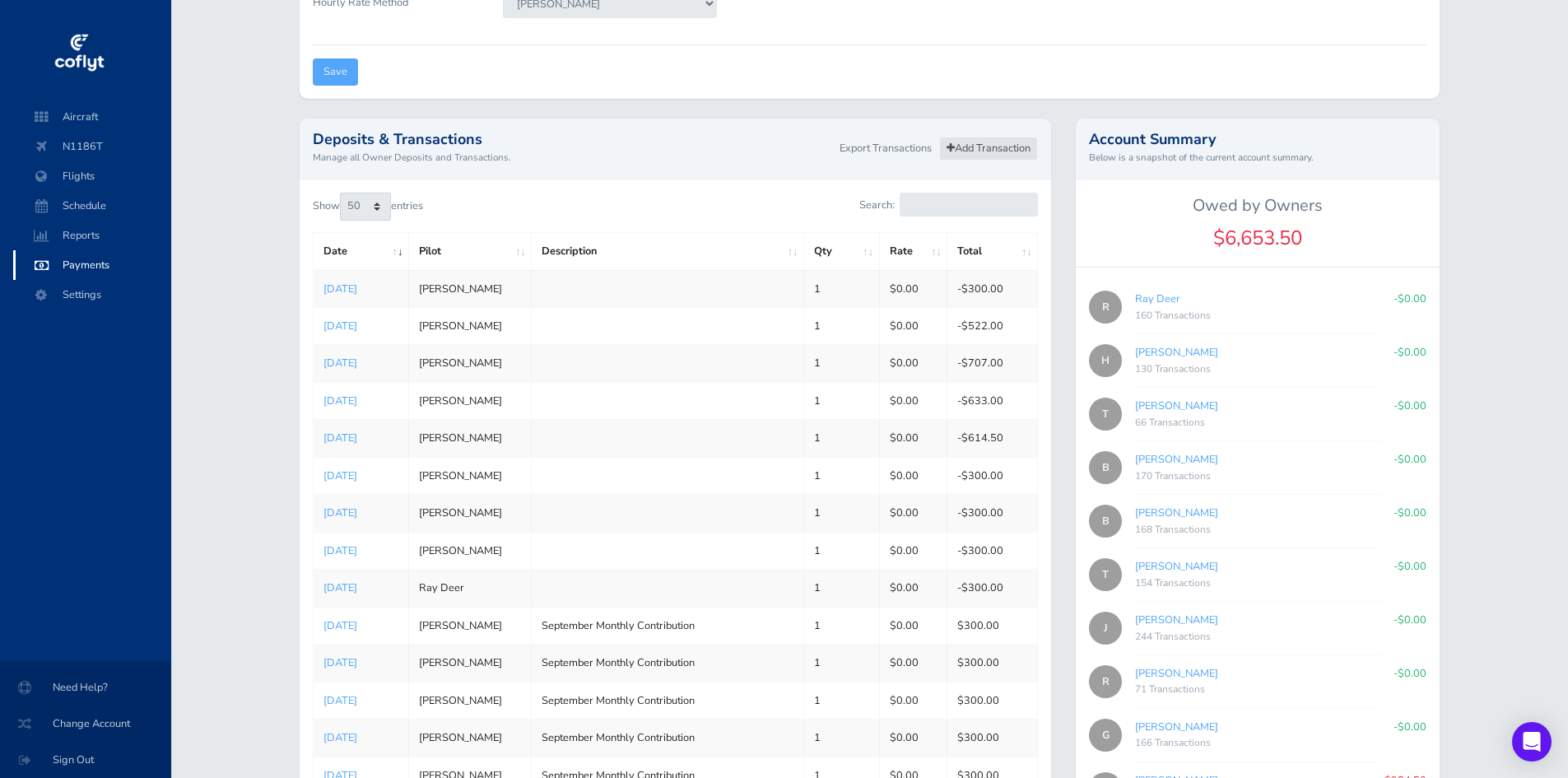
click at [968, 149] on link "Add Transaction" at bounding box center [988, 148] width 99 height 24
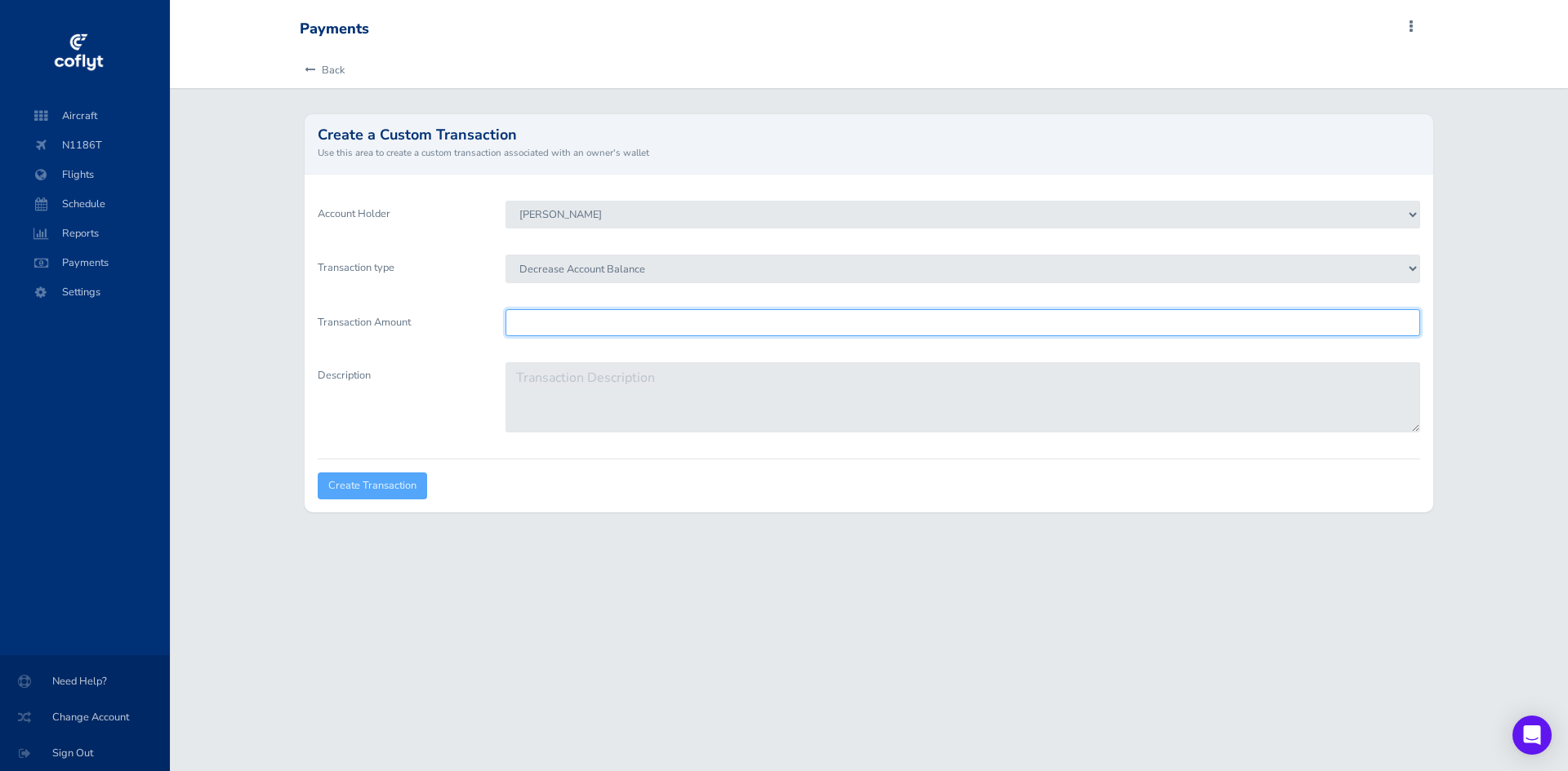
click at [626, 320] on input "Transaction Amount" at bounding box center [962, 323] width 914 height 27
type input "984.5"
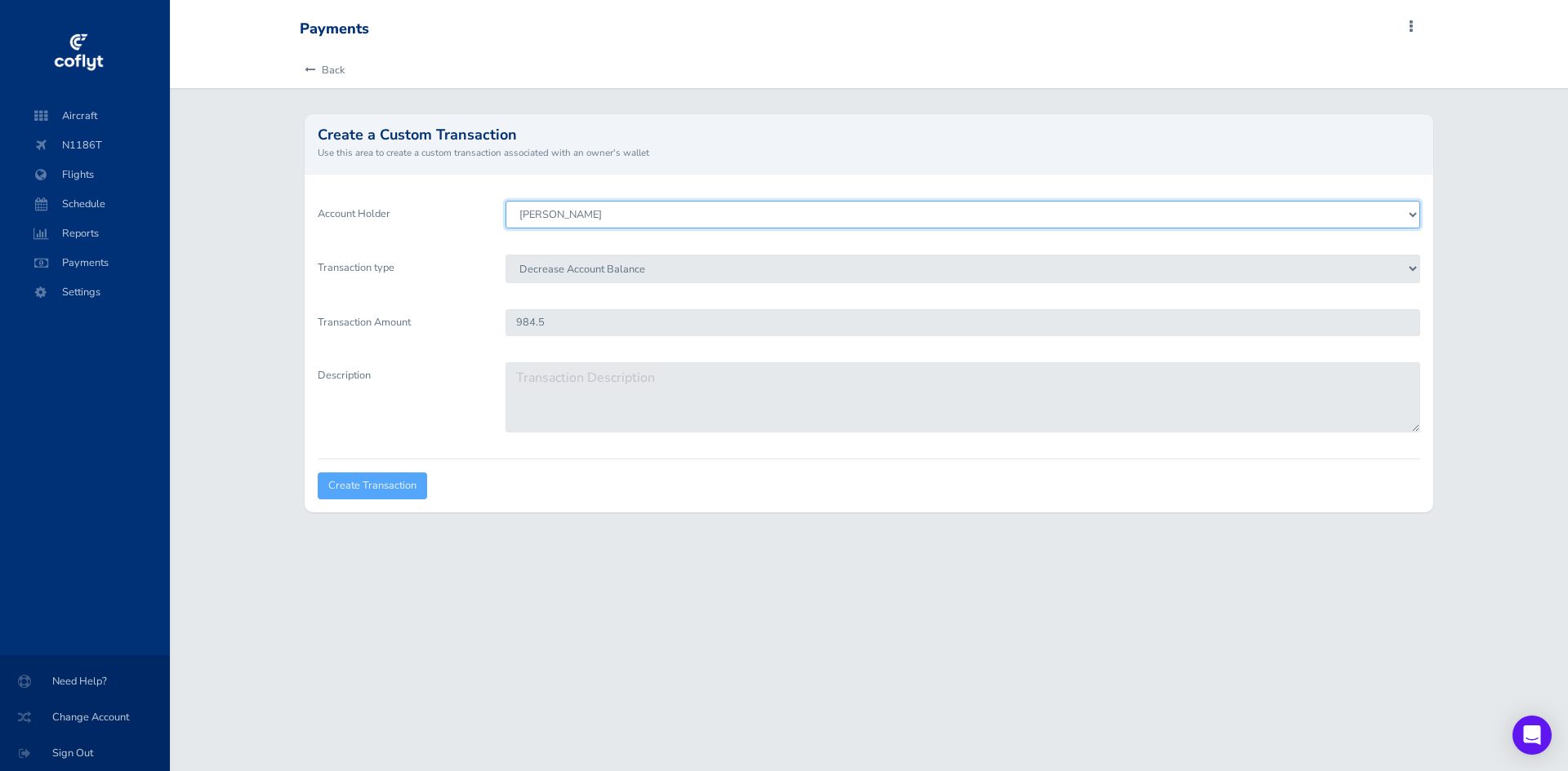
click at [702, 220] on select "[PERSON_NAME] [PERSON_NAME] [PERSON_NAME] [PERSON_NAME] Deer [PERSON_NAME] [PER…" at bounding box center [962, 214] width 914 height 28
select select "8205"
click at [505, 201] on select "Brenden Curcio Tom Stovall Howard Chambers Ray Deer Bob Pomfret Gary Kinser Jef…" at bounding box center [962, 214] width 914 height 28
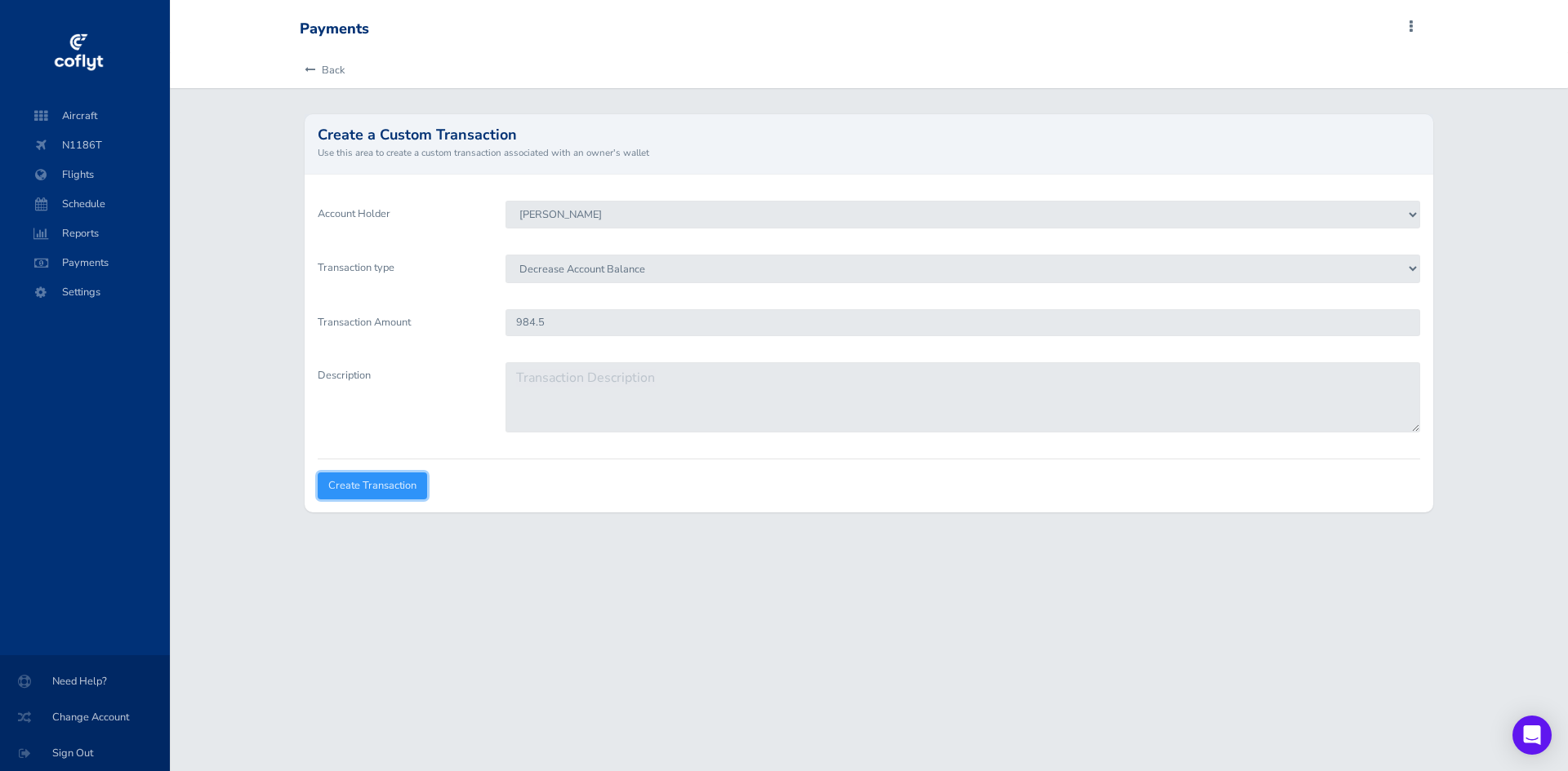
click at [369, 481] on input "Create Transaction" at bounding box center [372, 486] width 109 height 27
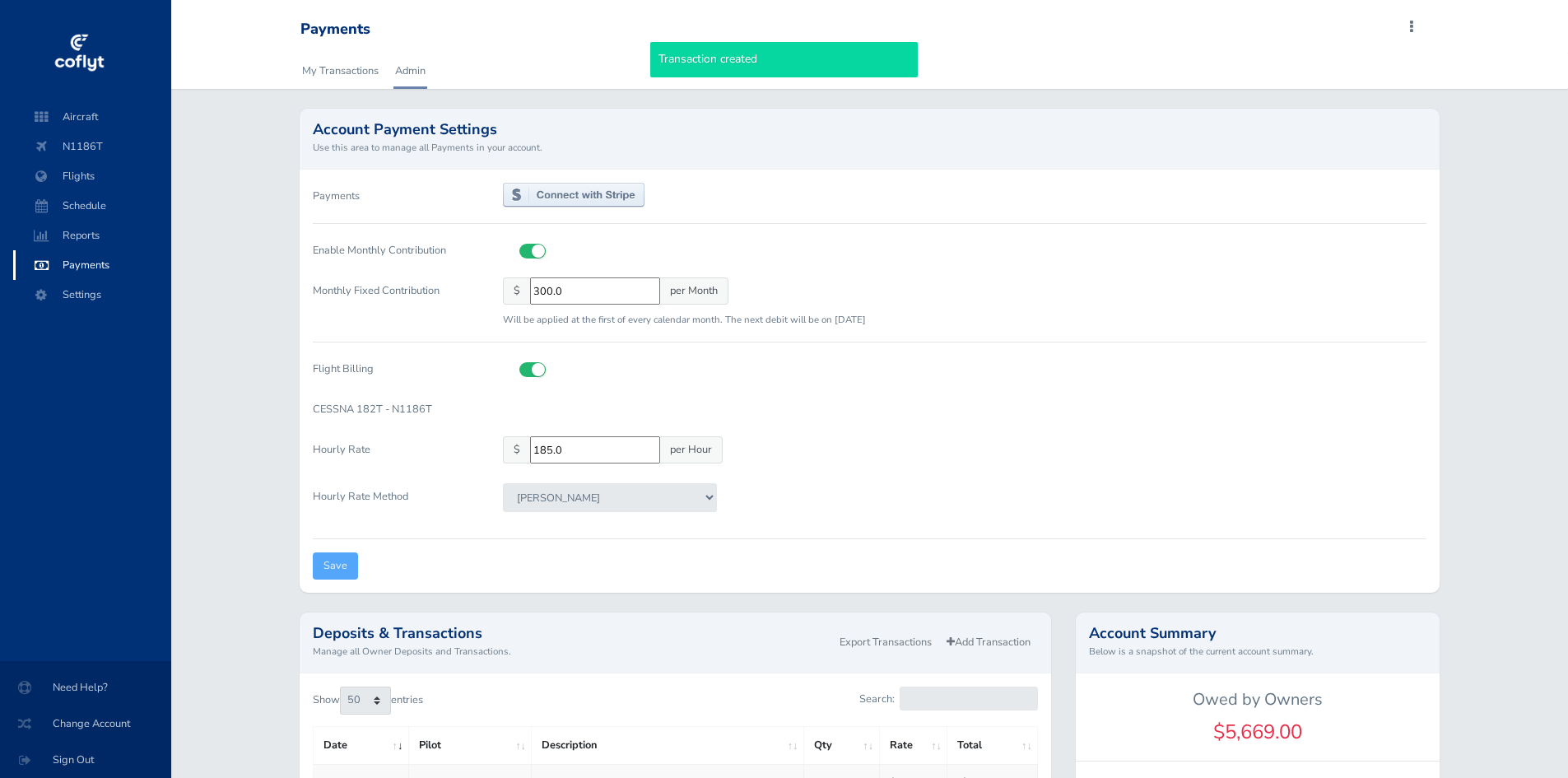
select select "50"
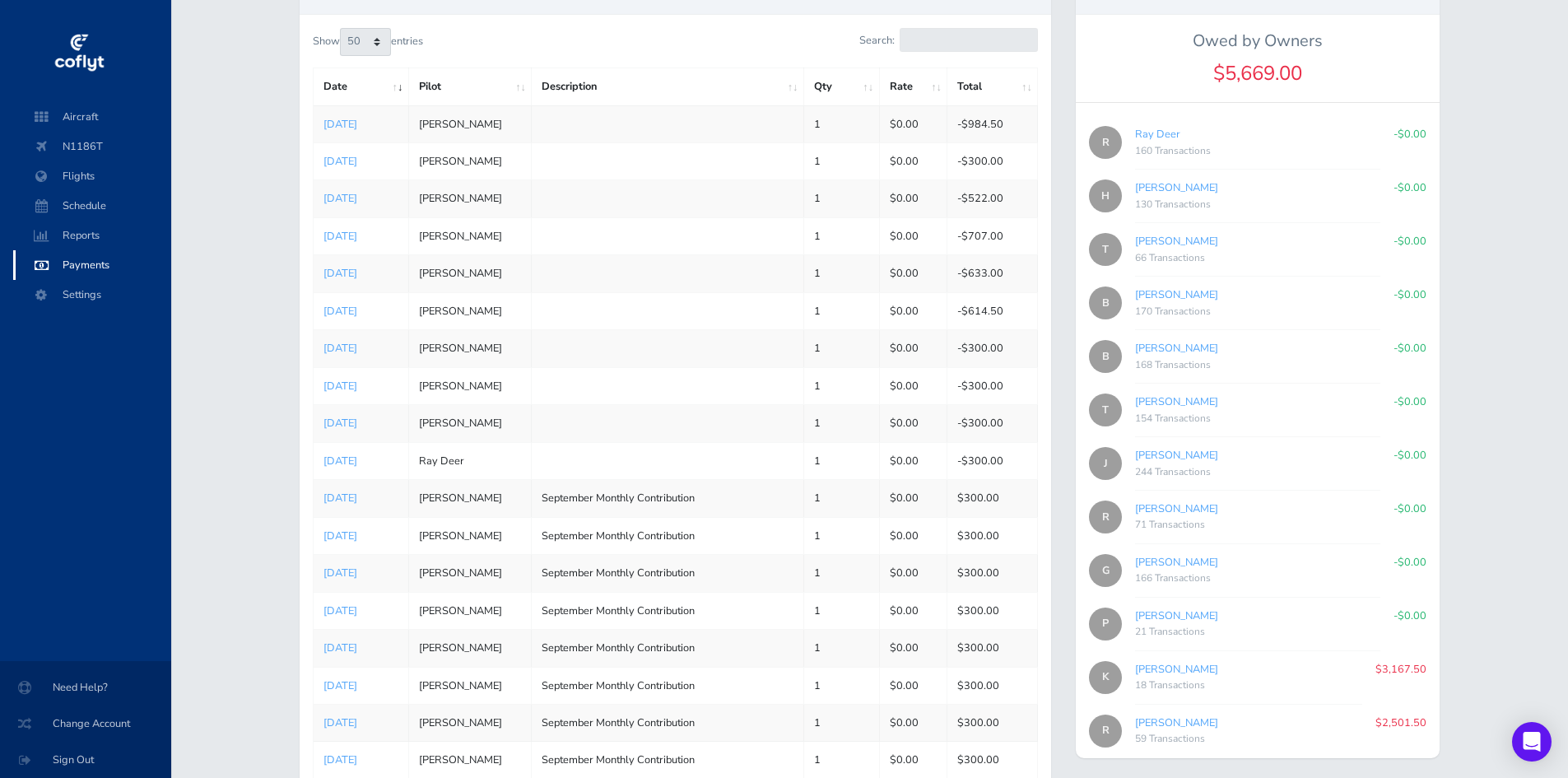
scroll to position [329, 0]
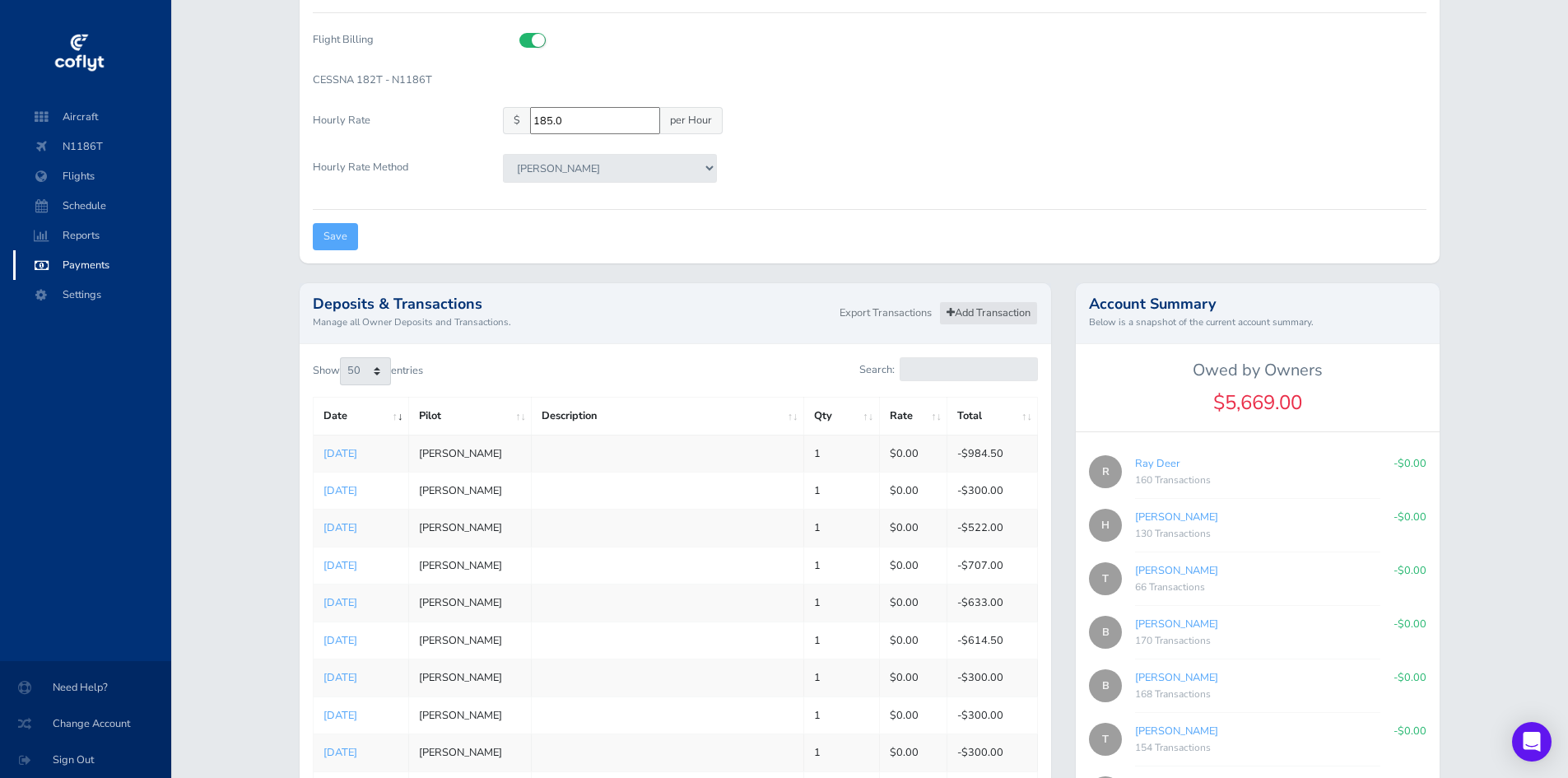
click at [947, 307] on link "Add Transaction" at bounding box center [988, 313] width 99 height 24
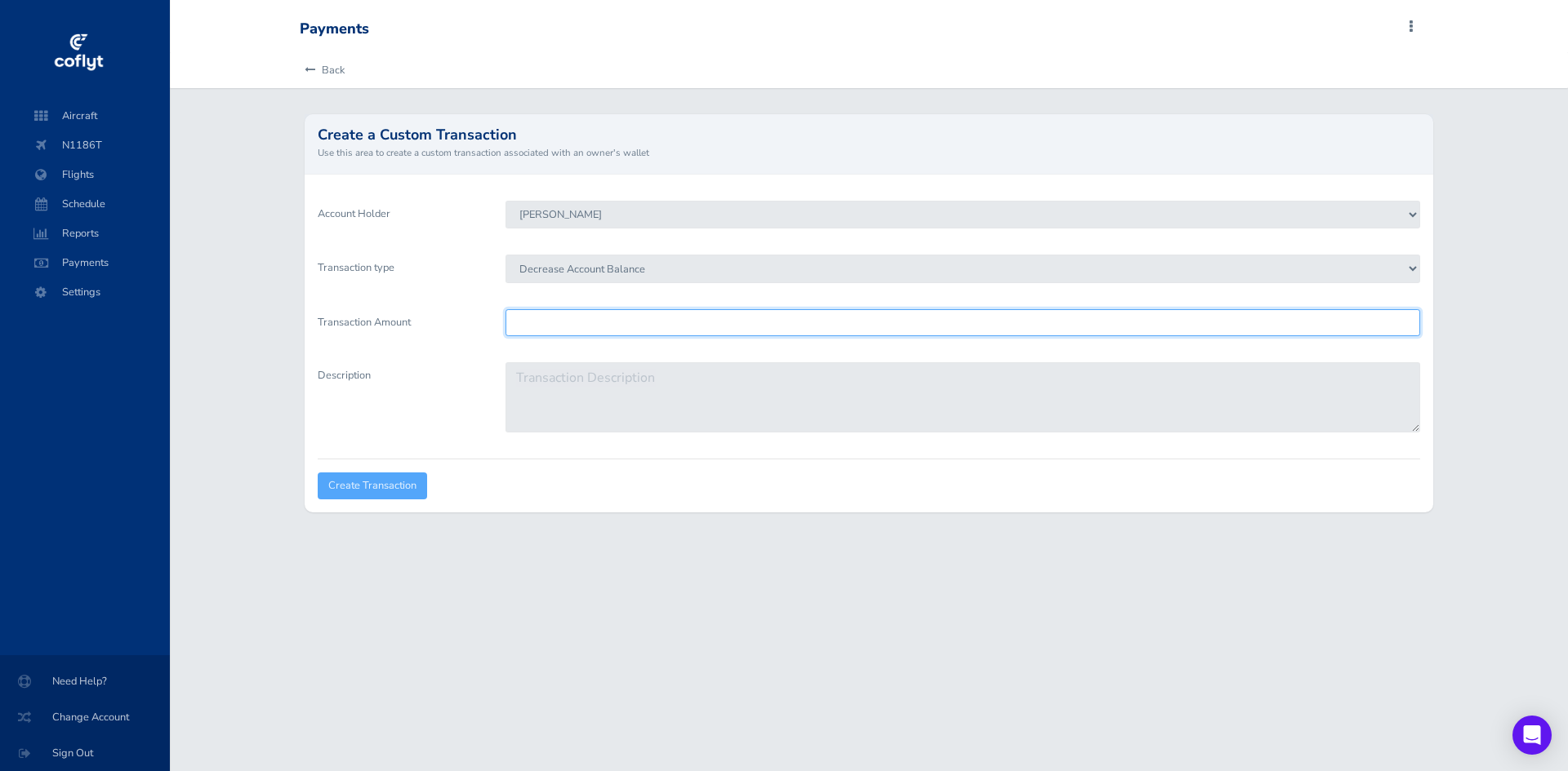
click at [658, 321] on input "Transaction Amount" at bounding box center [962, 323] width 914 height 27
type input "3167.5"
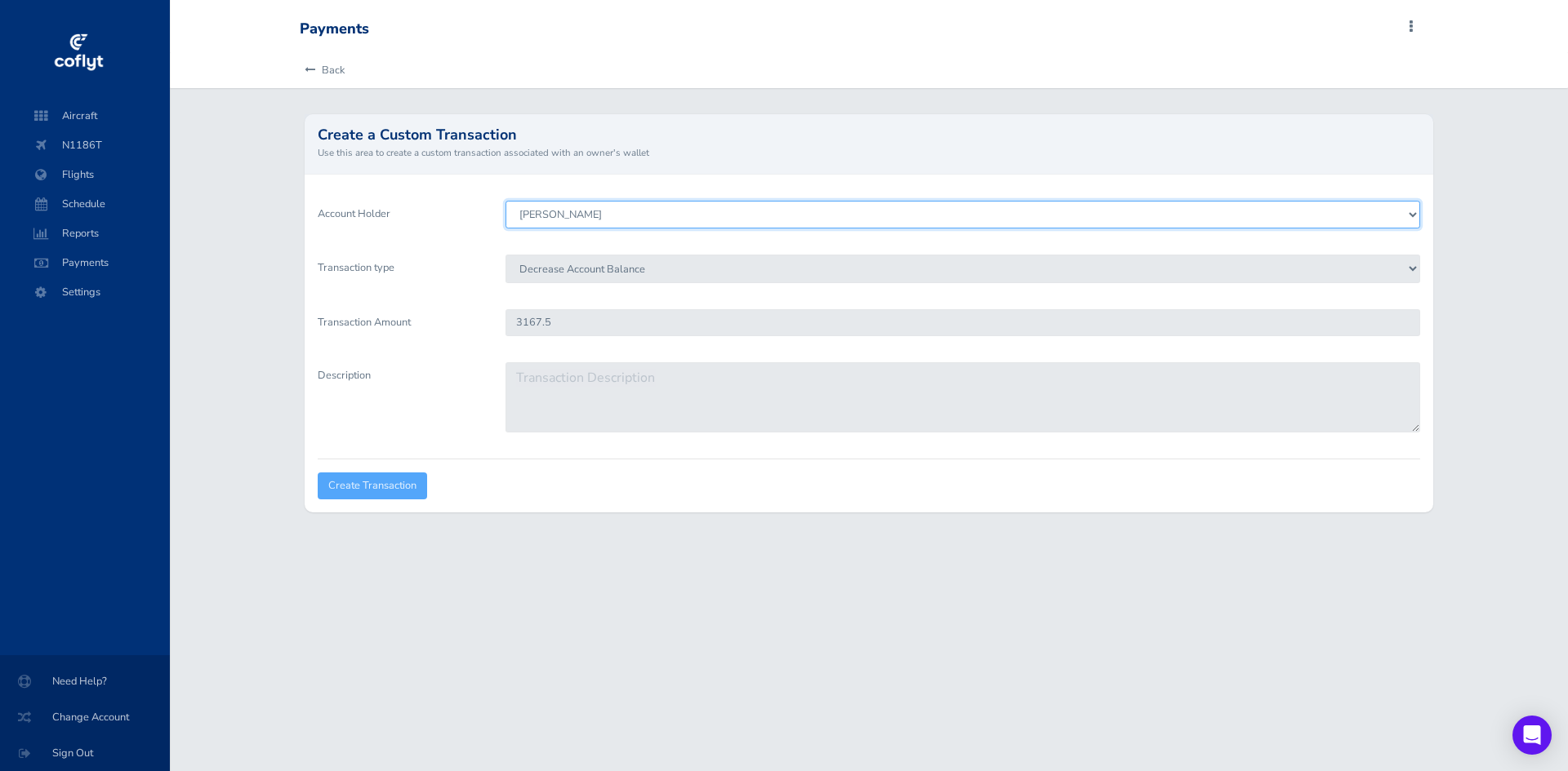
click at [681, 221] on select "Brenden Curcio Tom Stovall Howard Chambers Ray Deer Bob Pomfret Gary Kinser Jef…" at bounding box center [962, 214] width 914 height 28
select select "8214"
click at [505, 201] on select "Brenden Curcio Tom Stovall Howard Chambers Ray Deer Bob Pomfret Gary Kinser Jef…" at bounding box center [962, 214] width 914 height 28
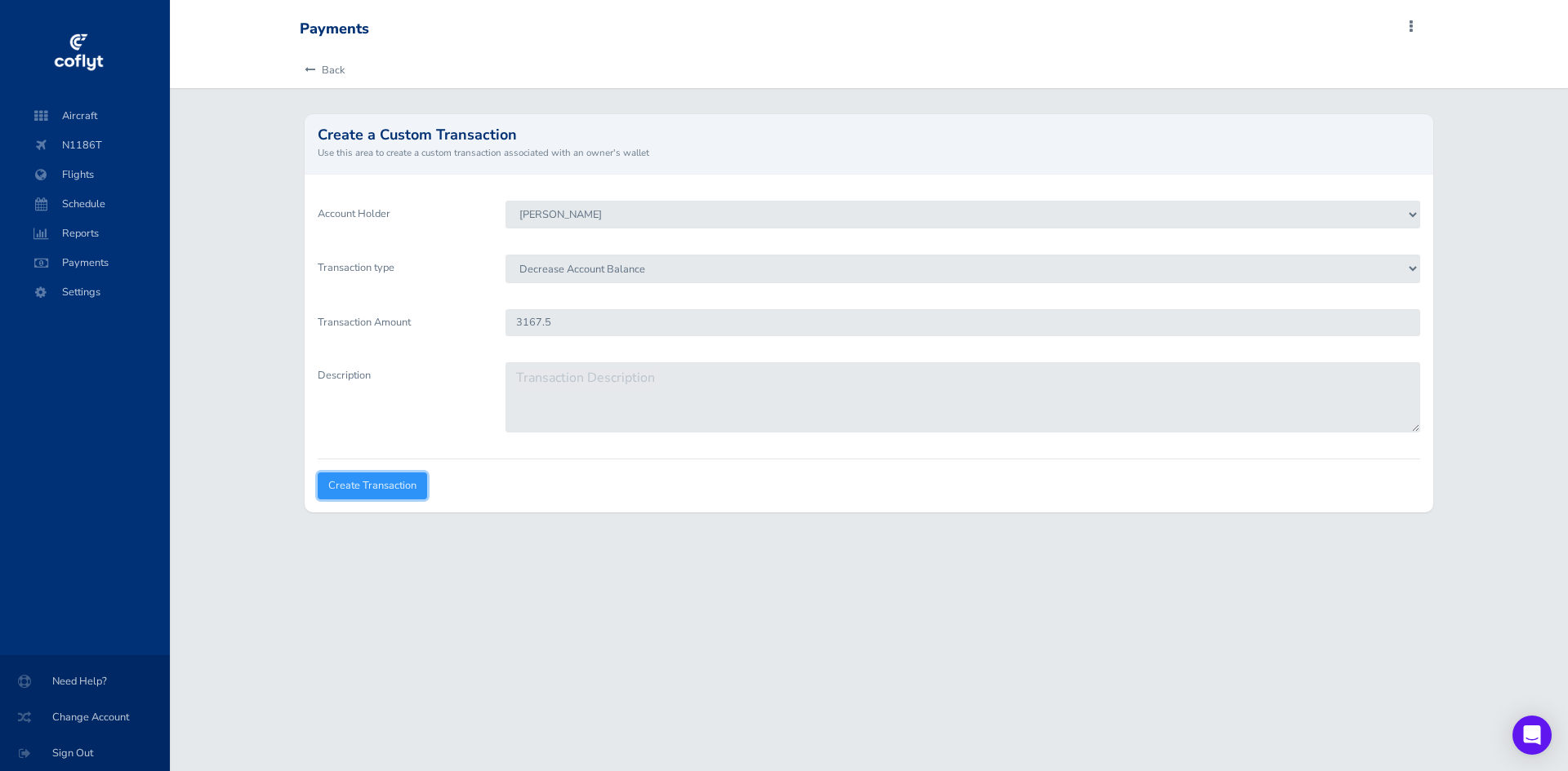
click at [395, 488] on input "Create Transaction" at bounding box center [372, 486] width 109 height 27
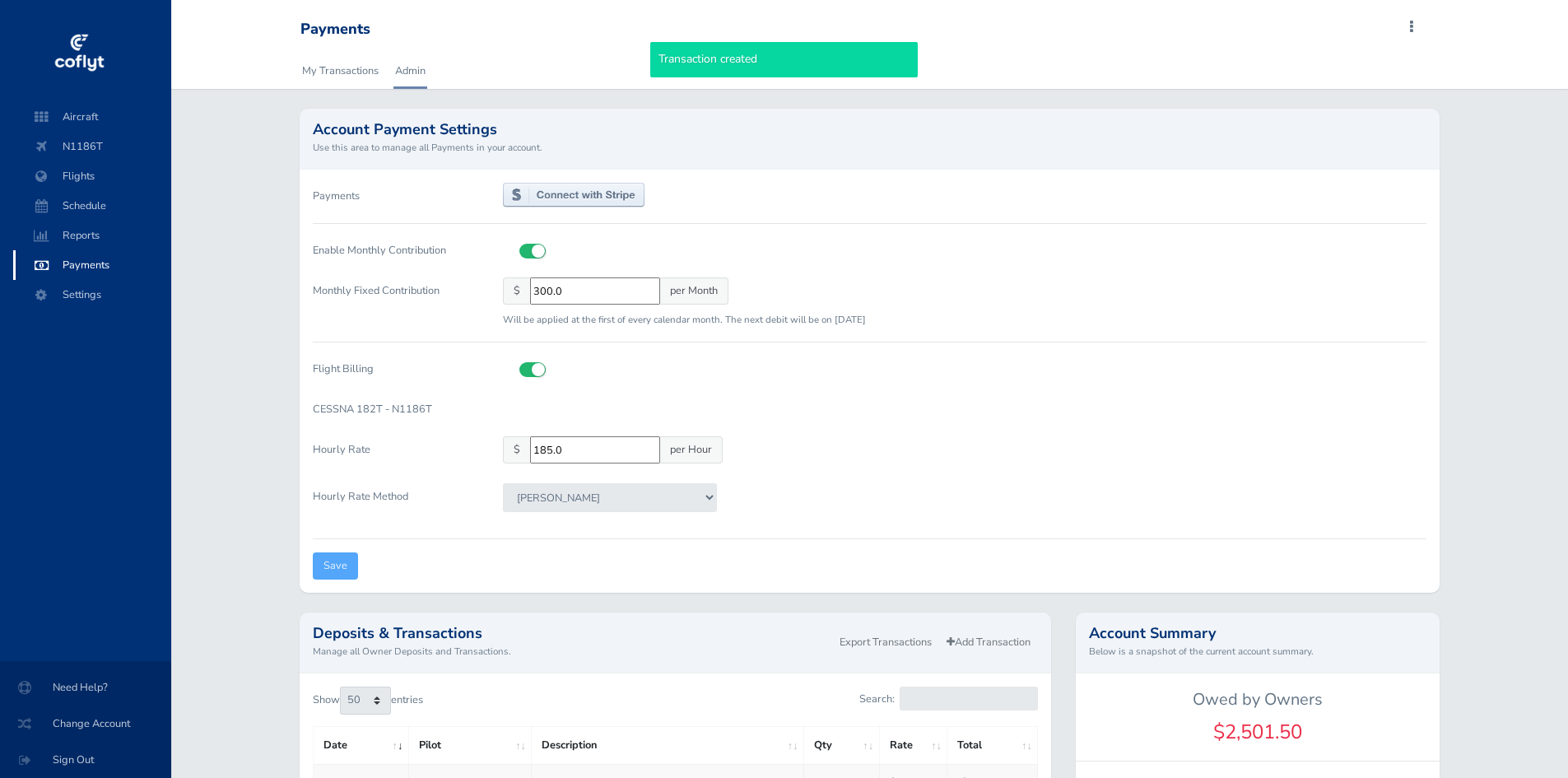
select select "50"
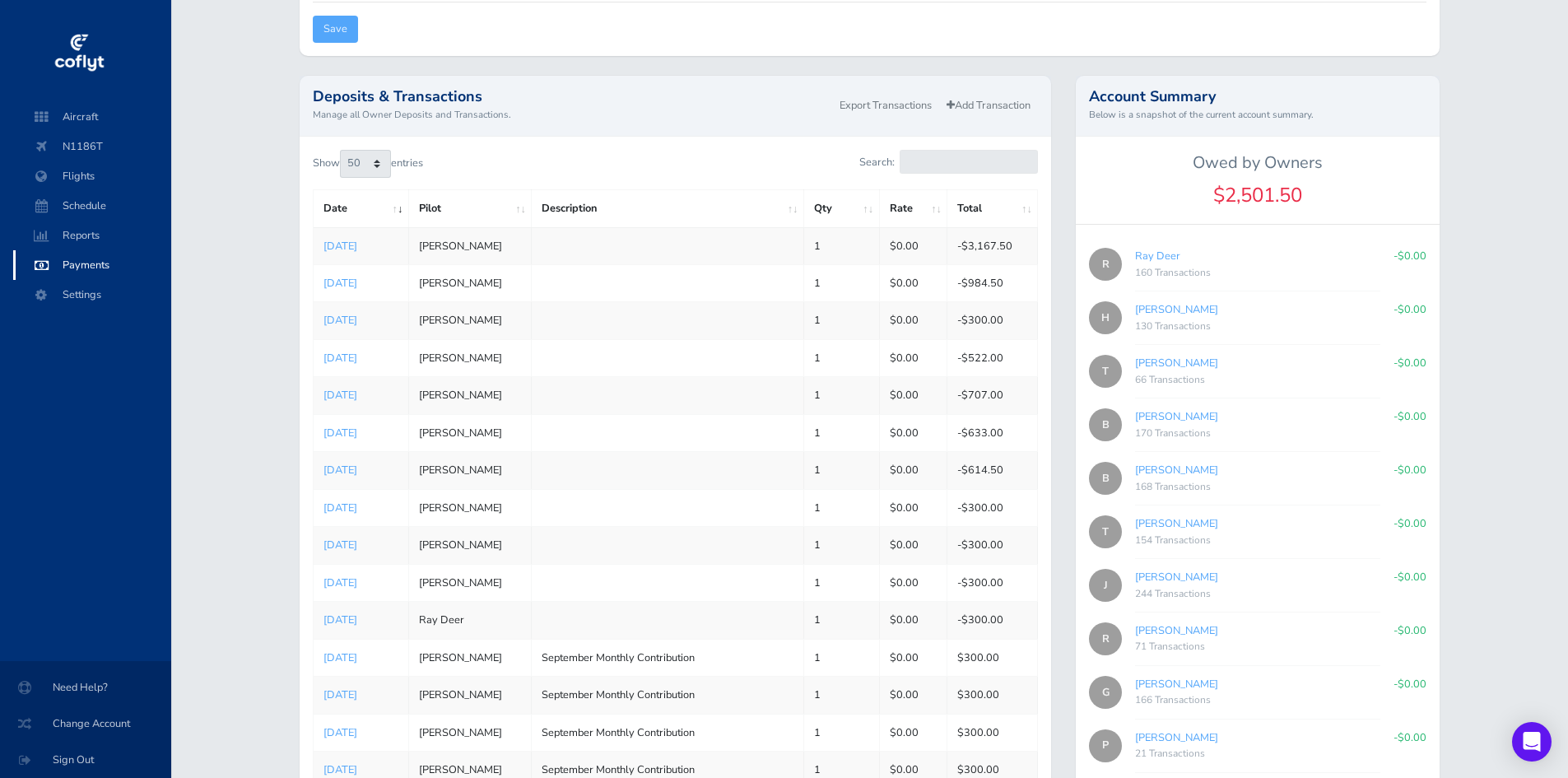
scroll to position [494, 0]
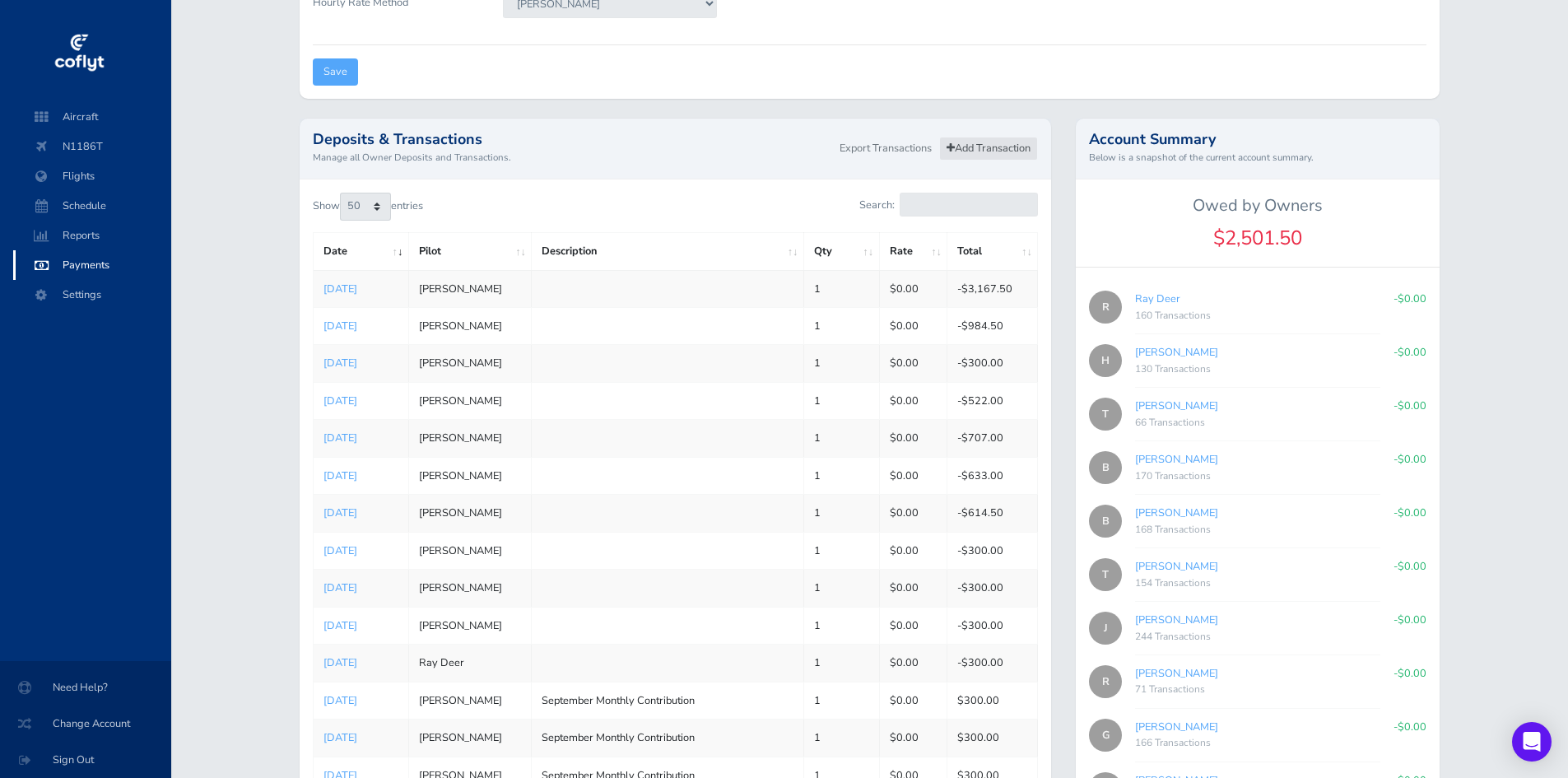
click at [968, 151] on link "Add Transaction" at bounding box center [988, 148] width 99 height 24
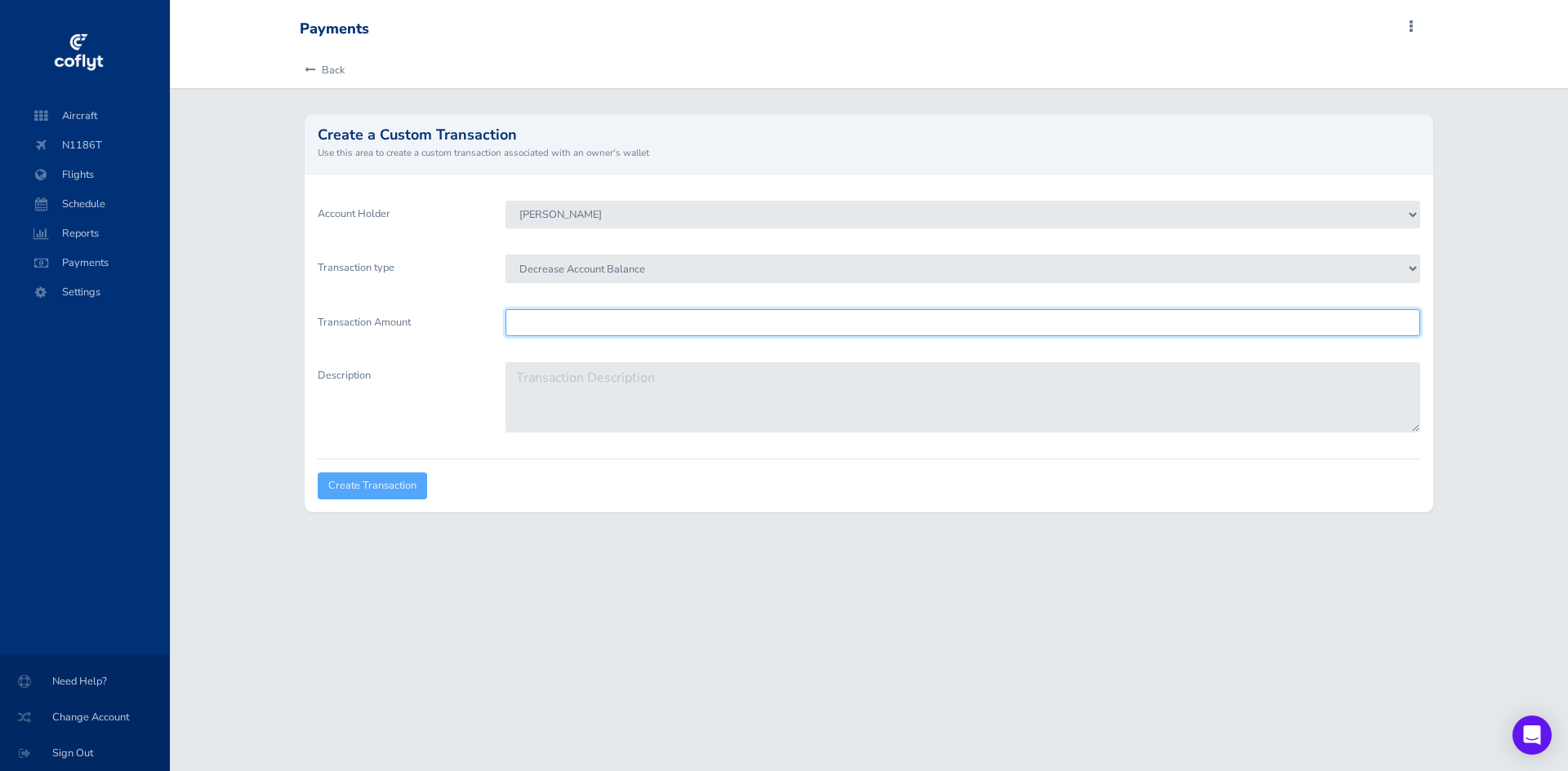
click at [625, 314] on input "Transaction Amount" at bounding box center [962, 323] width 914 height 27
type input "2501.5"
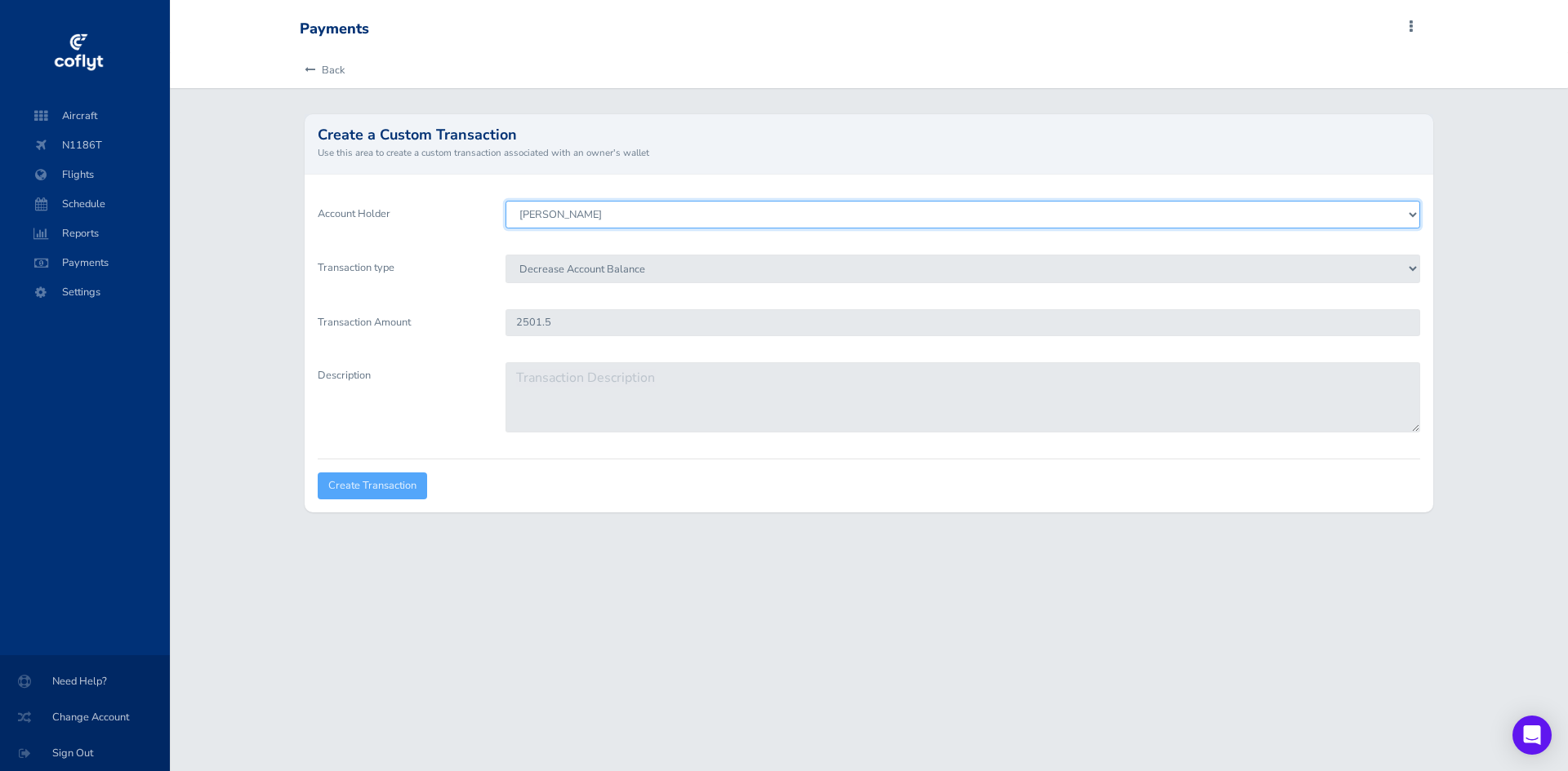
click at [668, 213] on select "Brenden Curcio Tom Stovall Howard Chambers Ray Deer Bob Pomfret Gary Kinser Jef…" at bounding box center [962, 214] width 914 height 28
select select "7672"
click at [505, 201] on select "Brenden Curcio Tom Stovall Howard Chambers Ray Deer Bob Pomfret Gary Kinser Jef…" at bounding box center [962, 214] width 914 height 28
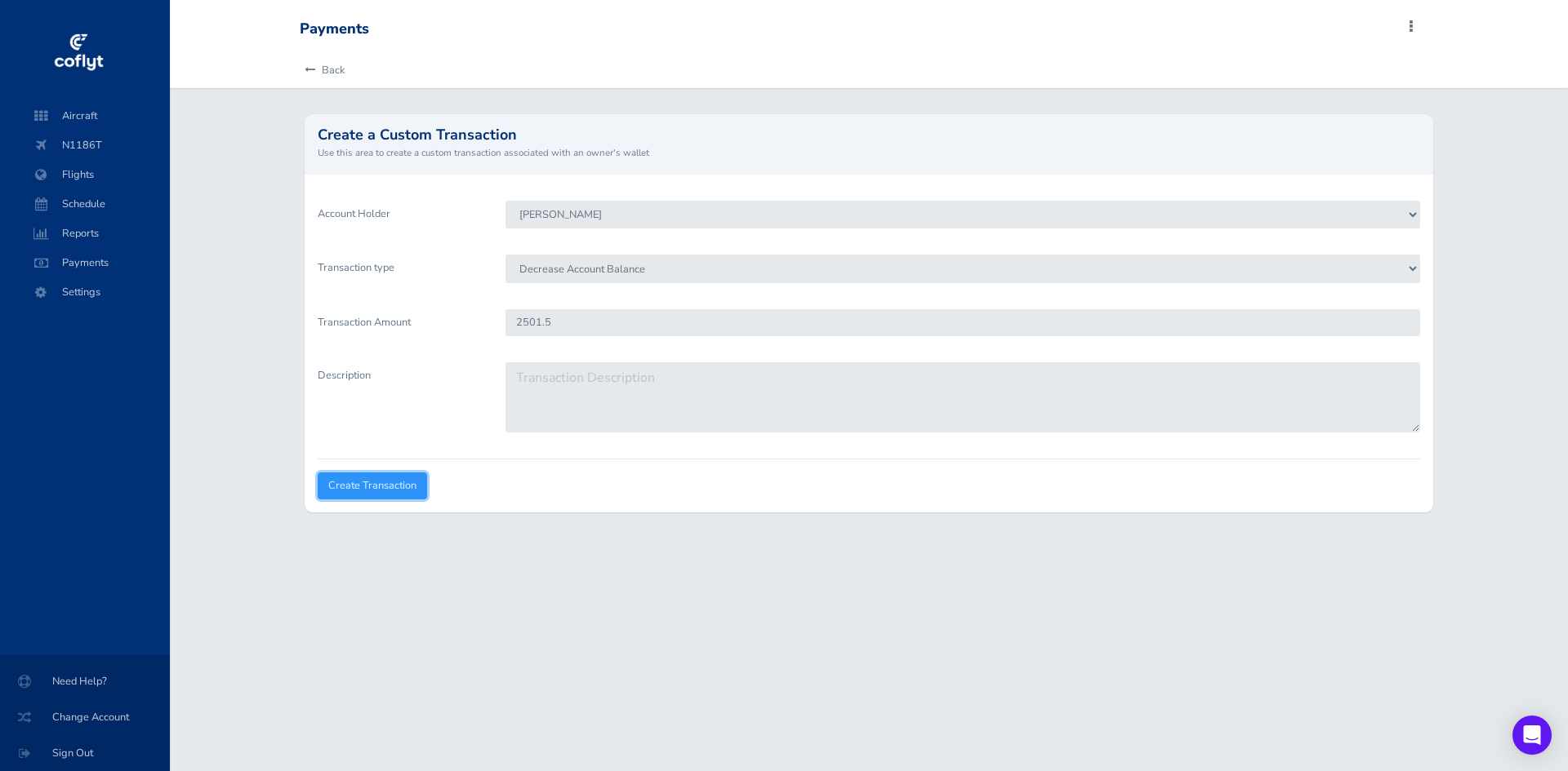
click at [383, 489] on input "Create Transaction" at bounding box center [372, 486] width 109 height 27
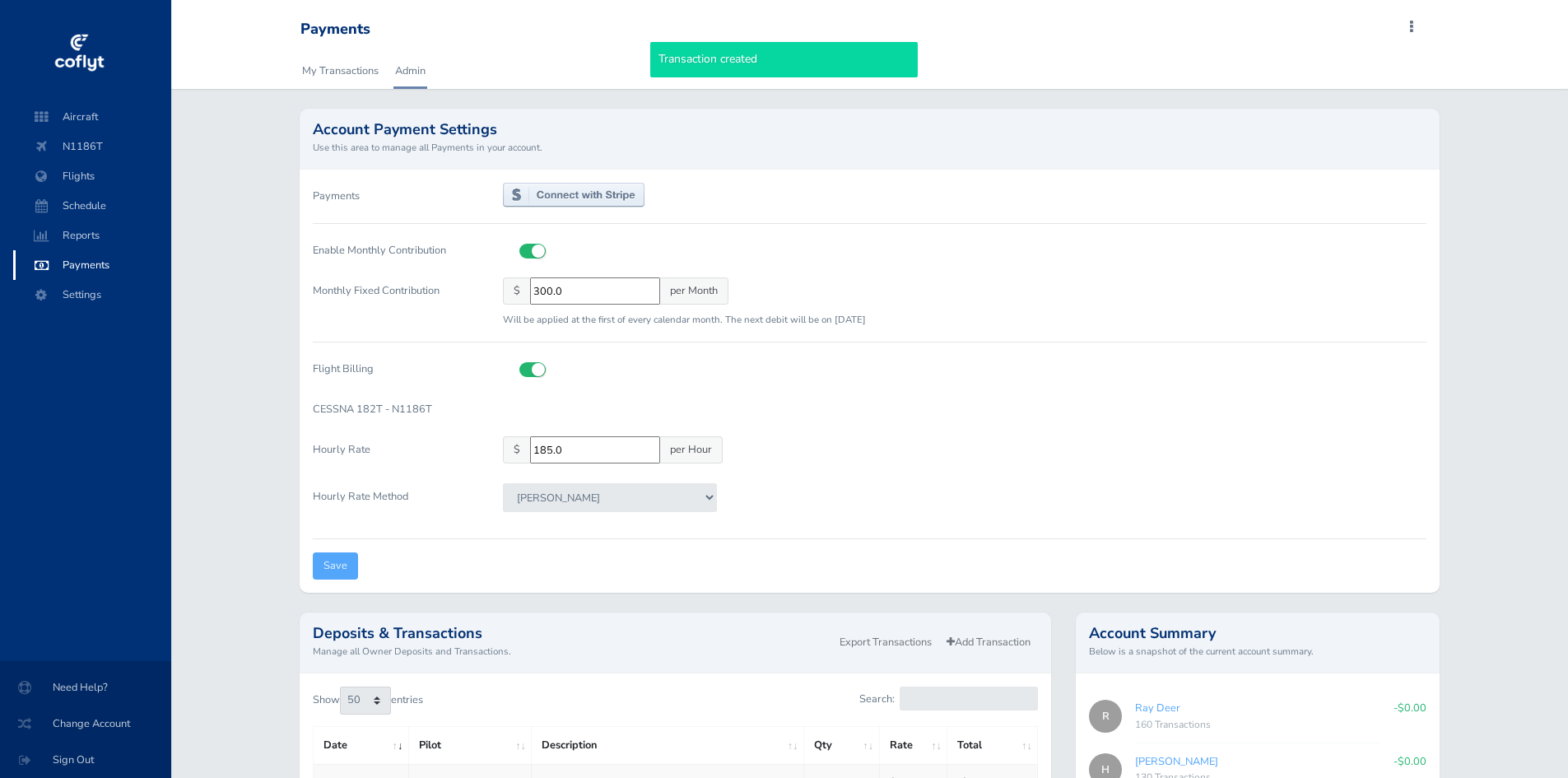
select select "50"
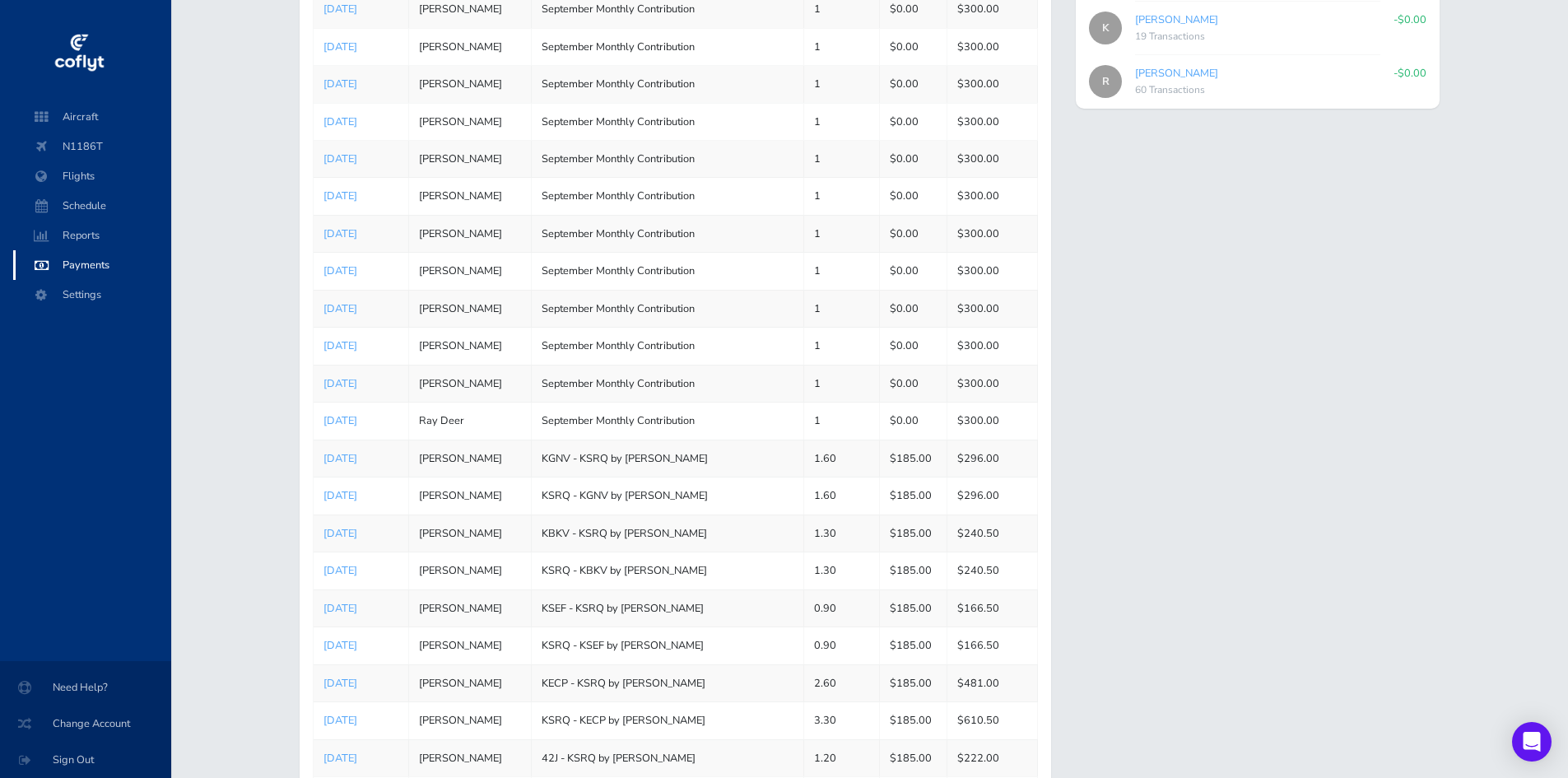
scroll to position [1161, 0]
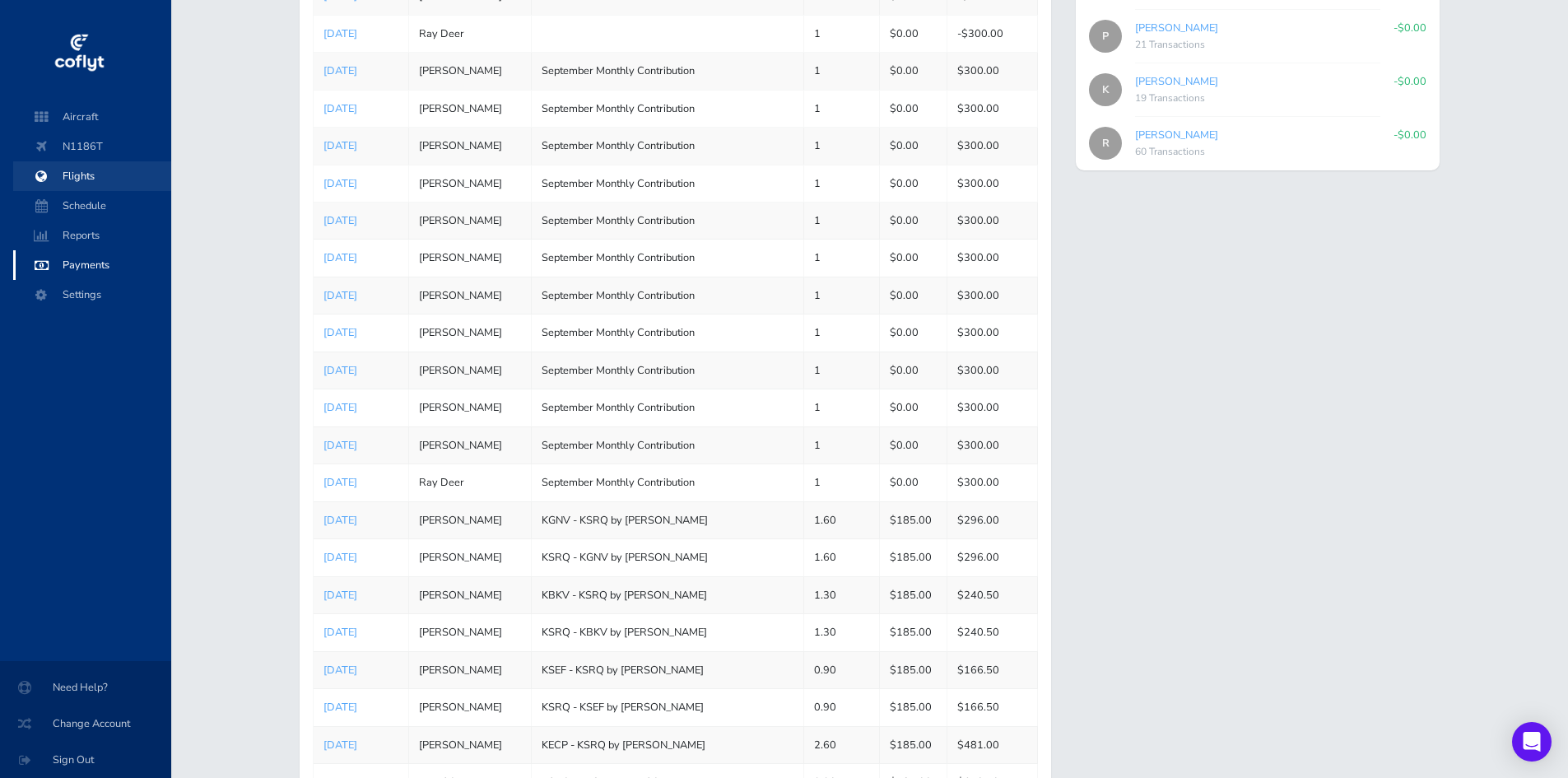
click at [101, 180] on span "Flights" at bounding box center [92, 176] width 125 height 30
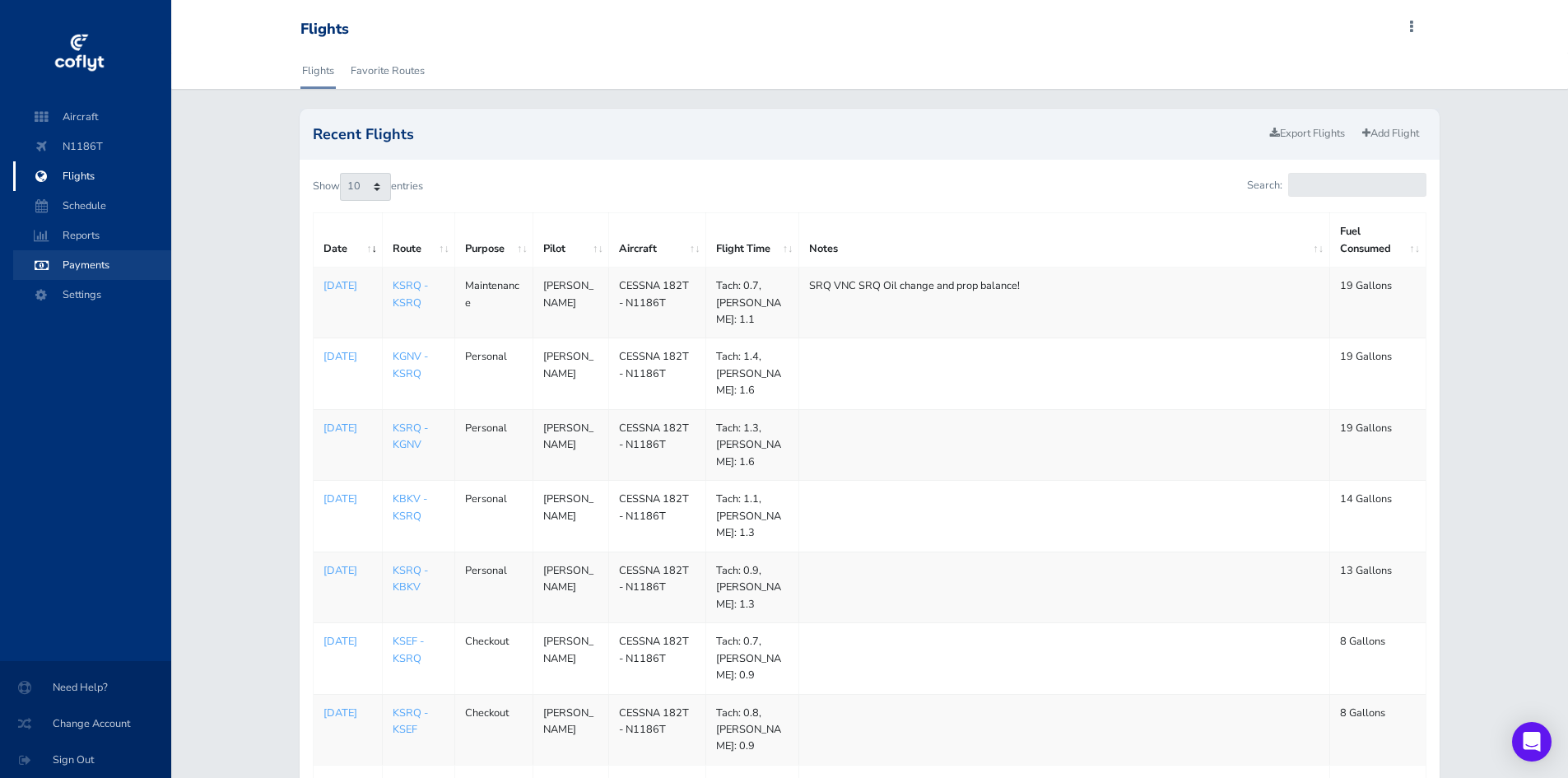
click at [81, 262] on span "Payments" at bounding box center [92, 265] width 125 height 30
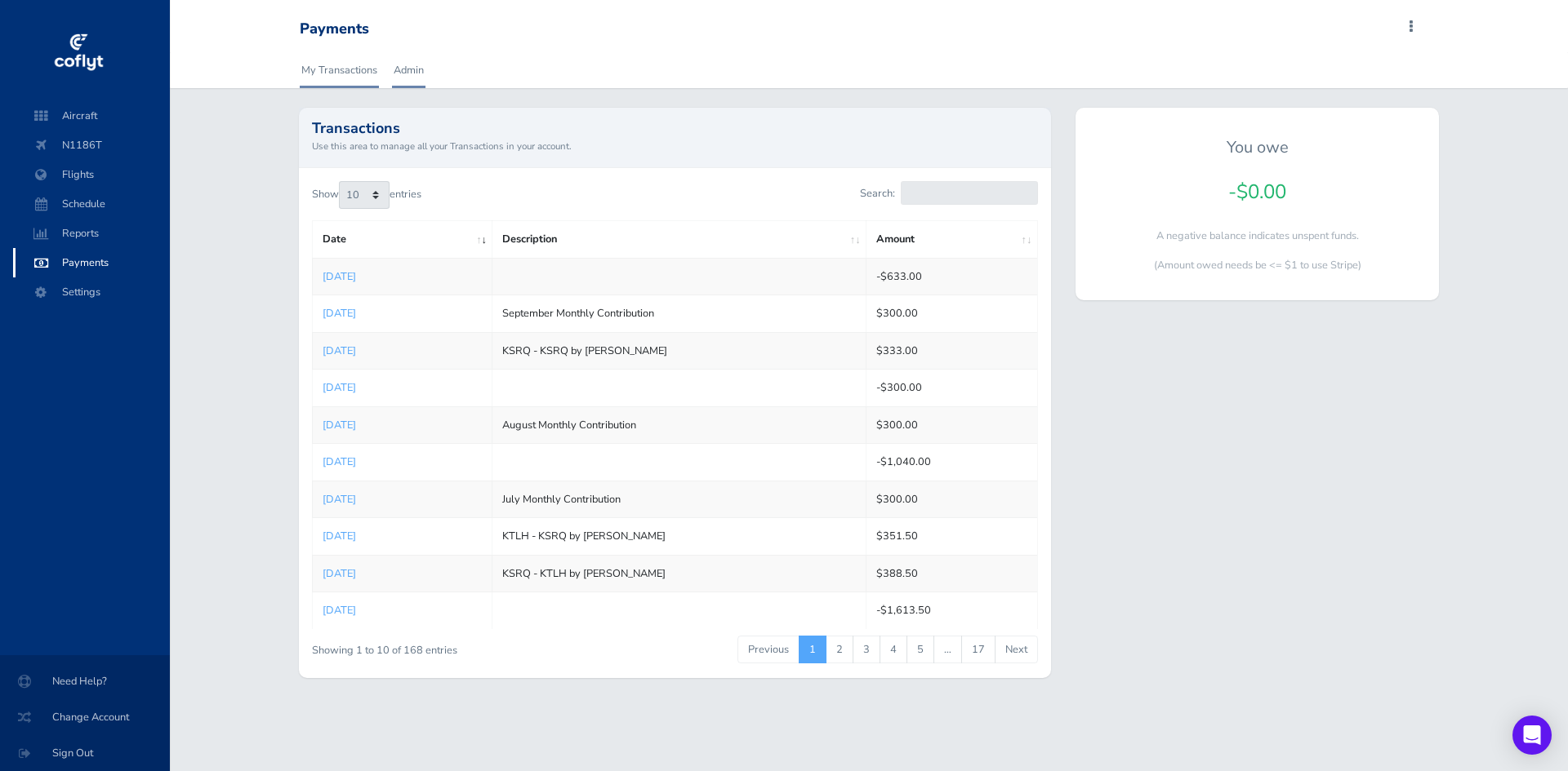
click at [406, 65] on link "Admin" at bounding box center [408, 70] width 33 height 36
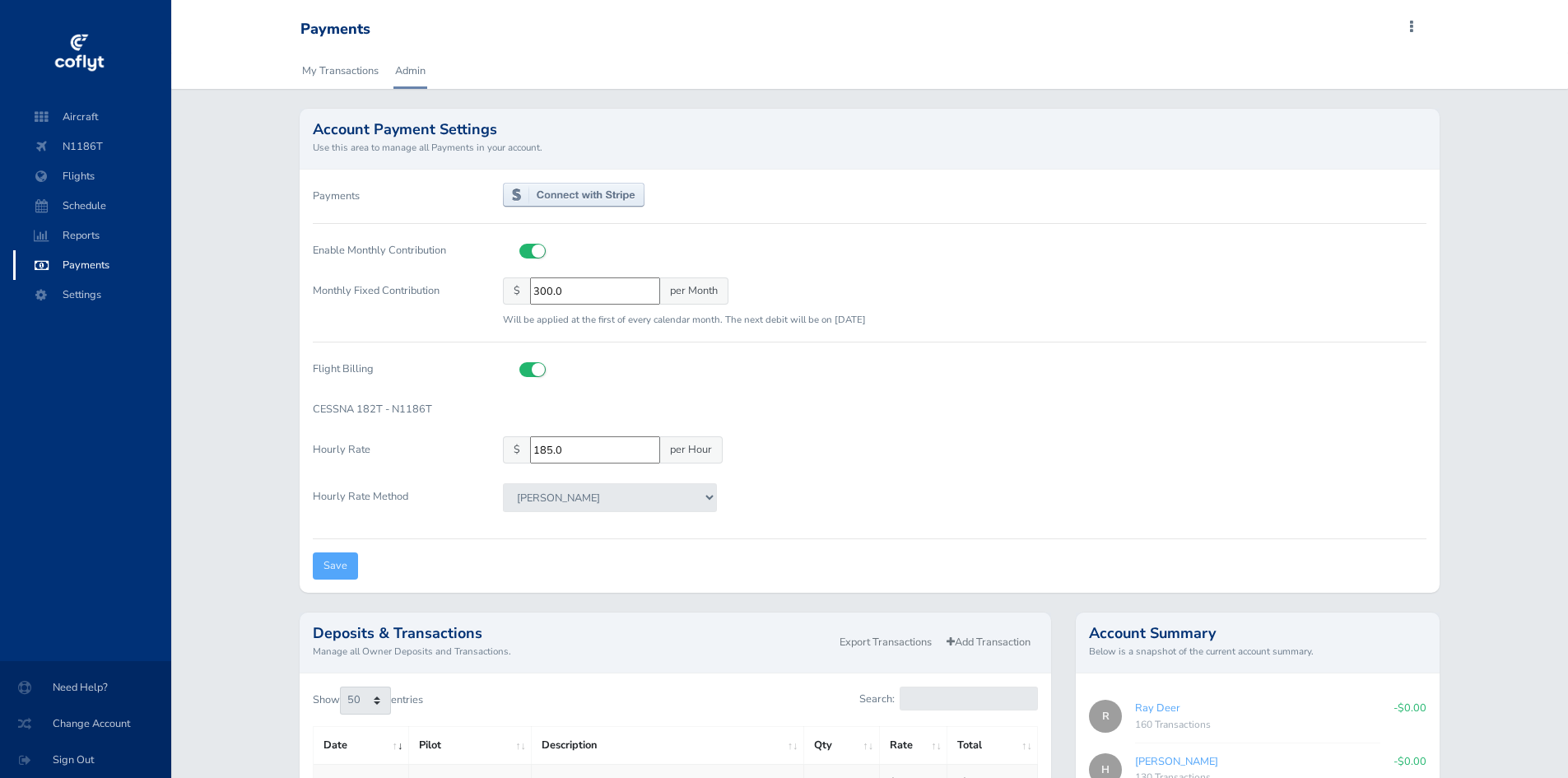
select select "50"
click at [74, 147] on span "N1186T" at bounding box center [92, 147] width 125 height 30
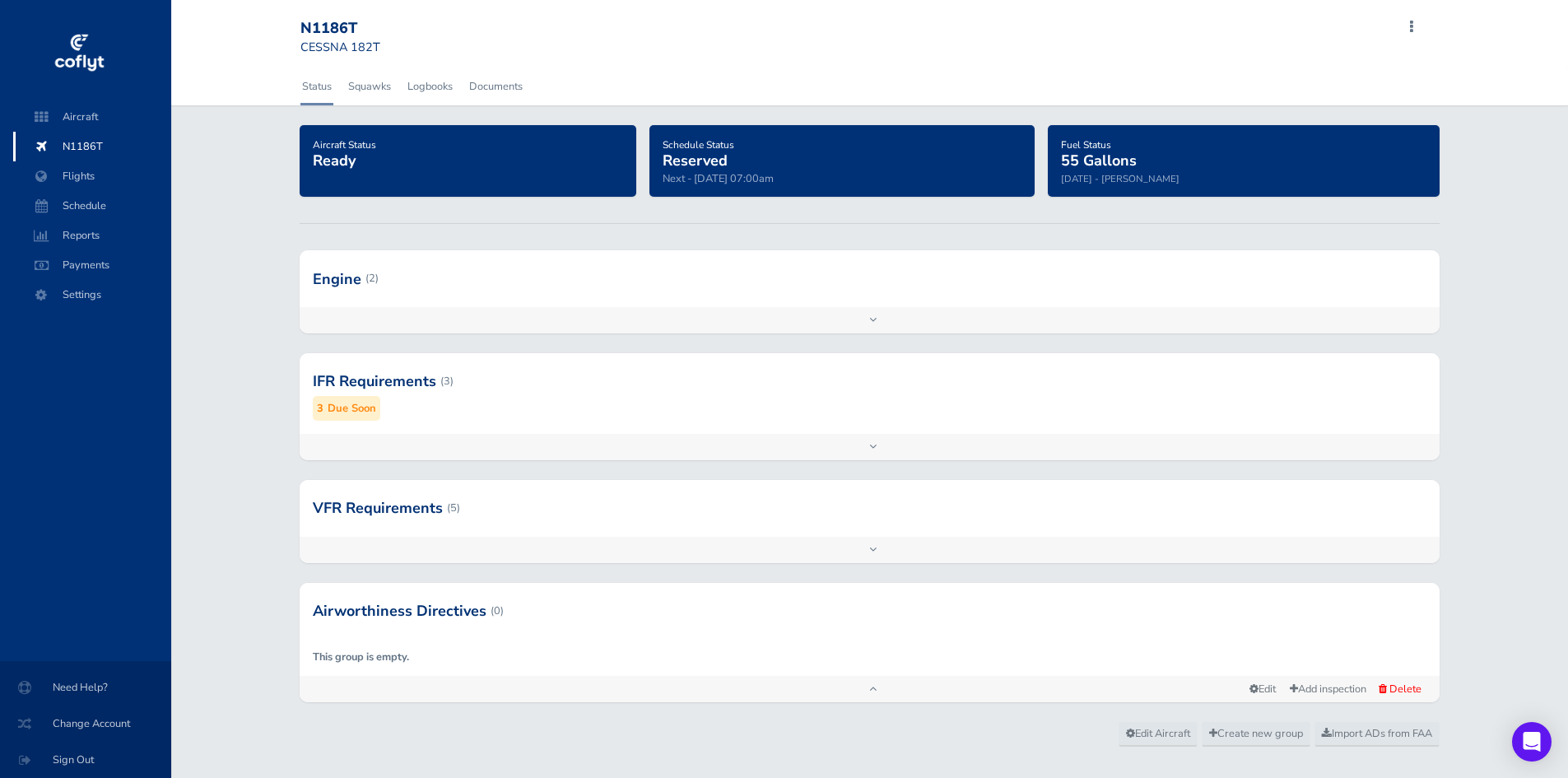
click at [562, 399] on div at bounding box center [869, 381] width 1139 height 81
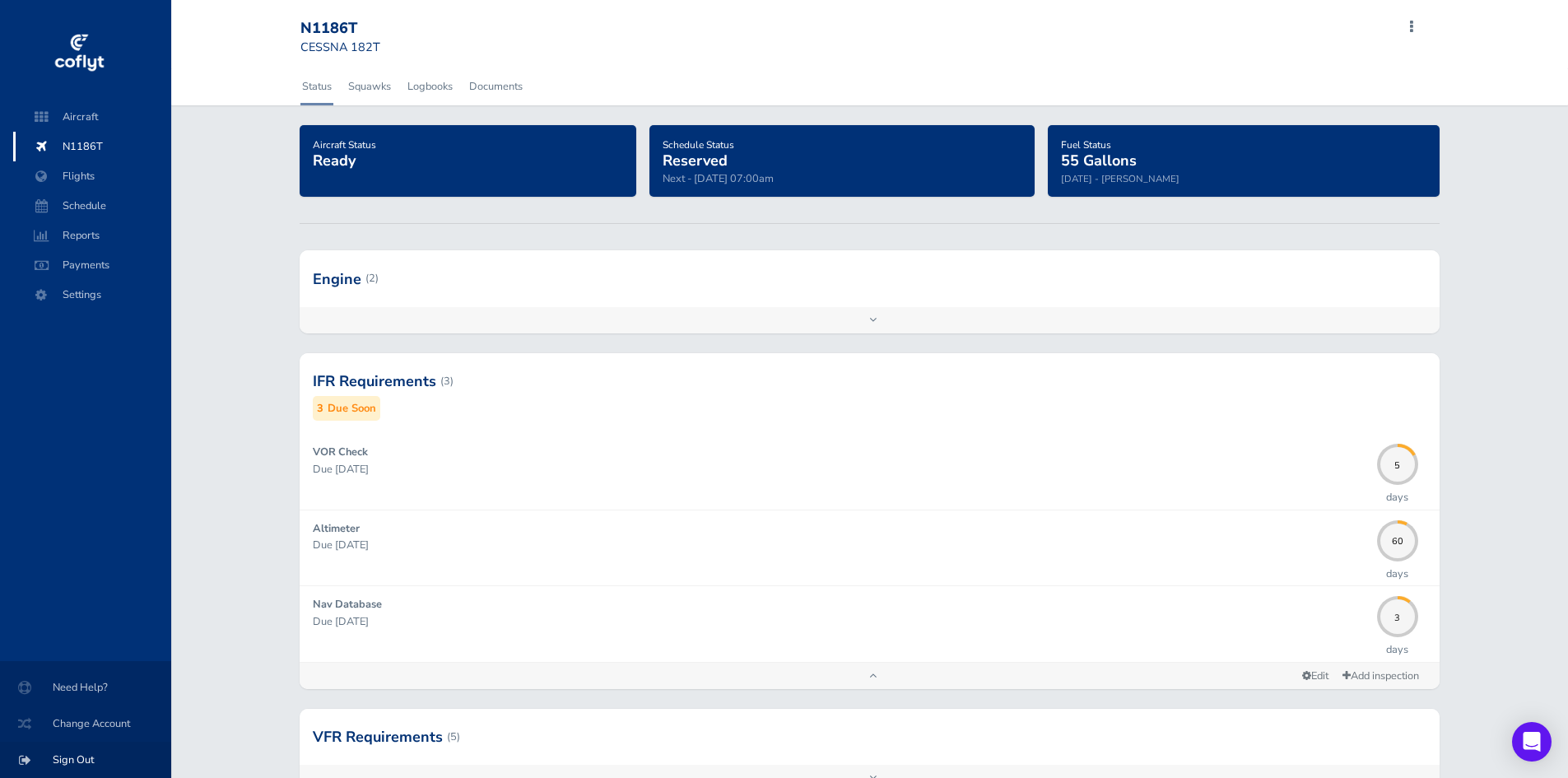
click at [76, 759] on span "Sign Out" at bounding box center [86, 760] width 132 height 30
